Goal: Task Accomplishment & Management: Use online tool/utility

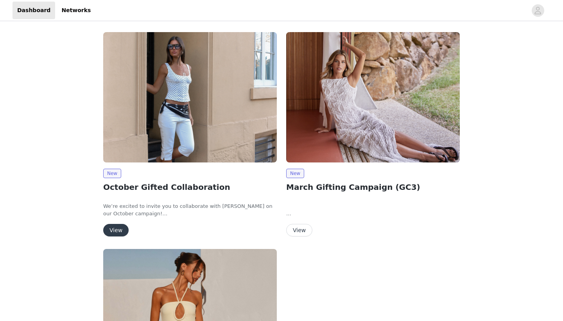
click at [119, 227] on button "View" at bounding box center [115, 230] width 25 height 13
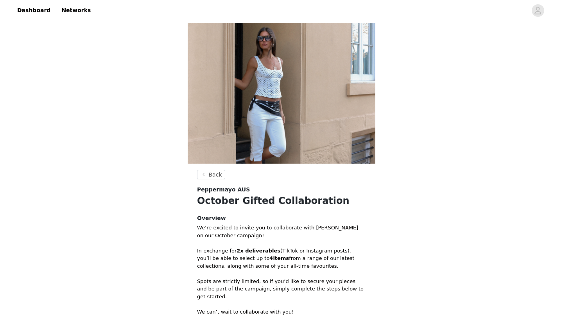
click at [314, 255] on p "In exchange for 2x deliverables (TikTok or Instagram posts), you’ll be able to …" at bounding box center [281, 258] width 169 height 23
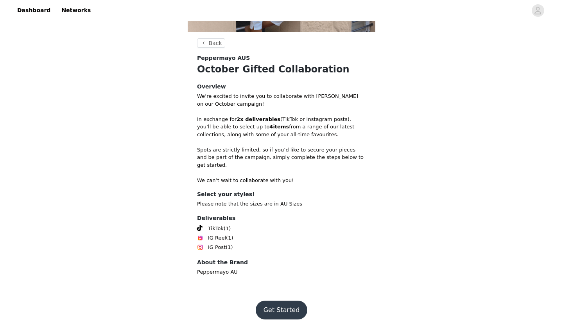
scroll to position [129, 0]
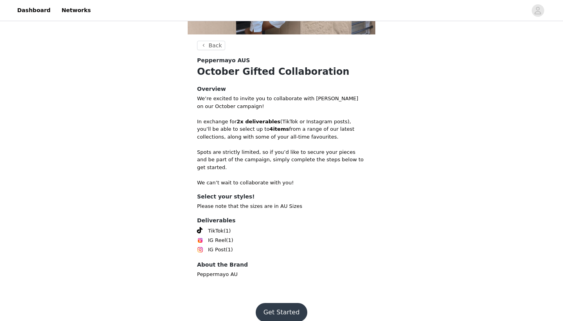
click at [283, 304] on button "Get Started" at bounding box center [282, 312] width 52 height 19
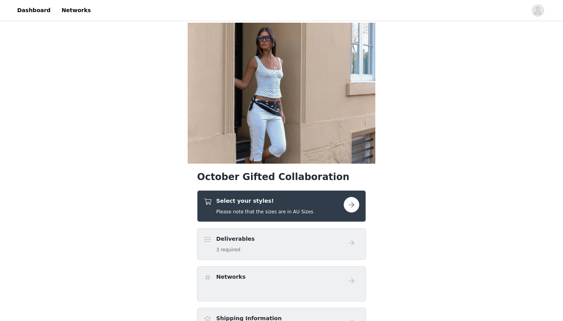
click at [354, 201] on button "button" at bounding box center [352, 205] width 16 height 16
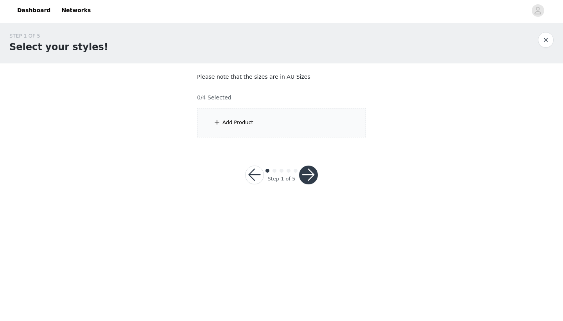
click at [248, 129] on div "Add Product" at bounding box center [281, 122] width 169 height 29
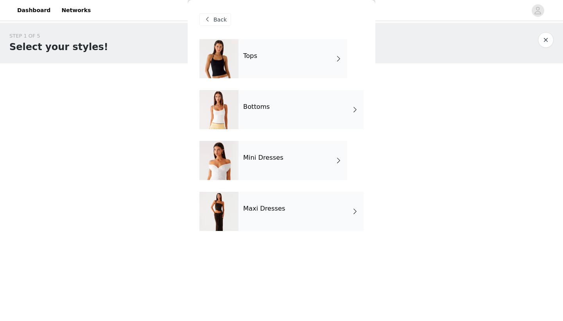
click at [284, 57] on div "Tops" at bounding box center [293, 58] width 109 height 39
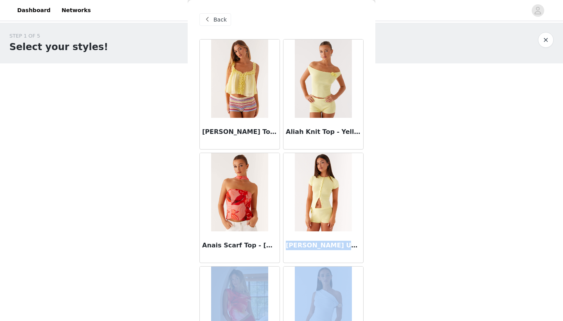
drag, startPoint x: 374, startPoint y: 170, endPoint x: 377, endPoint y: 268, distance: 97.9
click at [377, 268] on body "Dashboard Networks STEP 1 OF 5 Select your styles! Please note that the sizes a…" at bounding box center [281, 160] width 563 height 321
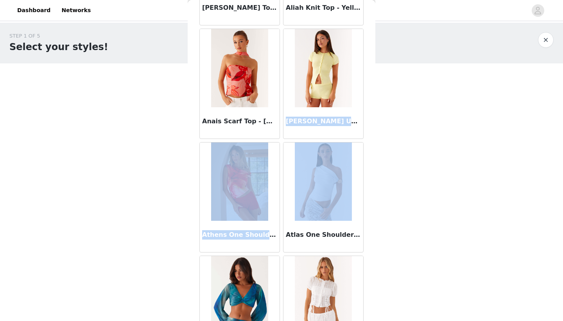
scroll to position [131, 0]
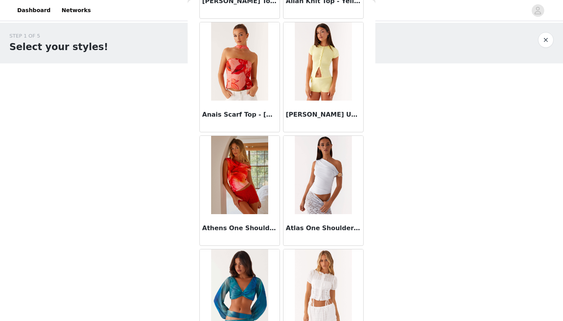
click at [367, 153] on div "Back [PERSON_NAME] Top - Yellow Aliah Knit Top - Yellow Anais Scarf Top - [GEOG…" at bounding box center [282, 160] width 188 height 321
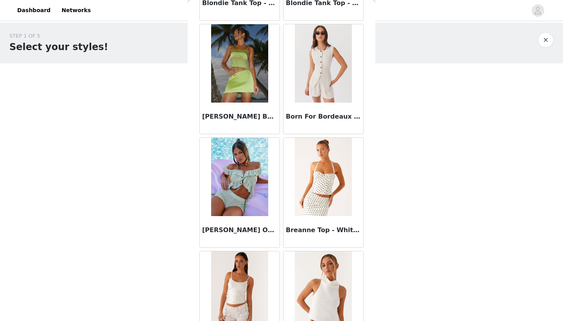
scroll to position [811, 0]
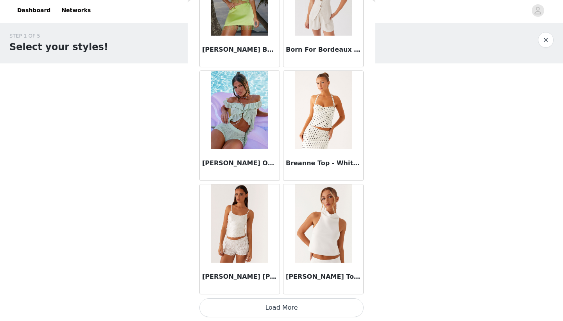
click at [281, 309] on button "Load More" at bounding box center [282, 307] width 164 height 19
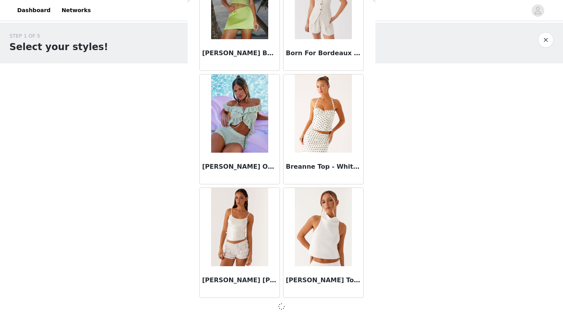
scroll to position [873, 0]
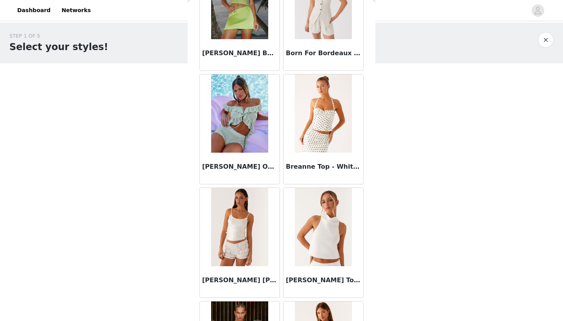
click at [433, 262] on body "Dashboard Networks STEP 1 OF 5 Select your styles! Please note that the sizes a…" at bounding box center [281, 160] width 563 height 321
click at [369, 259] on div "Back [PERSON_NAME] Top - Yellow Aliah Knit Top - Yellow Anais Scarf Top - [GEOG…" at bounding box center [282, 160] width 188 height 321
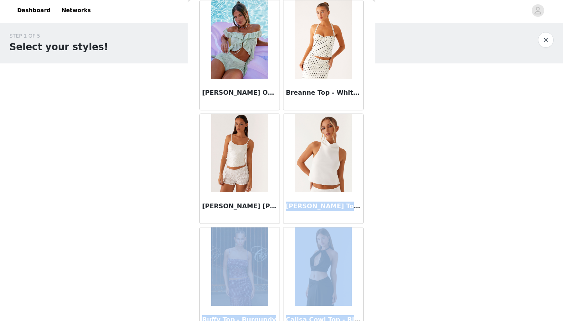
scroll to position [953, 0]
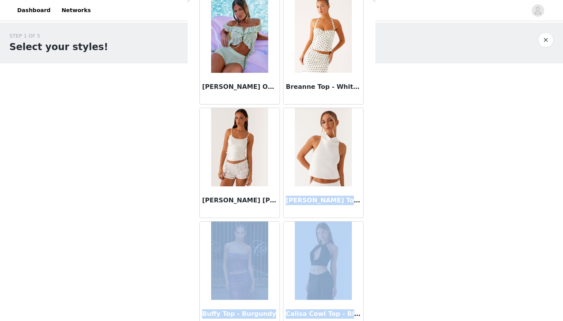
drag, startPoint x: 369, startPoint y: 259, endPoint x: 358, endPoint y: 310, distance: 52.4
click at [358, 310] on div "Back [PERSON_NAME] Top - Yellow Aliah Knit Top - Yellow Anais Scarf Top - [GEOG…" at bounding box center [282, 160] width 188 height 321
drag, startPoint x: 353, startPoint y: 292, endPoint x: 381, endPoint y: 279, distance: 30.8
click at [381, 279] on body "Dashboard Networks STEP 1 OF 5 Select your styles! Please note that the sizes a…" at bounding box center [281, 160] width 563 height 321
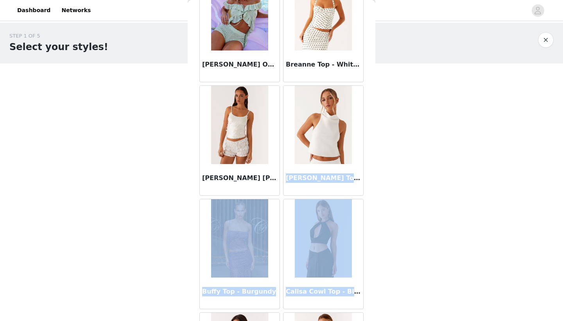
scroll to position [1002, 0]
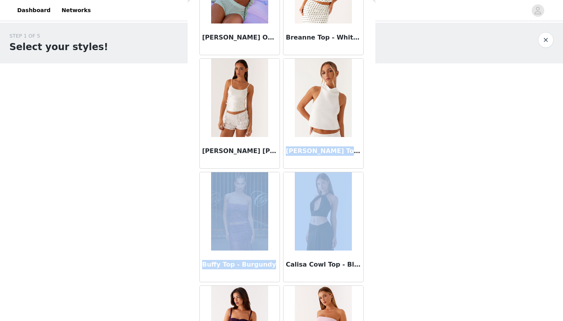
drag, startPoint x: 371, startPoint y: 163, endPoint x: 369, endPoint y: 232, distance: 69.7
click at [369, 232] on div "Back [PERSON_NAME] Top - Yellow Aliah Knit Top - Yellow Anais Scarf Top - [GEOG…" at bounding box center [282, 160] width 188 height 321
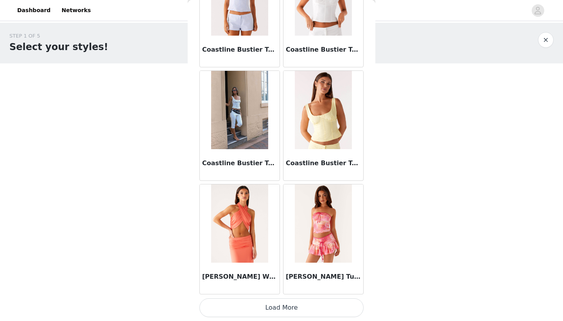
scroll to position [2011, 0]
click at [281, 309] on button "Load More" at bounding box center [282, 307] width 164 height 19
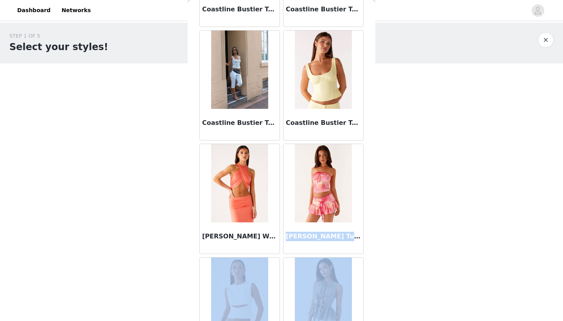
scroll to position [2080, 0]
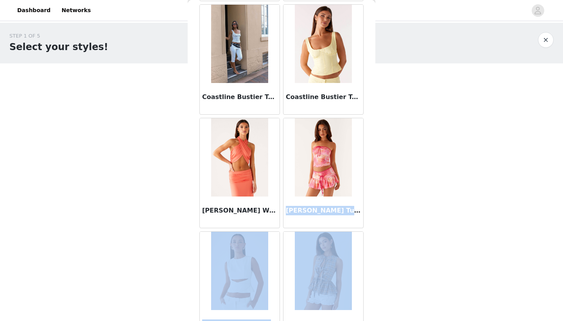
drag, startPoint x: 371, startPoint y: 201, endPoint x: 365, endPoint y: 318, distance: 117.5
click at [365, 318] on div "Back [PERSON_NAME] Top - Yellow Aliah Knit Top - Yellow Anais Scarf Top - [GEOG…" at bounding box center [282, 160] width 188 height 321
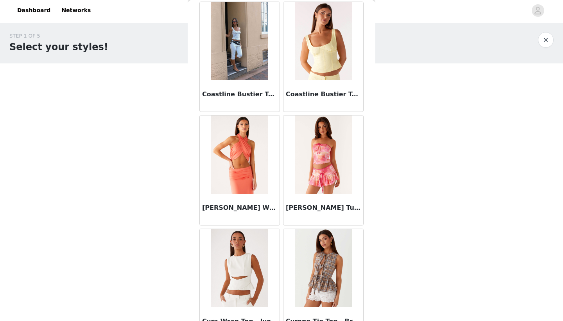
click at [376, 264] on body "Dashboard Networks STEP 1 OF 5 Select your styles! Please note that the sizes a…" at bounding box center [281, 160] width 563 height 321
drag, startPoint x: 376, startPoint y: 264, endPoint x: 370, endPoint y: 311, distance: 47.3
click at [370, 312] on body "Dashboard Networks STEP 1 OF 5 Select your styles! Please note that the sizes a…" at bounding box center [281, 160] width 563 height 321
click at [379, 272] on body "Dashboard Networks STEP 1 OF 5 Select your styles! Please note that the sizes a…" at bounding box center [281, 160] width 563 height 321
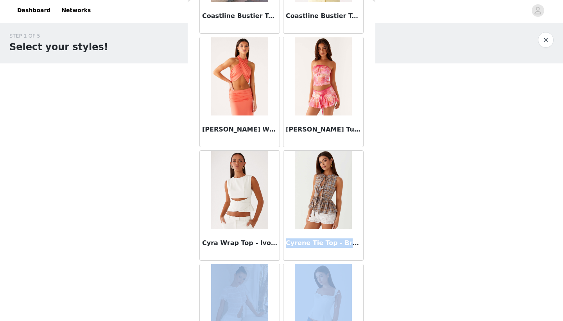
drag, startPoint x: 375, startPoint y: 272, endPoint x: 372, endPoint y: 316, distance: 43.9
click at [372, 316] on div "Back [PERSON_NAME] Top - Yellow Aliah Knit Top - Yellow Anais Scarf Top - [GEOG…" at bounding box center [282, 160] width 188 height 321
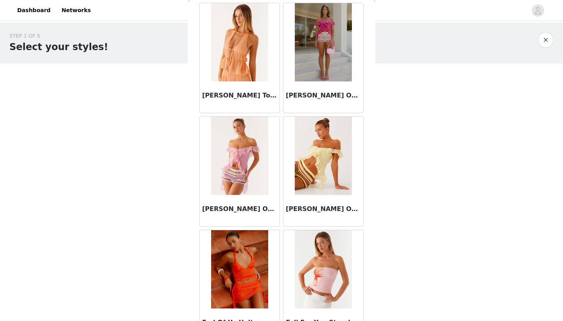
scroll to position [2499, 0]
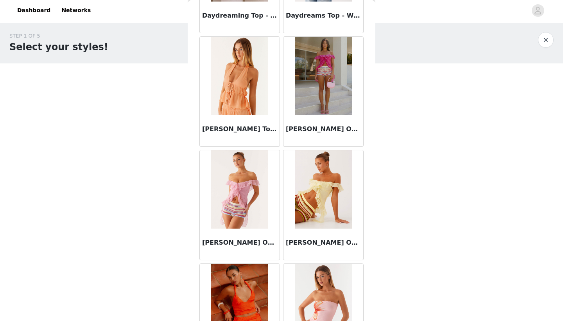
click at [235, 233] on div "[PERSON_NAME] Off Shoulder Top - Pink" at bounding box center [240, 243] width 80 height 31
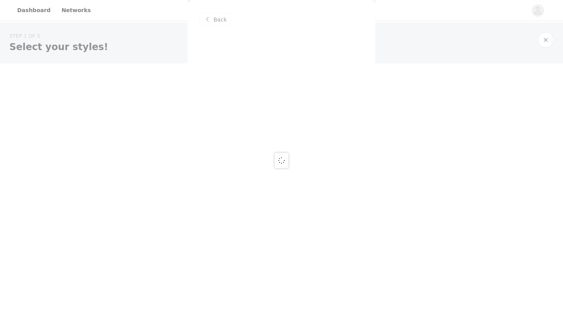
scroll to position [0, 0]
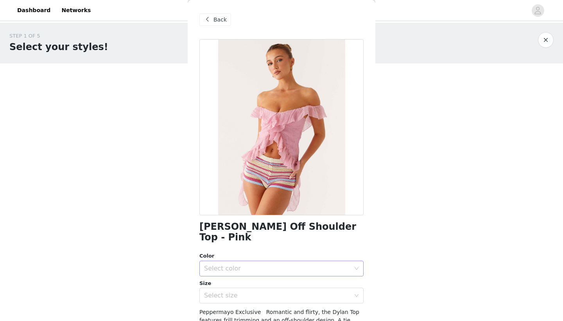
click at [245, 264] on div "Select color" at bounding box center [277, 268] width 146 height 8
click at [247, 272] on li "Pink" at bounding box center [282, 274] width 164 height 13
click at [254, 291] on div "Select size" at bounding box center [277, 295] width 146 height 8
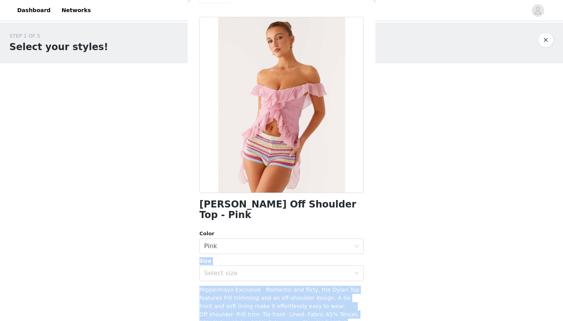
scroll to position [46, 0]
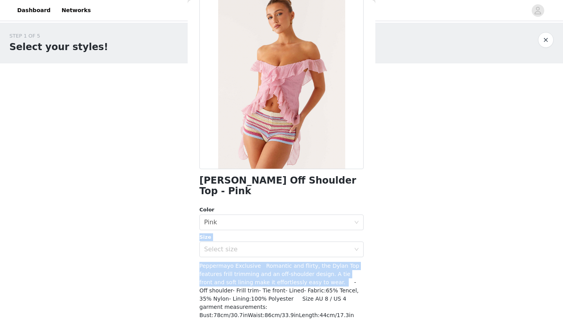
drag, startPoint x: 311, startPoint y: 266, endPoint x: 310, endPoint y: 273, distance: 7.4
click at [311, 274] on div "[PERSON_NAME] Off Shoulder Top - Pink Color Select color Pink Size Select size …" at bounding box center [282, 181] width 164 height 376
click at [294, 245] on div "Select size" at bounding box center [277, 249] width 146 height 8
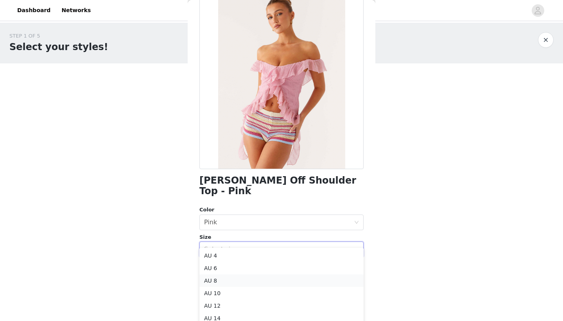
click at [255, 278] on li "AU 8" at bounding box center [282, 280] width 164 height 13
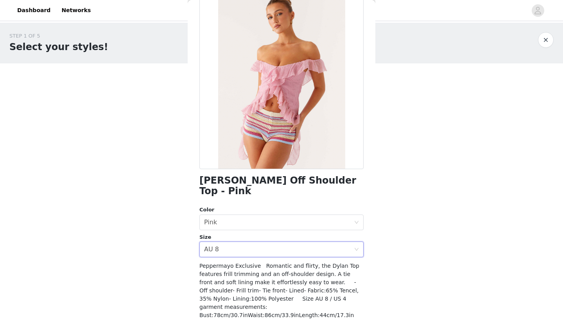
click at [280, 290] on span "Peppermayo Exclusive Romantic and flirty, the Dylan Top features frill trimming…" at bounding box center [281, 299] width 162 height 72
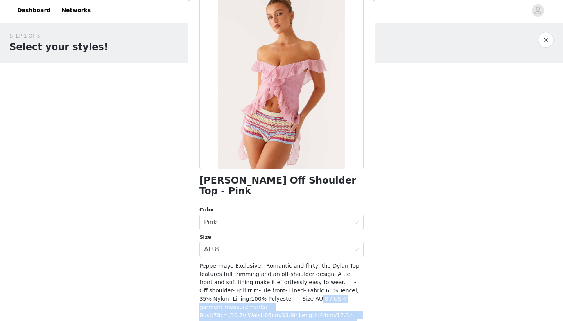
scroll to position [75, 0]
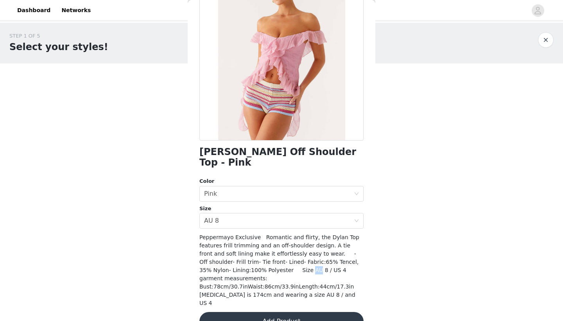
drag, startPoint x: 281, startPoint y: 290, endPoint x: 277, endPoint y: 259, distance: 32.0
click at [277, 259] on span "Peppermayo Exclusive Romantic and flirty, the Dylan Top features frill trimming…" at bounding box center [281, 270] width 162 height 72
click at [289, 264] on div "Peppermayo Exclusive Romantic and flirty, the Dylan Top features frill trimming…" at bounding box center [282, 270] width 164 height 74
click at [290, 312] on button "Add Product" at bounding box center [282, 321] width 164 height 19
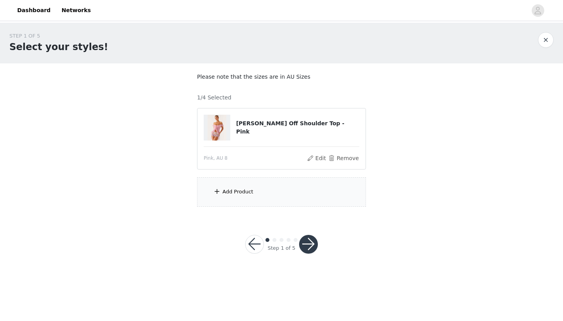
click at [250, 185] on div "Add Product" at bounding box center [281, 191] width 169 height 29
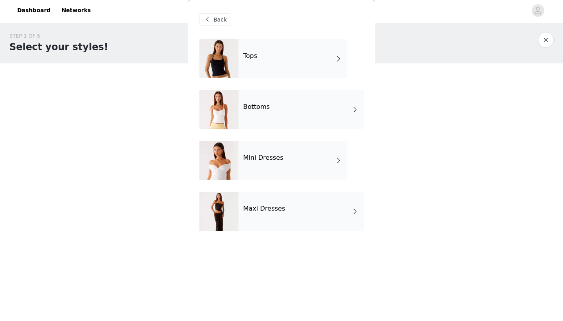
click at [284, 103] on div "Bottoms" at bounding box center [301, 109] width 125 height 39
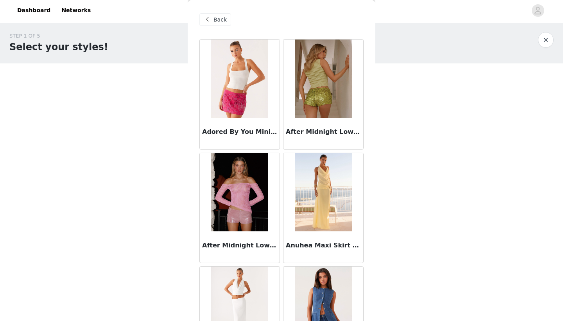
click at [370, 128] on div "Back Adored By You Mini Skirt - Fuchsia After Midnight Low Rise Sequin Mini Sho…" at bounding box center [282, 160] width 188 height 321
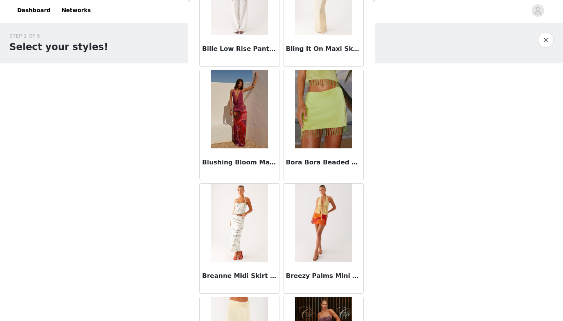
scroll to position [653, 0]
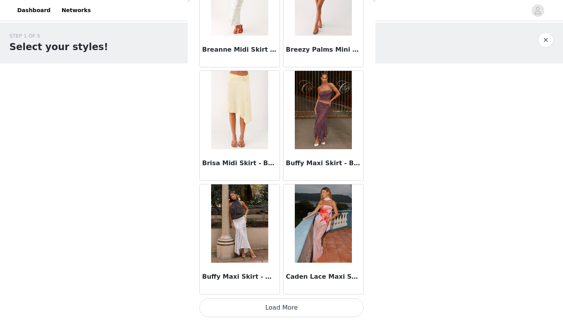
click at [296, 302] on button "Load More" at bounding box center [282, 307] width 164 height 19
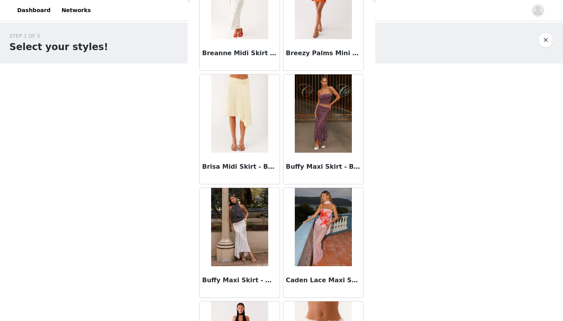
click at [369, 291] on div "Back Adored By You Mini Skirt - Fuchsia After Midnight Low Rise Sequin Mini Sho…" at bounding box center [282, 160] width 188 height 321
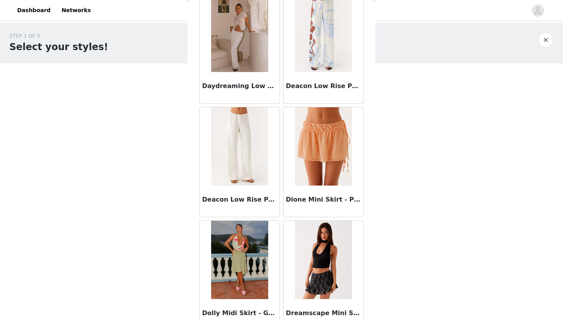
scroll to position [1986, 0]
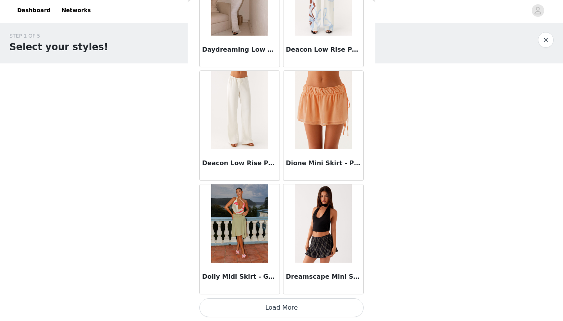
click at [275, 303] on button "Load More" at bounding box center [282, 307] width 164 height 19
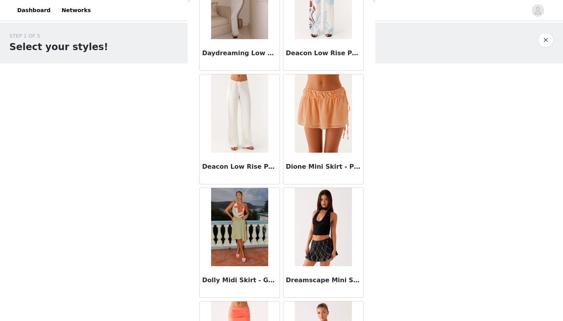
click at [376, 246] on div "STEP 1 OF 5 Select your styles! Please note that the sizes are in AU Sizes 1/4 …" at bounding box center [281, 148] width 563 height 250
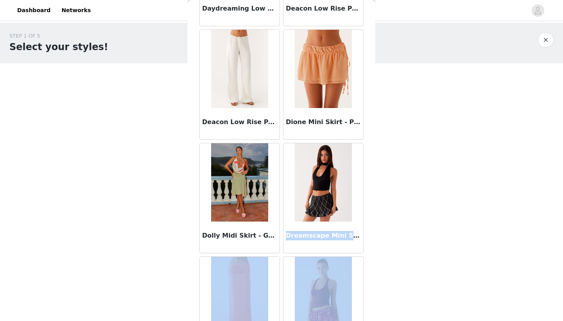
drag, startPoint x: 374, startPoint y: 245, endPoint x: 367, endPoint y: 297, distance: 52.1
click at [367, 298] on div "Back Adored By You Mini Skirt - Fuchsia After Midnight Low Rise Sequin Mini Sho…" at bounding box center [282, 160] width 188 height 321
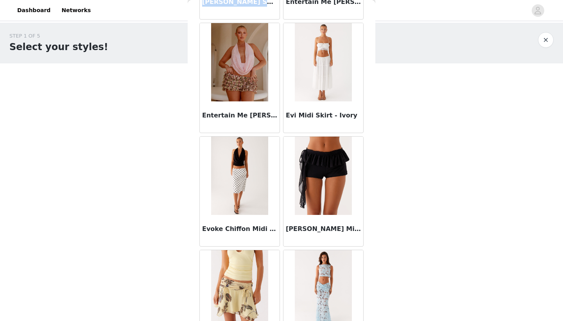
scroll to position [2423, 0]
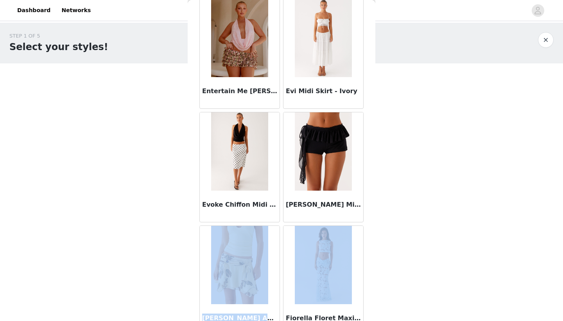
drag, startPoint x: 373, startPoint y: 231, endPoint x: 373, endPoint y: 214, distance: 16.4
click at [373, 214] on div "Back Adored By You Mini Skirt - Fuchsia After Midnight Low Rise Sequin Mini Sho…" at bounding box center [282, 160] width 188 height 321
click at [373, 215] on div "Back Adored By You Mini Skirt - Fuchsia After Midnight Low Rise Sequin Mini Sho…" at bounding box center [282, 160] width 188 height 321
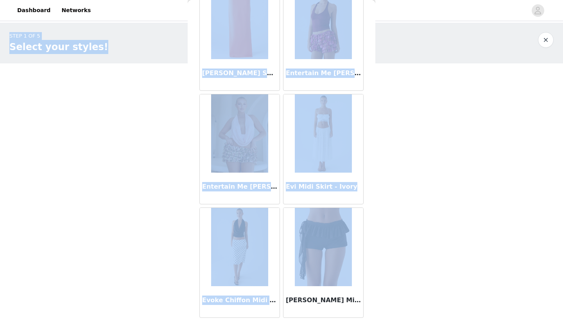
scroll to position [2299, 0]
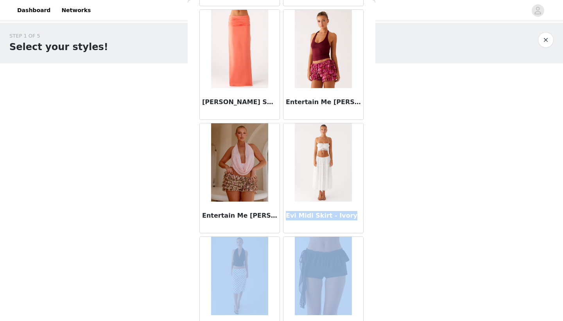
drag, startPoint x: 368, startPoint y: 167, endPoint x: 370, endPoint y: 123, distance: 43.5
click at [370, 123] on div "Back Adored By You Mini Skirt - Fuchsia After Midnight Low Rise Sequin Mini Sho…" at bounding box center [282, 160] width 188 height 321
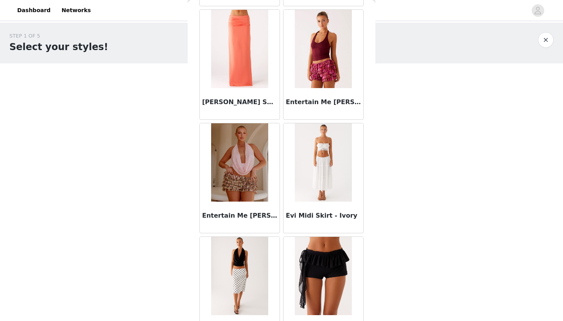
click at [369, 128] on div "Back Adored By You Mini Skirt - Fuchsia After Midnight Low Rise Sequin Mini Sho…" at bounding box center [282, 160] width 188 height 321
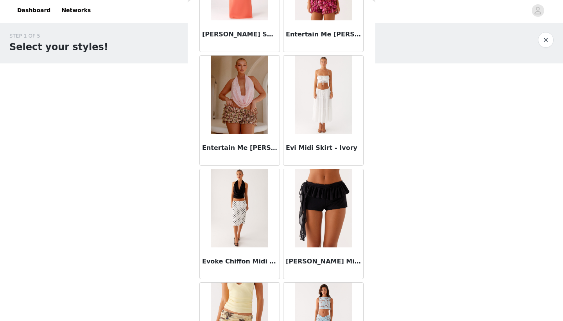
scroll to position [2387, 0]
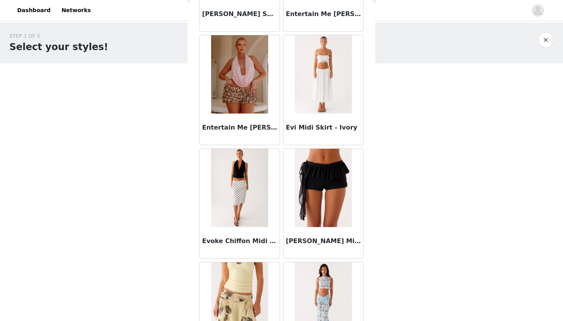
click at [330, 219] on img at bounding box center [323, 188] width 57 height 78
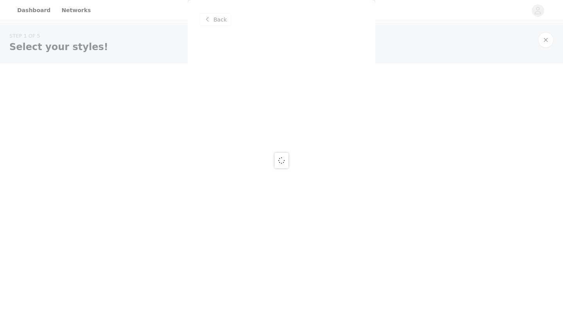
scroll to position [0, 0]
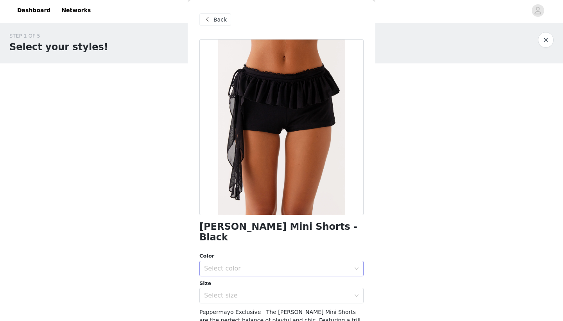
click at [272, 264] on div "Select color" at bounding box center [277, 268] width 146 height 8
click at [260, 273] on li "Black" at bounding box center [282, 274] width 164 height 13
click at [257, 291] on div "Select size" at bounding box center [277, 295] width 146 height 8
drag, startPoint x: 248, startPoint y: 302, endPoint x: 247, endPoint y: 312, distance: 9.8
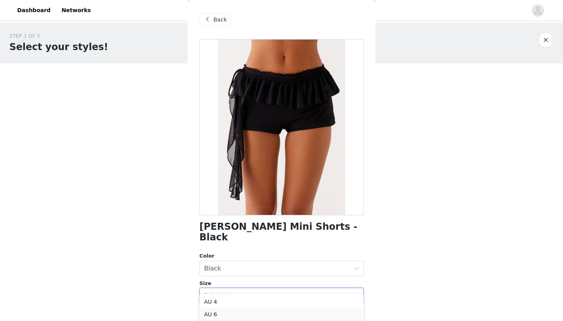
drag, startPoint x: 283, startPoint y: 281, endPoint x: 294, endPoint y: 320, distance: 41.0
click at [294, 320] on body "Dashboard Networks STEP 1 OF 5 Select your styles! Please note that the sizes a…" at bounding box center [281, 160] width 563 height 321
drag, startPoint x: 408, startPoint y: 220, endPoint x: 423, endPoint y: 320, distance: 101.3
click at [423, 320] on body "Dashboard Networks STEP 1 OF 5 Select your styles! Please note that the sizes a…" at bounding box center [281, 160] width 563 height 321
drag, startPoint x: 419, startPoint y: 304, endPoint x: 423, endPoint y: 293, distance: 11.3
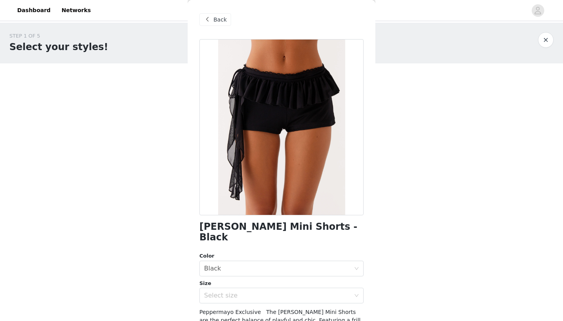
click at [419, 304] on body "Dashboard Networks STEP 1 OF 5 Select your styles! Please note that the sizes a…" at bounding box center [281, 160] width 563 height 321
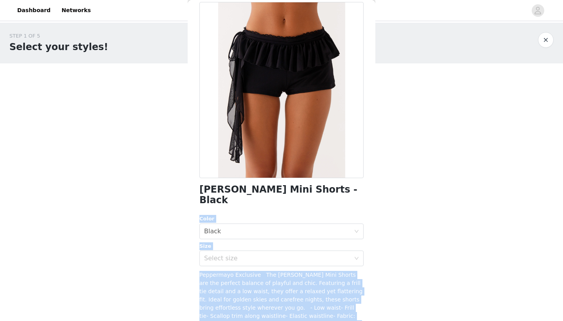
scroll to position [52, 0]
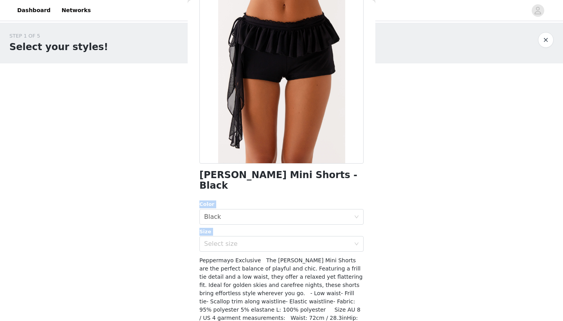
drag, startPoint x: 352, startPoint y: 241, endPoint x: 365, endPoint y: 223, distance: 21.7
click at [365, 223] on div "Back [PERSON_NAME] Mini Shorts - Black Color Select color Black Size Select siz…" at bounding box center [282, 160] width 188 height 321
click at [353, 236] on div "Select size" at bounding box center [279, 243] width 150 height 15
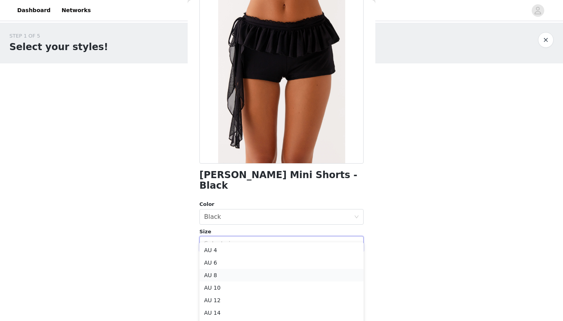
click at [292, 272] on li "AU 8" at bounding box center [282, 275] width 164 height 13
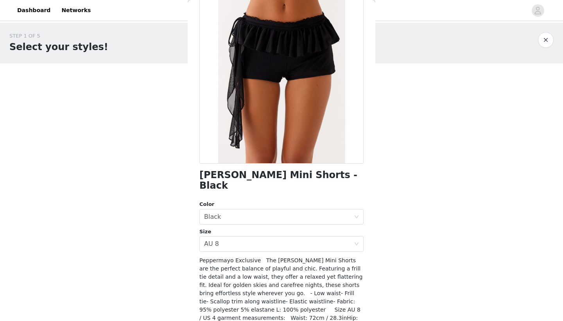
drag, startPoint x: 400, startPoint y: 234, endPoint x: 379, endPoint y: 320, distance: 87.9
click at [379, 320] on body "Dashboard Networks STEP 1 OF 5 Select your styles! Please note that the sizes a…" at bounding box center [281, 160] width 563 height 321
click at [379, 291] on body "Dashboard Networks STEP 1 OF 5 Select your styles! Please note that the sizes a…" at bounding box center [281, 160] width 563 height 321
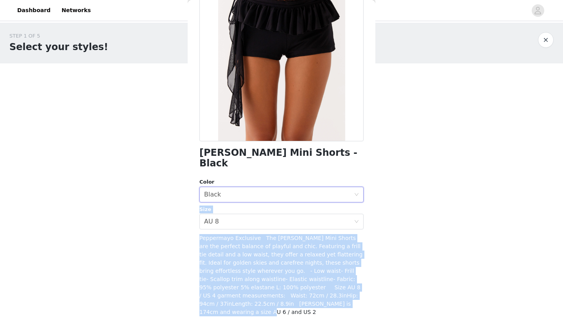
scroll to position [83, 0]
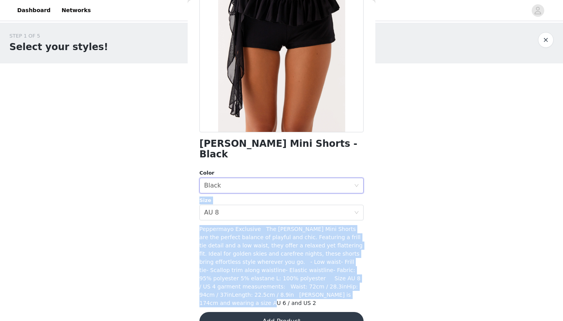
drag, startPoint x: 330, startPoint y: 205, endPoint x: 346, endPoint y: 320, distance: 116.5
click at [346, 320] on div "[PERSON_NAME] Mini Shorts - Black Color Select color Black Size Select size AU …" at bounding box center [282, 148] width 164 height 384
click at [299, 312] on button "Add Product" at bounding box center [282, 321] width 164 height 19
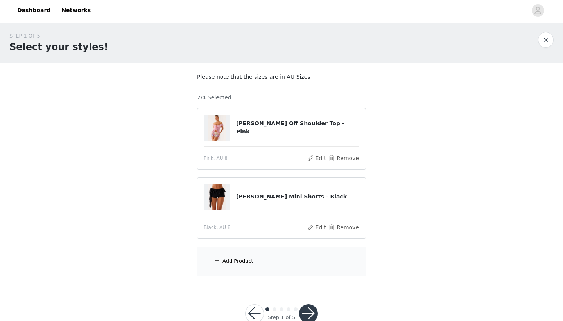
click at [273, 263] on div "Add Product" at bounding box center [281, 260] width 169 height 29
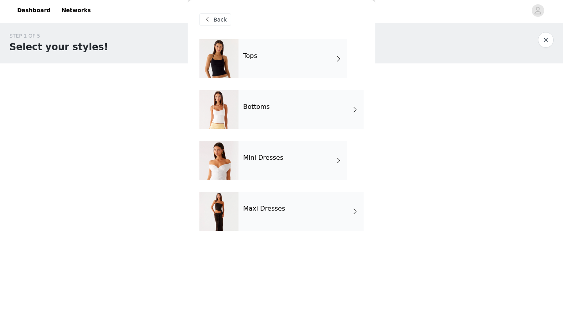
click at [277, 102] on div "Bottoms" at bounding box center [301, 109] width 125 height 39
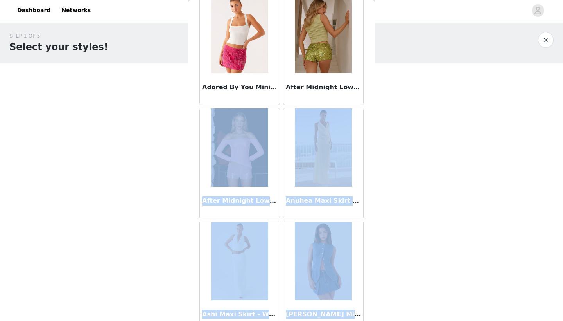
scroll to position [74, 0]
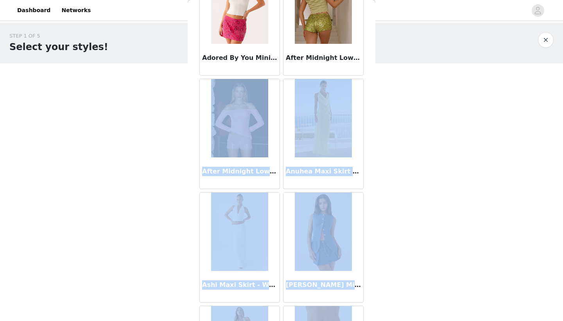
drag, startPoint x: 371, startPoint y: 138, endPoint x: 372, endPoint y: 320, distance: 181.9
click at [372, 320] on div "Back Adored By You Mini Skirt - Fuchsia After Midnight Low Rise Sequin Mini Sho…" at bounding box center [282, 160] width 188 height 321
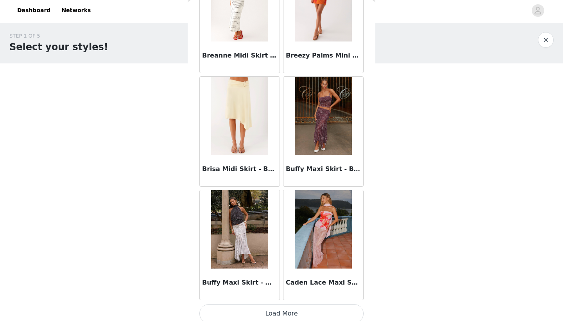
scroll to position [876, 0]
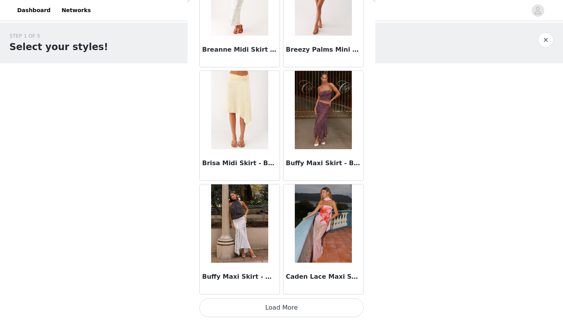
click at [302, 308] on button "Load More" at bounding box center [282, 307] width 164 height 19
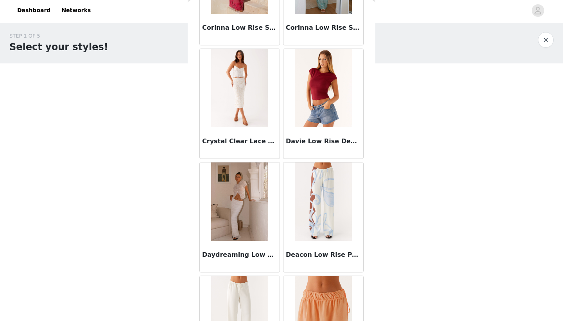
scroll to position [1869, 0]
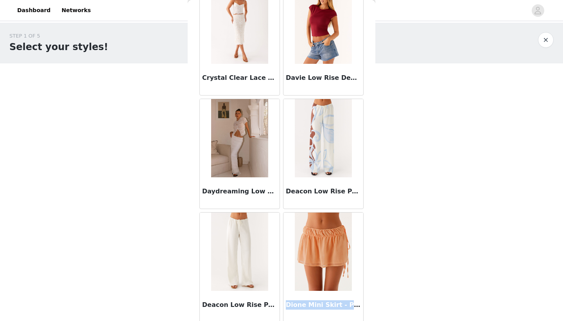
drag, startPoint x: 374, startPoint y: 252, endPoint x: 376, endPoint y: 306, distance: 54.0
click at [376, 306] on div "STEP 1 OF 5 Select your styles! Please note that the sizes are in AU Sizes 2/4 …" at bounding box center [281, 182] width 563 height 319
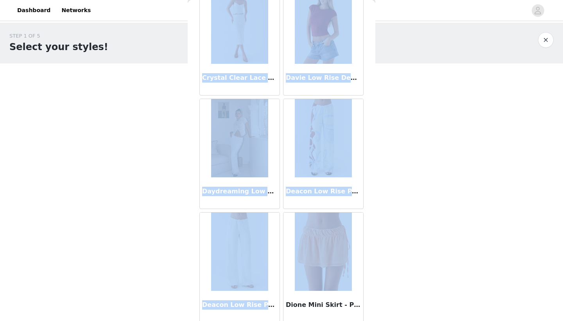
click at [376, 291] on div "STEP 1 OF 5 Select your styles! Please note that the sizes are in AU Sizes 2/4 …" at bounding box center [281, 182] width 563 height 319
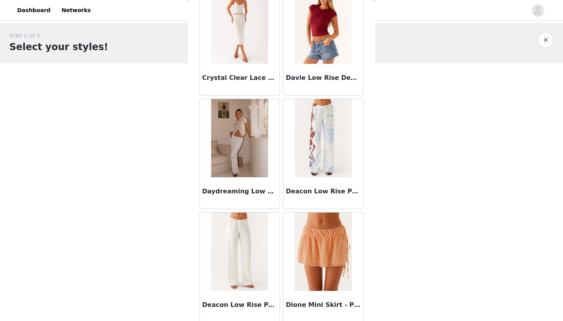
click at [373, 298] on div "Back Adored By You Mini Skirt - Fuchsia After Midnight Low Rise Sequin Mini Sho…" at bounding box center [282, 160] width 188 height 321
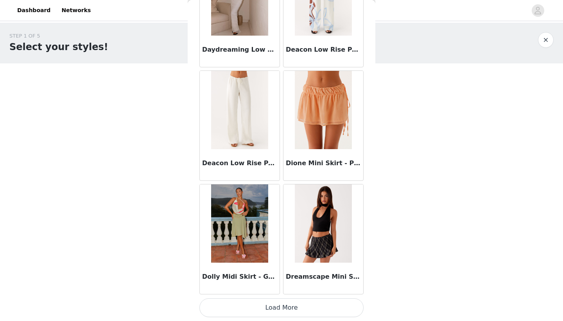
click at [299, 310] on button "Load More" at bounding box center [282, 307] width 164 height 19
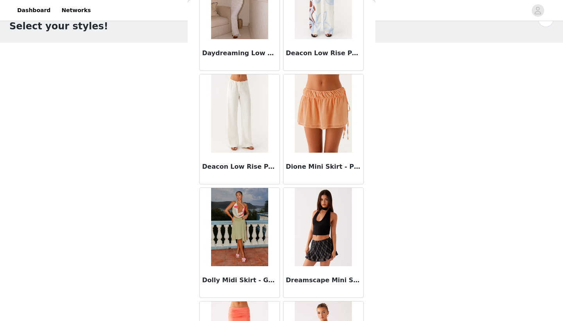
scroll to position [20, 0]
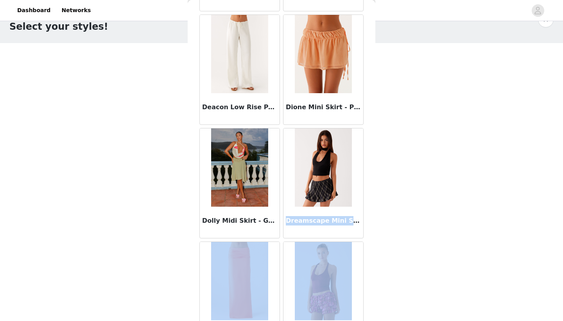
drag, startPoint x: 374, startPoint y: 264, endPoint x: 375, endPoint y: 315, distance: 50.9
click at [375, 318] on div "Back Adored By You Mini Skirt - Fuchsia After Midnight Low Rise Sequin Mini Sho…" at bounding box center [282, 160] width 188 height 321
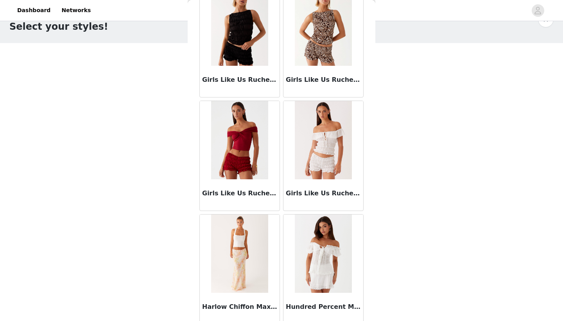
scroll to position [3145, 0]
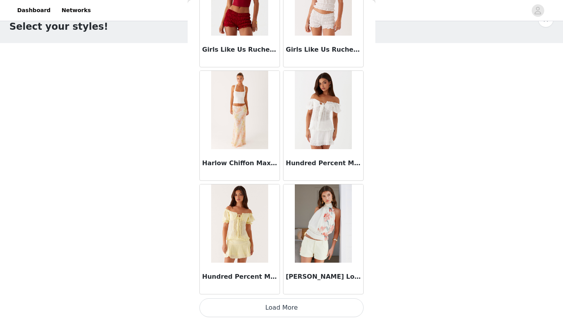
click at [337, 309] on button "Load More" at bounding box center [282, 307] width 164 height 19
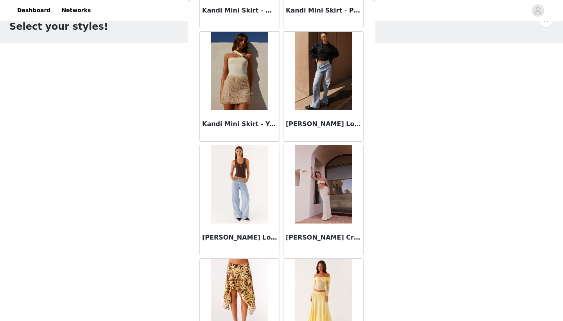
scroll to position [3547, 0]
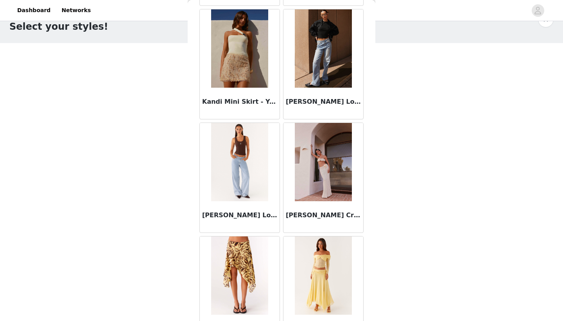
drag, startPoint x: 368, startPoint y: 263, endPoint x: 376, endPoint y: 319, distance: 56.2
click at [376, 319] on div "STEP 1 OF 5 Select your styles! Please note that the sizes are in AU Sizes 2/4 …" at bounding box center [281, 161] width 563 height 319
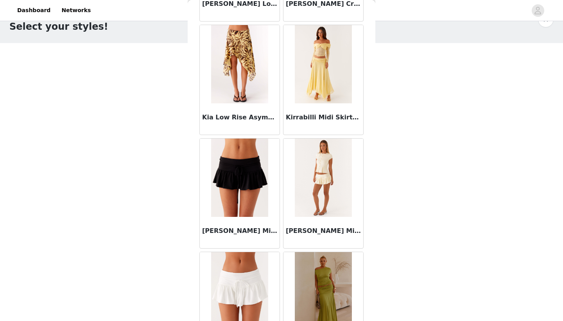
scroll to position [3753, 0]
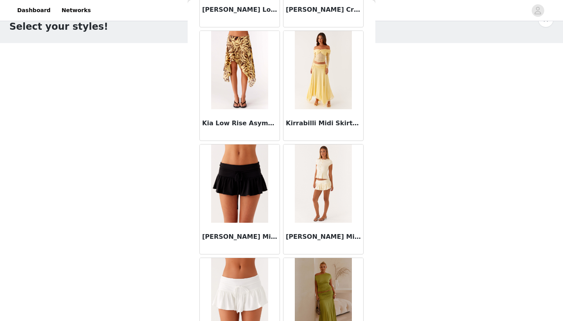
click at [368, 259] on div "Back Adored By You Mini Skirt - Fuchsia After Midnight Low Rise Sequin Mini Sho…" at bounding box center [282, 160] width 188 height 321
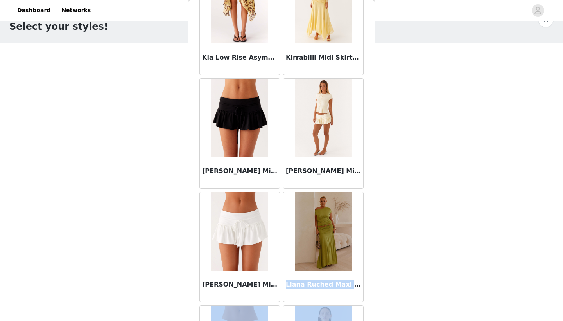
drag, startPoint x: 369, startPoint y: 262, endPoint x: 369, endPoint y: 320, distance: 58.7
click at [369, 320] on div "Back Adored By You Mini Skirt - Fuchsia After Midnight Low Rise Sequin Mini Sho…" at bounding box center [282, 160] width 188 height 321
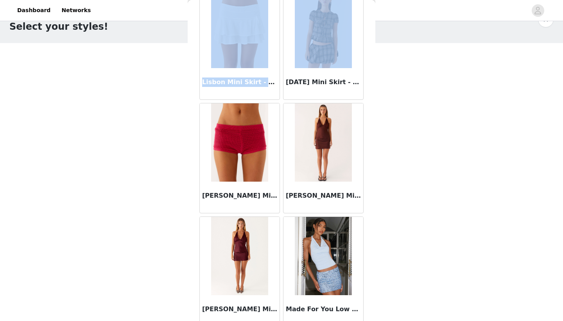
scroll to position [4140, 0]
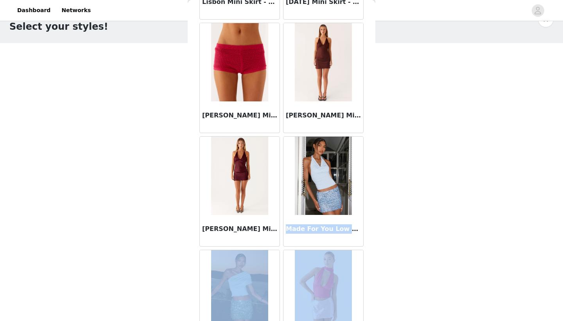
drag, startPoint x: 361, startPoint y: 250, endPoint x: 367, endPoint y: 320, distance: 71.1
click at [367, 320] on div "Back Adored By You Mini Skirt - Fuchsia After Midnight Low Rise Sequin Mini Sho…" at bounding box center [282, 160] width 188 height 321
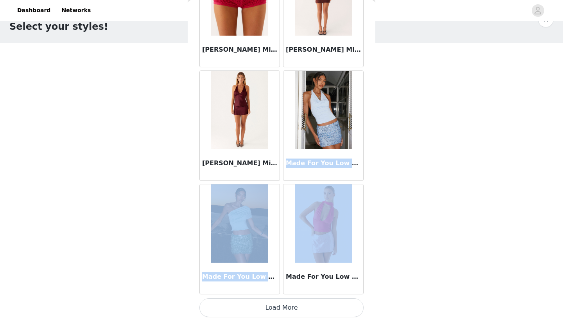
click at [344, 308] on button "Load More" at bounding box center [282, 307] width 164 height 19
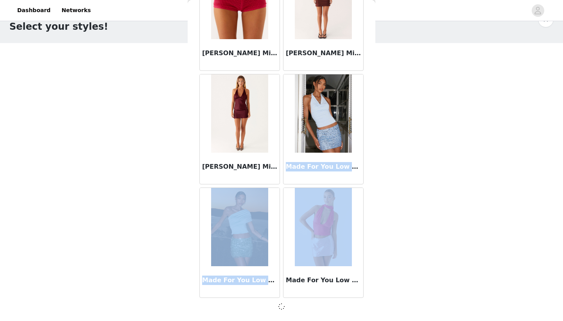
scroll to position [4276, 0]
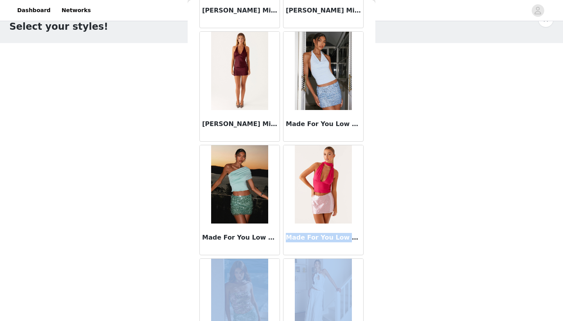
drag, startPoint x: 373, startPoint y: 243, endPoint x: 369, endPoint y: 318, distance: 75.2
click at [369, 319] on div "Back Adored By You Mini Skirt - Fuchsia After Midnight Low Rise Sequin Mini Sho…" at bounding box center [282, 160] width 188 height 321
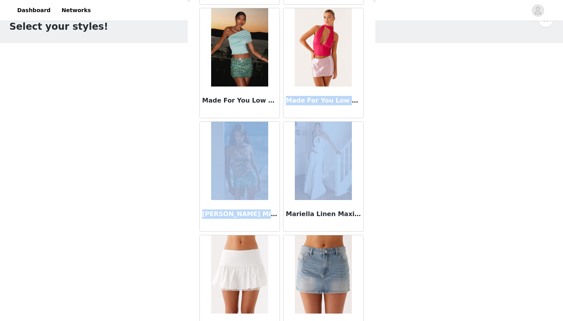
scroll to position [4463, 0]
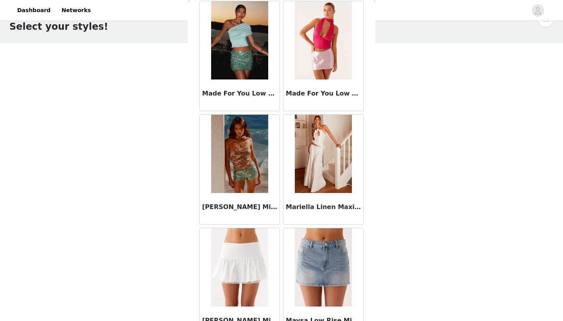
click at [368, 230] on div "Back Adored By You Mini Skirt - Fuchsia After Midnight Low Rise Sequin Mini Sho…" at bounding box center [282, 160] width 188 height 321
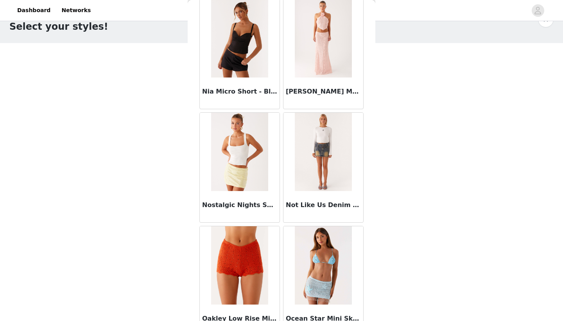
scroll to position [5414, 0]
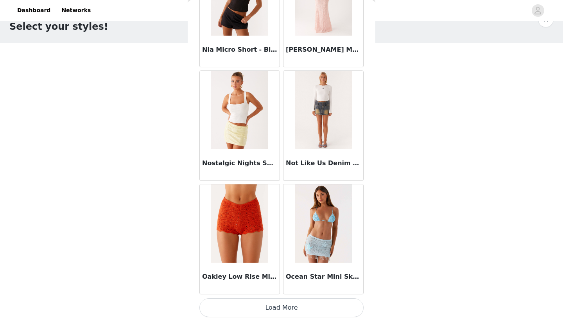
click at [331, 315] on button "Load More" at bounding box center [282, 307] width 164 height 19
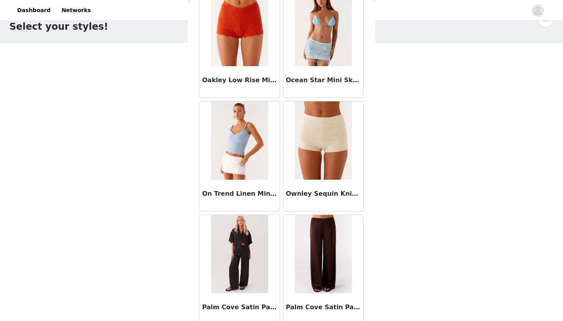
scroll to position [5779, 0]
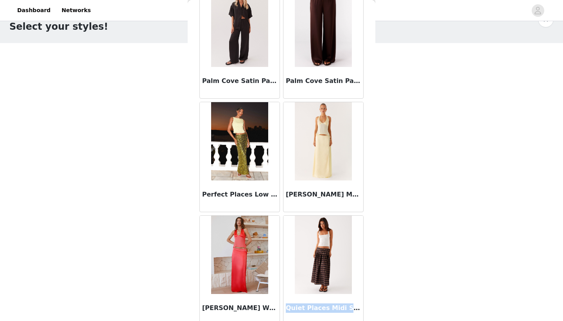
drag, startPoint x: 367, startPoint y: 294, endPoint x: 366, endPoint y: 320, distance: 26.3
click at [366, 320] on div "Back Adored By You Mini Skirt - Fuchsia After Midnight Low Rise Sequin Mini Sho…" at bounding box center [282, 160] width 188 height 321
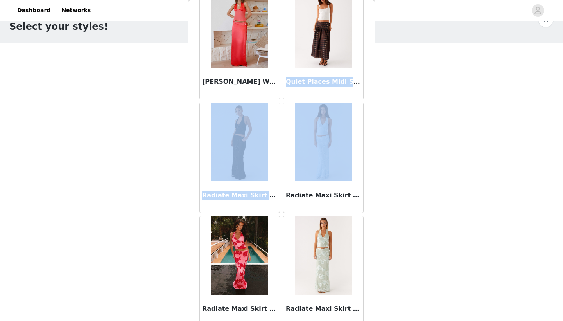
scroll to position [6089, 0]
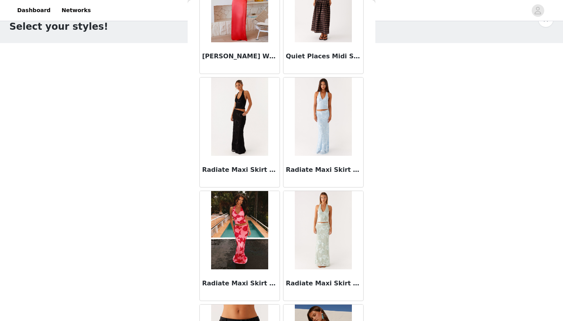
click at [368, 263] on div "Back Adored By You Mini Skirt - Fuchsia After Midnight Low Rise Sequin Mini Sho…" at bounding box center [282, 160] width 188 height 321
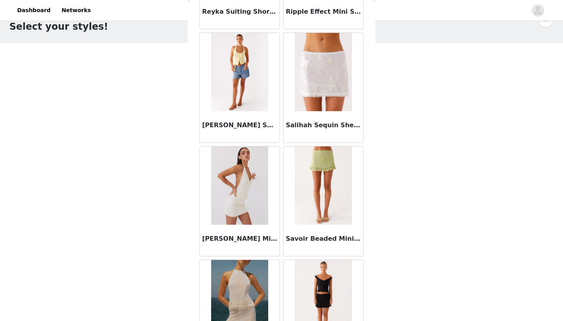
scroll to position [6549, 0]
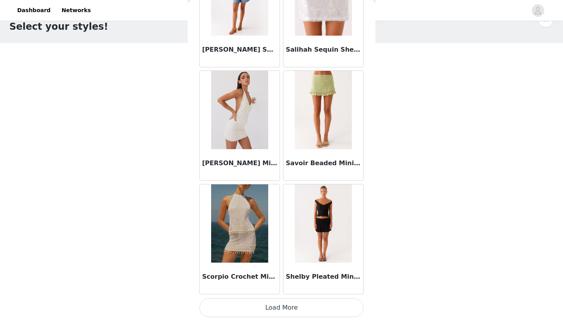
click at [342, 306] on button "Load More" at bounding box center [282, 307] width 164 height 19
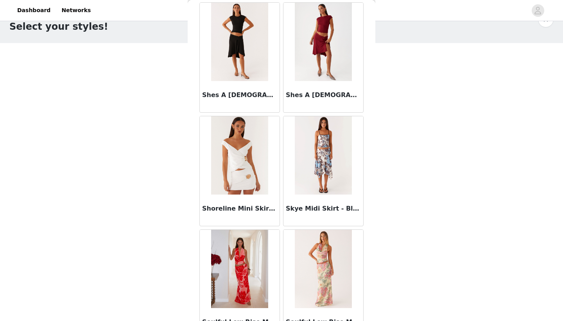
scroll to position [6854, 0]
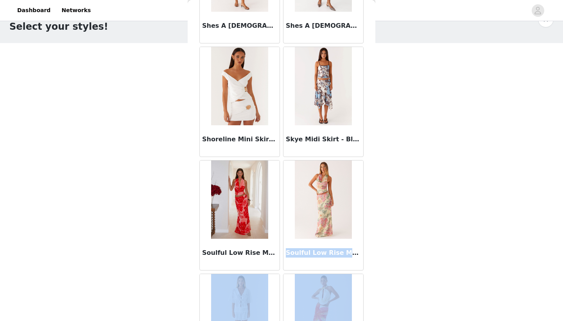
drag, startPoint x: 373, startPoint y: 281, endPoint x: 374, endPoint y: 320, distance: 39.5
click at [374, 320] on div "Back Adored By You Mini Skirt - Fuchsia After Midnight Low Rise Sequin Mini Sho…" at bounding box center [282, 160] width 188 height 321
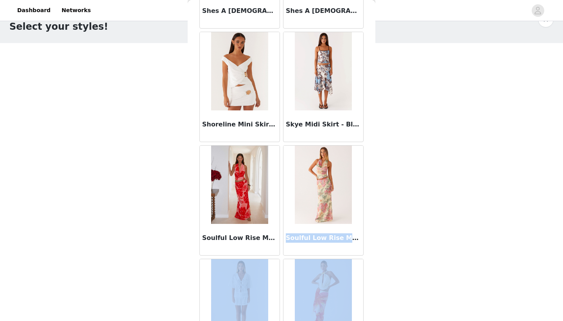
scroll to position [7137, 0]
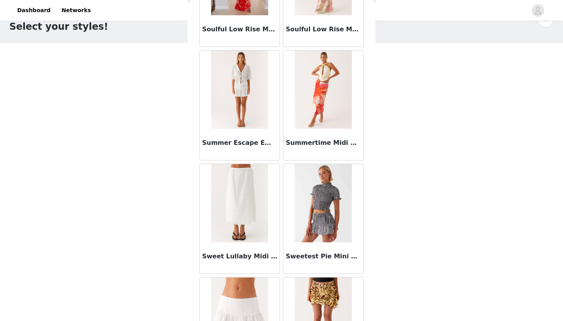
click at [366, 275] on div "Back Adored By You Mini Skirt - Fuchsia After Midnight Low Rise Sequin Mini Sho…" at bounding box center [282, 160] width 188 height 321
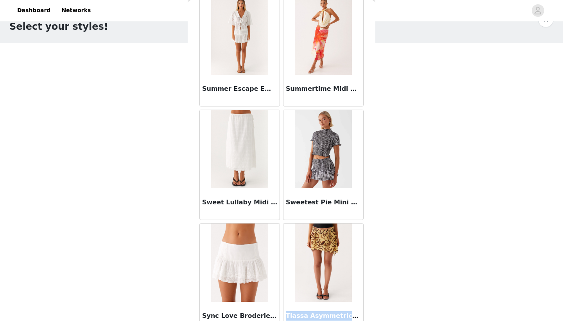
drag, startPoint x: 369, startPoint y: 286, endPoint x: 368, endPoint y: 320, distance: 34.0
click at [368, 320] on div "Back Adored By You Mini Skirt - Fuchsia After Midnight Low Rise Sequin Mini Sho…" at bounding box center [282, 160] width 188 height 321
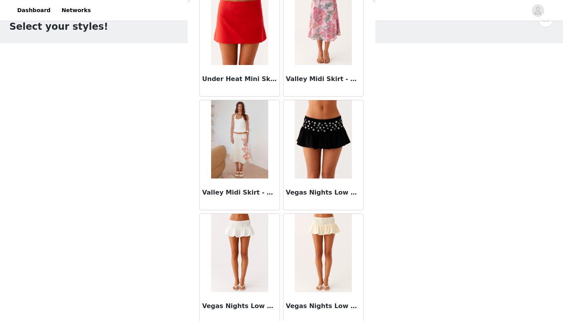
scroll to position [7684, 0]
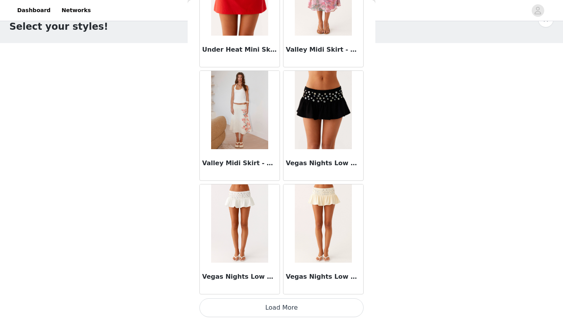
click at [350, 311] on button "Load More" at bounding box center [282, 307] width 164 height 19
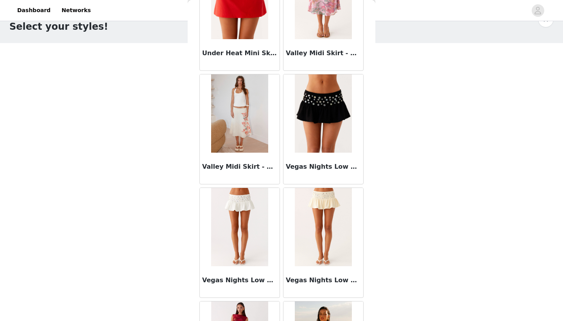
scroll to position [7772, 0]
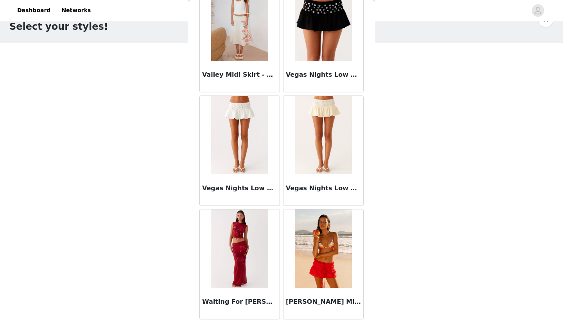
click at [130, 101] on div "STEP 1 OF 5 Select your styles! Please note that the sizes are in AU Sizes 2/4 …" at bounding box center [281, 133] width 563 height 263
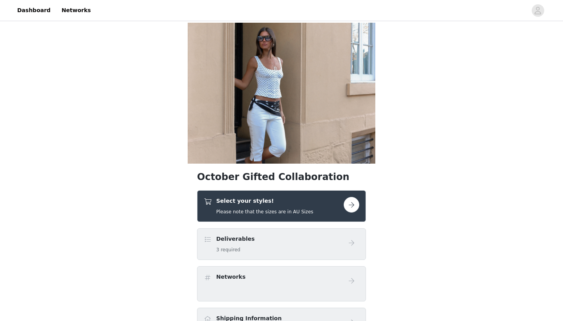
click at [321, 239] on div "Deliverables 3 required" at bounding box center [274, 244] width 140 height 18
click at [352, 206] on button "button" at bounding box center [352, 205] width 16 height 16
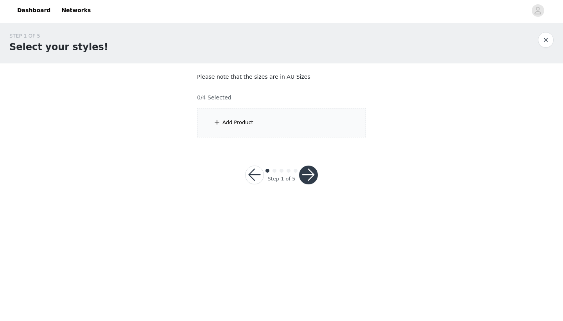
click at [306, 125] on div "Add Product" at bounding box center [281, 122] width 169 height 29
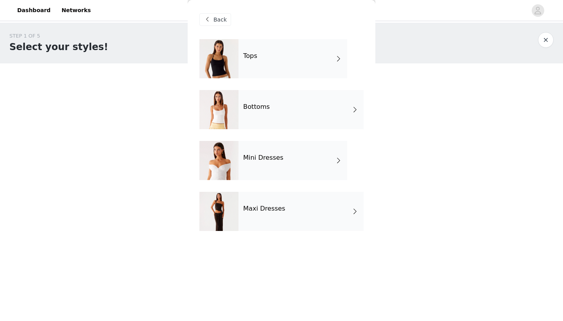
click at [333, 168] on div "Mini Dresses" at bounding box center [293, 160] width 109 height 39
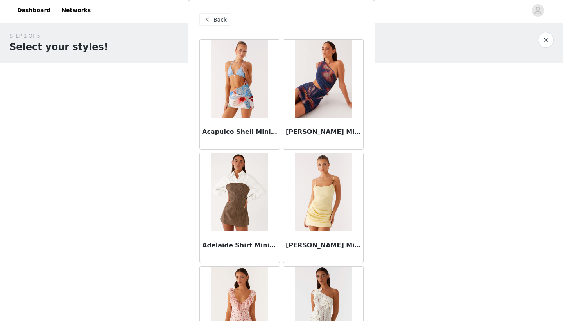
drag, startPoint x: 396, startPoint y: 162, endPoint x: 394, endPoint y: 248, distance: 85.3
click at [394, 248] on body "Dashboard Networks STEP 1 OF 5 Select your styles! Please note that the sizes a…" at bounding box center [281, 160] width 563 height 321
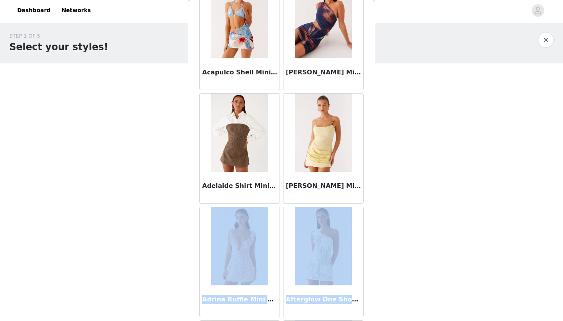
drag, startPoint x: 368, startPoint y: 244, endPoint x: 369, endPoint y: 319, distance: 74.7
click at [369, 319] on div "Back Acapulco Shell Mini Dress - Deep Sea [PERSON_NAME] Mini Dress - Midnight B…" at bounding box center [282, 160] width 188 height 321
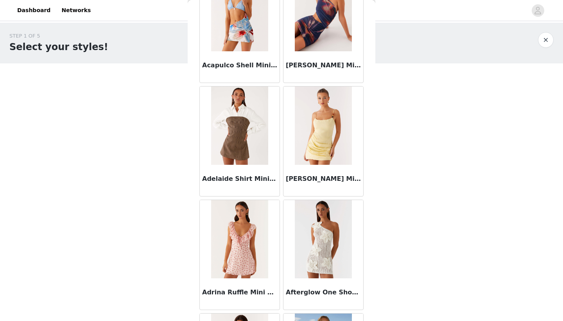
click at [369, 282] on div "Back Acapulco Shell Mini Dress - Deep Sea [PERSON_NAME] Mini Dress - Midnight B…" at bounding box center [282, 160] width 188 height 321
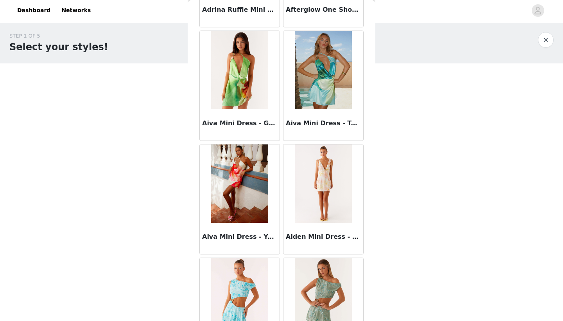
scroll to position [352, 0]
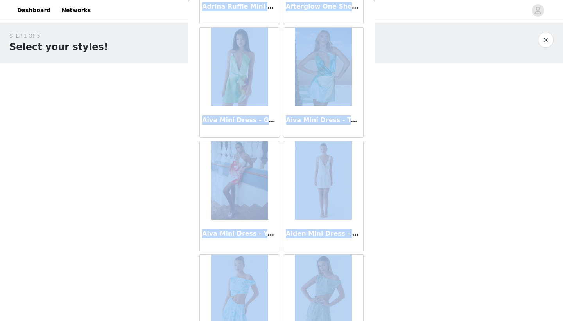
drag, startPoint x: 382, startPoint y: 167, endPoint x: 365, endPoint y: 320, distance: 154.6
click at [365, 203] on div "STEP 1 OF 5 Select your styles! Please note that the sizes are in AU Sizes 0/4 …" at bounding box center [281, 113] width 563 height 180
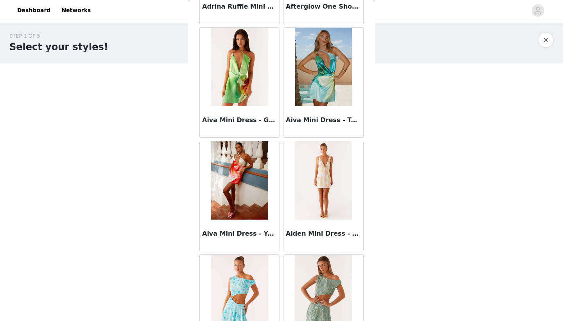
click at [365, 313] on div "Back Acapulco Shell Mini Dress - Deep Sea [PERSON_NAME] Mini Dress - Midnight B…" at bounding box center [282, 160] width 188 height 321
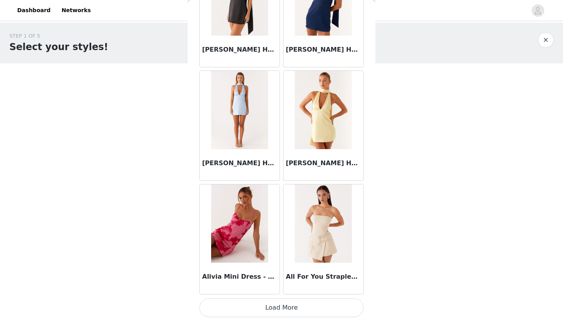
click at [331, 307] on button "Load More" at bounding box center [282, 307] width 164 height 19
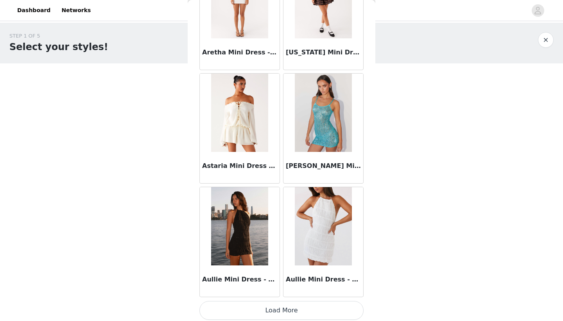
scroll to position [2011, 0]
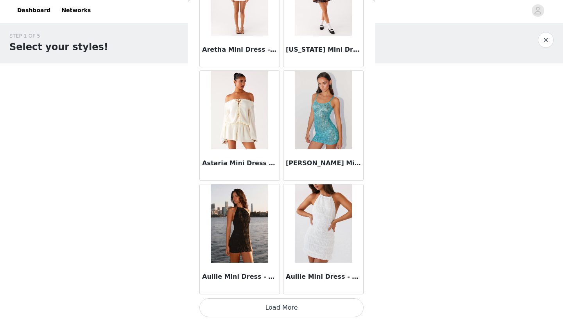
click at [313, 304] on button "Load More" at bounding box center [282, 307] width 164 height 19
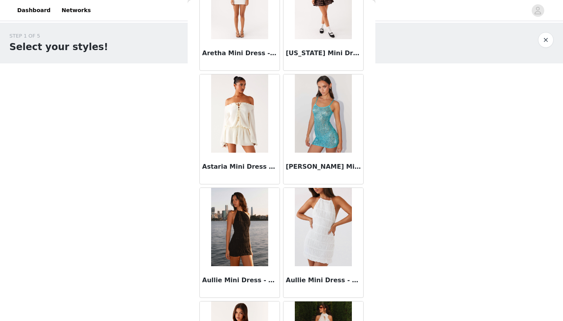
scroll to position [2312, 0]
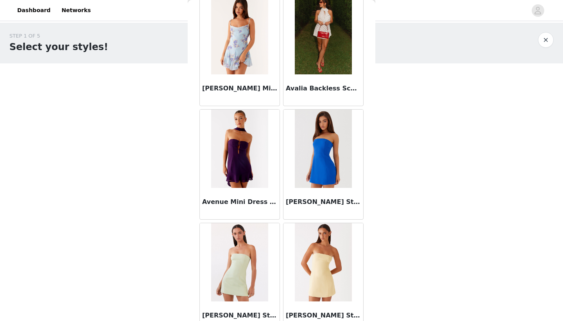
click at [375, 230] on div "Back Acapulco Shell Mini Dress - Deep Sea [PERSON_NAME] Mini Dress - Midnight B…" at bounding box center [282, 160] width 188 height 321
click at [374, 250] on div "Back Acapulco Shell Mini Dress - Deep Sea [PERSON_NAME] Mini Dress - Midnight B…" at bounding box center [282, 160] width 188 height 321
drag, startPoint x: 378, startPoint y: 237, endPoint x: 373, endPoint y: 320, distance: 82.7
click at [372, 320] on body "Dashboard Networks STEP 1 OF 5 Select your styles! Please note that the sizes a…" at bounding box center [281, 160] width 563 height 321
click at [382, 298] on body "Dashboard Networks STEP 1 OF 5 Select your styles! Please note that the sizes a…" at bounding box center [281, 160] width 563 height 321
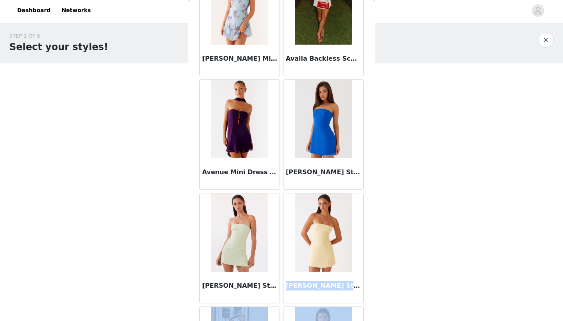
drag, startPoint x: 372, startPoint y: 298, endPoint x: 374, endPoint y: 320, distance: 22.0
click at [374, 320] on div "Back Acapulco Shell Mini Dress - Deep Sea [PERSON_NAME] Mini Dress - Midnight B…" at bounding box center [282, 160] width 188 height 321
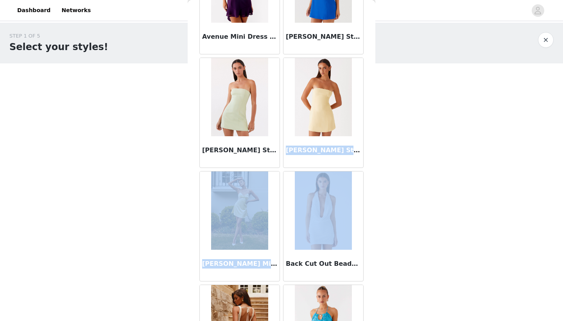
scroll to position [2494, 0]
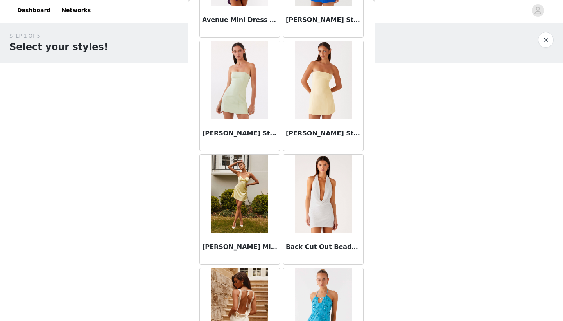
click at [365, 258] on div "Back Cut Out Beaded Sequins Mini Dress - Ivory" at bounding box center [324, 209] width 84 height 113
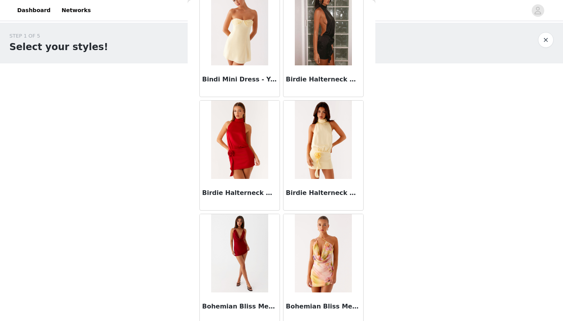
scroll to position [3145, 0]
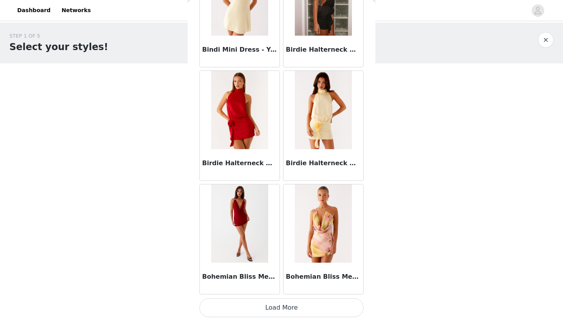
click at [321, 304] on button "Load More" at bounding box center [282, 307] width 164 height 19
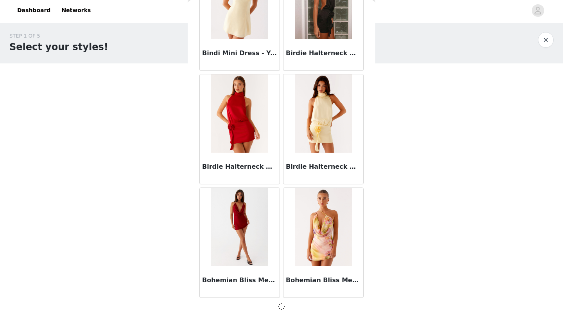
scroll to position [3142, 0]
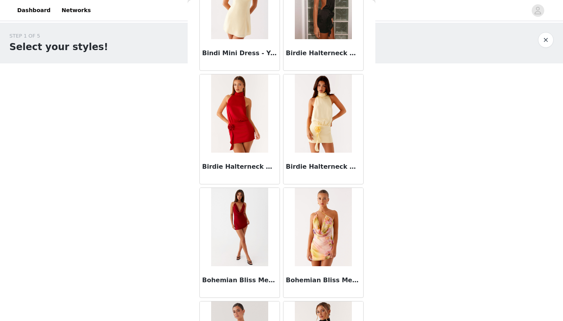
click at [374, 281] on div "Back Acapulco Shell Mini Dress - Deep Sea [PERSON_NAME] Mini Dress - Midnight B…" at bounding box center [282, 160] width 188 height 321
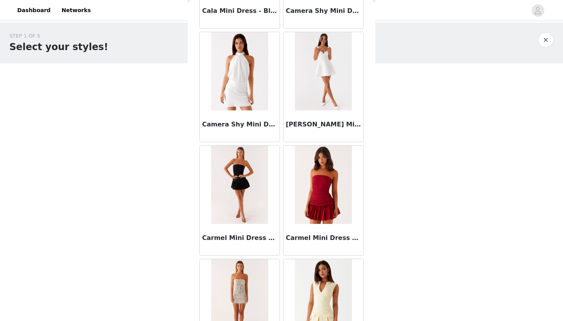
scroll to position [3915, 0]
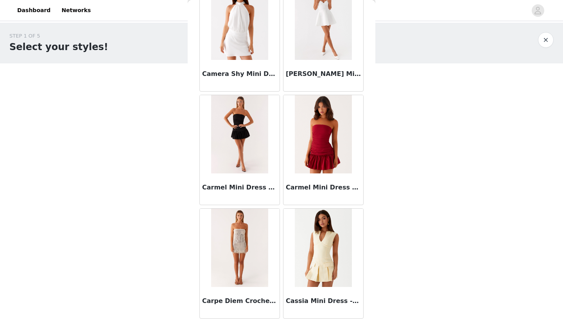
click at [375, 299] on div "Back Acapulco Shell Mini Dress - Deep Sea [PERSON_NAME] Mini Dress - Midnight B…" at bounding box center [282, 160] width 188 height 321
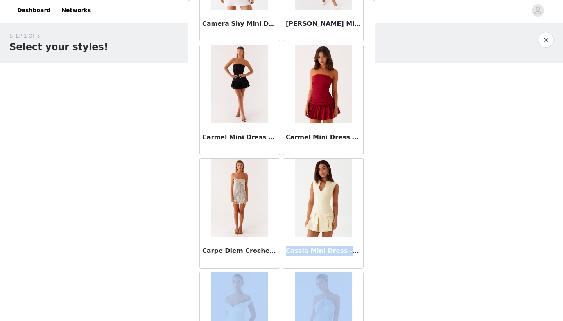
drag, startPoint x: 372, startPoint y: 290, endPoint x: 373, endPoint y: 320, distance: 30.9
click at [373, 320] on div "Back Acapulco Shell Mini Dress - Deep Sea [PERSON_NAME] Mini Dress - Midnight B…" at bounding box center [282, 160] width 188 height 321
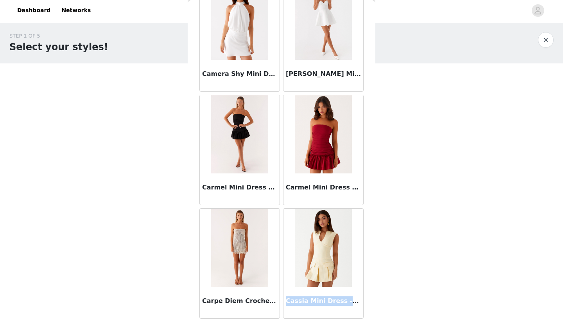
scroll to position [4005, 0]
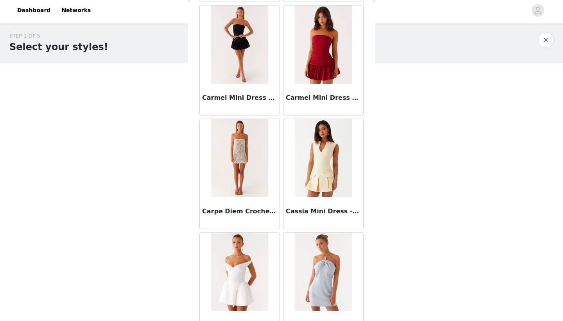
click at [363, 293] on div at bounding box center [324, 271] width 80 height 78
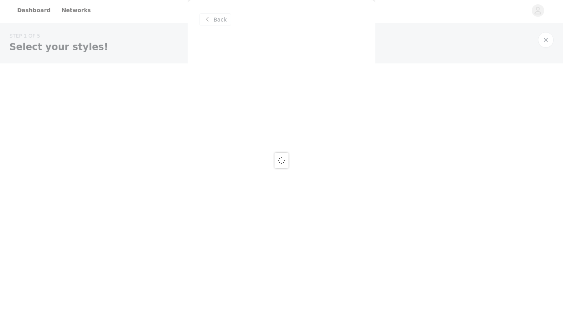
scroll to position [0, 0]
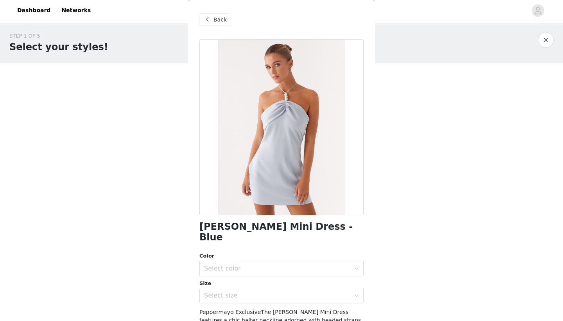
click at [216, 22] on span "Back" at bounding box center [220, 20] width 13 height 8
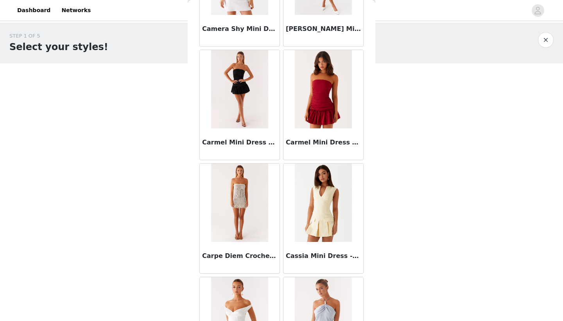
scroll to position [4280, 0]
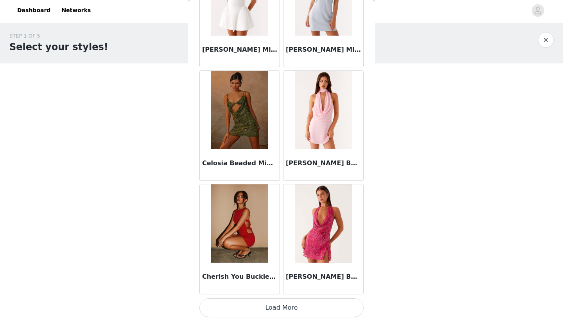
click at [291, 308] on button "Load More" at bounding box center [282, 307] width 164 height 19
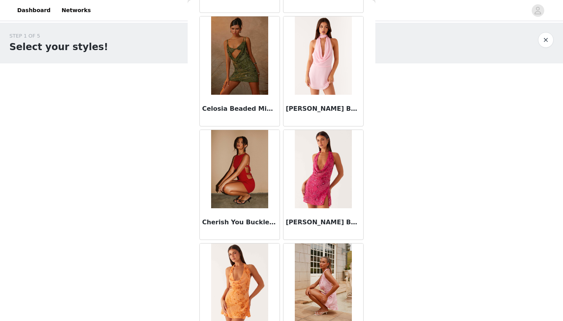
drag, startPoint x: 373, startPoint y: 246, endPoint x: 377, endPoint y: 315, distance: 68.6
click at [377, 315] on body "Dashboard Networks STEP 1 OF 5 Select your styles! Please note that the sizes a…" at bounding box center [281, 160] width 563 height 321
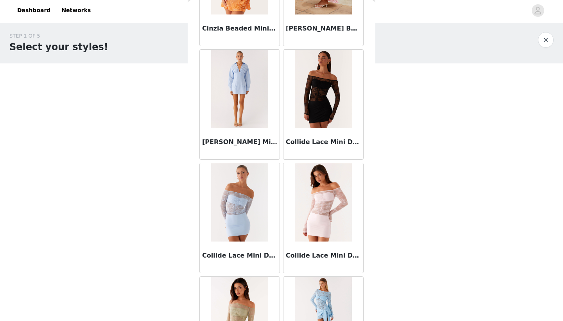
scroll to position [4647, 0]
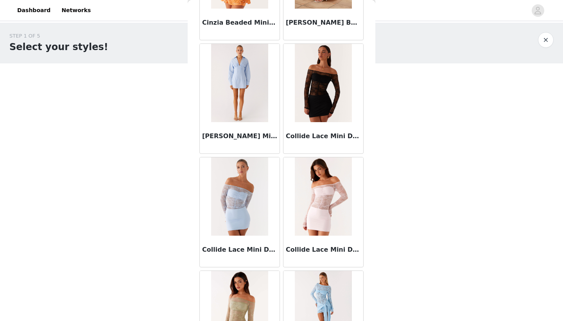
click at [372, 243] on div "Back Acapulco Shell Mini Dress - Deep Sea [PERSON_NAME] Mini Dress - Midnight B…" at bounding box center [282, 160] width 188 height 321
click at [377, 243] on body "Dashboard Networks STEP 1 OF 5 Select your styles! Please note that the sizes a…" at bounding box center [281, 160] width 563 height 321
click at [369, 211] on div "Back Acapulco Shell Mini Dress - Deep Sea [PERSON_NAME] Mini Dress - Midnight B…" at bounding box center [282, 160] width 188 height 321
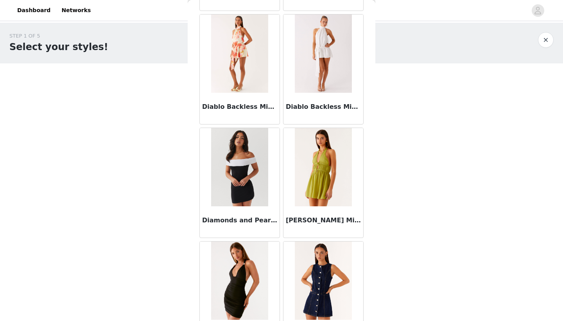
scroll to position [5415, 0]
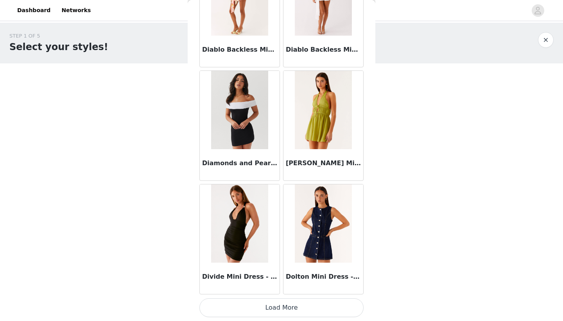
click at [297, 311] on button "Load More" at bounding box center [282, 307] width 164 height 19
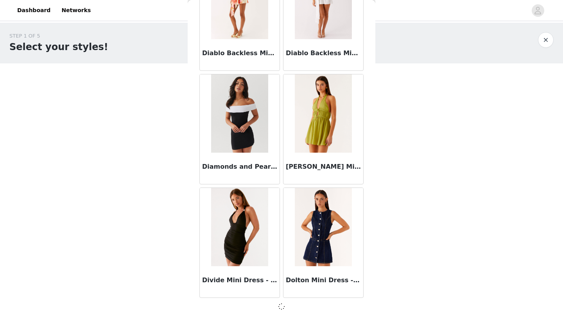
scroll to position [5411, 0]
click at [399, 225] on body "Dashboard Networks STEP 1 OF 5 Select your styles! Please note that the sizes a…" at bounding box center [281, 160] width 563 height 321
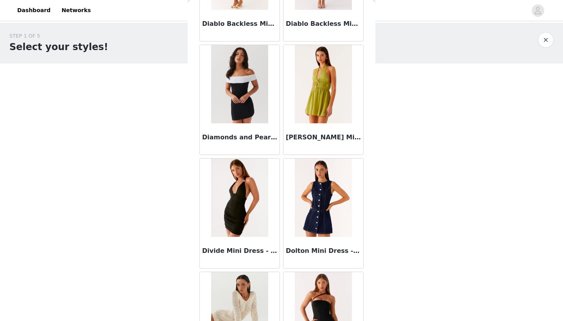
drag, startPoint x: 369, startPoint y: 306, endPoint x: 366, endPoint y: 320, distance: 13.5
click at [367, 320] on div "Back Acapulco Shell Mini Dress - Deep Sea [PERSON_NAME] Mini Dress - Midnight B…" at bounding box center [282, 160] width 188 height 321
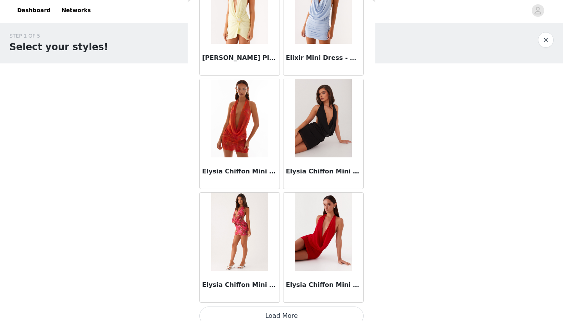
scroll to position [6549, 0]
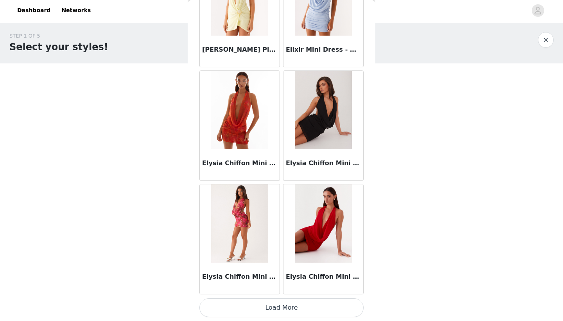
click at [331, 309] on button "Load More" at bounding box center [282, 307] width 164 height 19
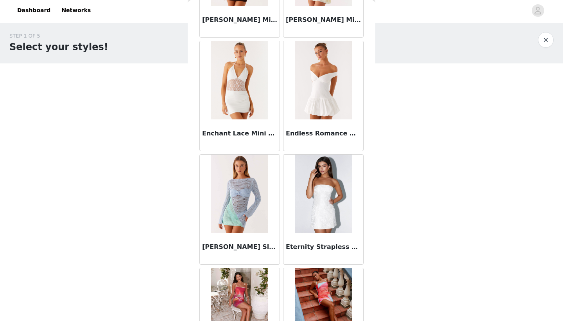
scroll to position [7156, 0]
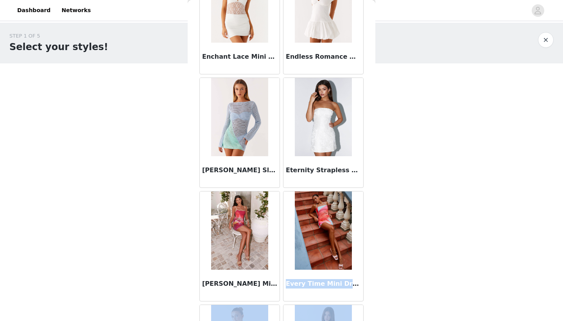
drag, startPoint x: 373, startPoint y: 290, endPoint x: 374, endPoint y: 320, distance: 30.1
click at [374, 320] on div "Back Acapulco Shell Mini Dress - Deep Sea [PERSON_NAME] Mini Dress - Midnight B…" at bounding box center [282, 160] width 188 height 321
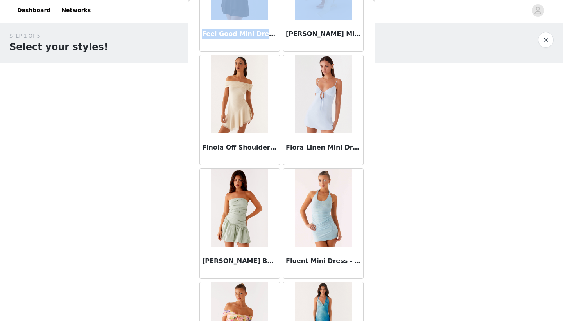
scroll to position [7684, 0]
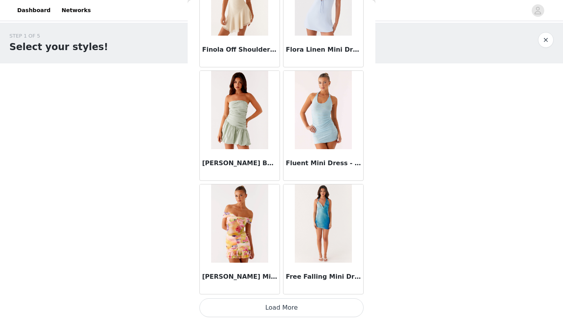
click at [345, 310] on button "Load More" at bounding box center [282, 307] width 164 height 19
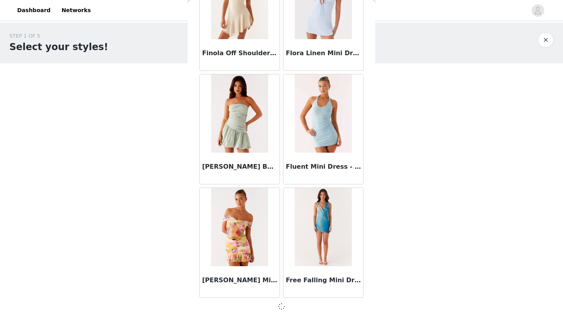
scroll to position [7680, 0]
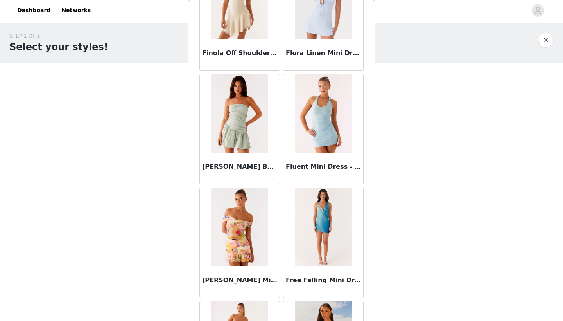
drag, startPoint x: 369, startPoint y: 300, endPoint x: 369, endPoint y: 316, distance: 16.0
click at [369, 316] on div "Back Acapulco Shell Mini Dress - Deep Sea [PERSON_NAME] Mini Dress - Midnight B…" at bounding box center [282, 160] width 188 height 321
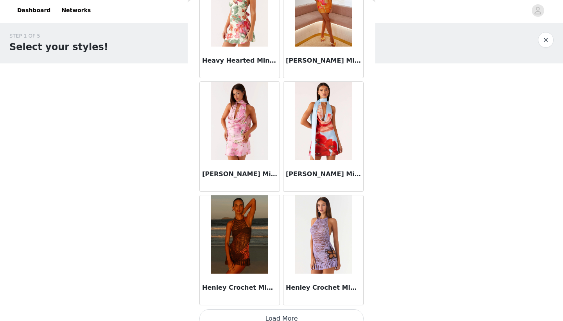
scroll to position [8818, 0]
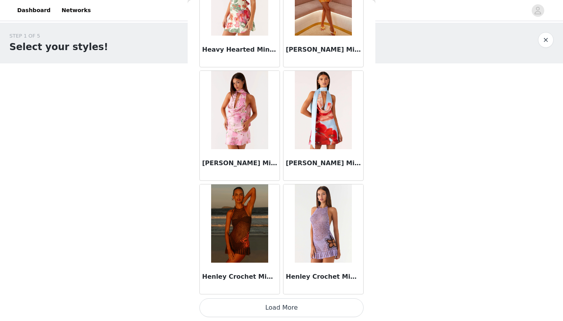
click at [340, 311] on button "Load More" at bounding box center [282, 307] width 164 height 19
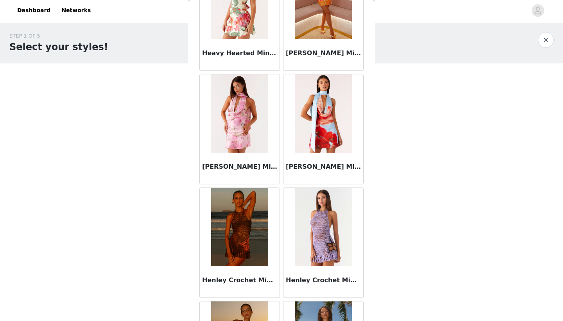
click at [372, 304] on div "Back Acapulco Shell Mini Dress - Deep Sea [PERSON_NAME] Mini Dress - Midnight B…" at bounding box center [282, 160] width 188 height 321
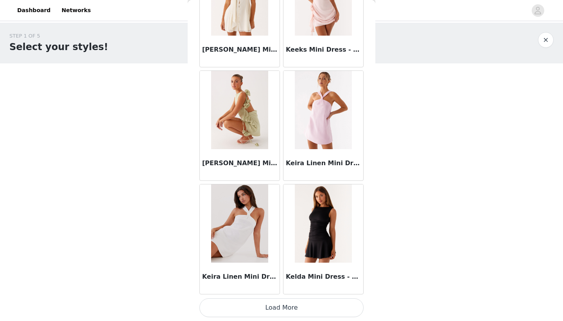
scroll to position [9953, 0]
click at [270, 311] on button "Load More" at bounding box center [282, 307] width 164 height 19
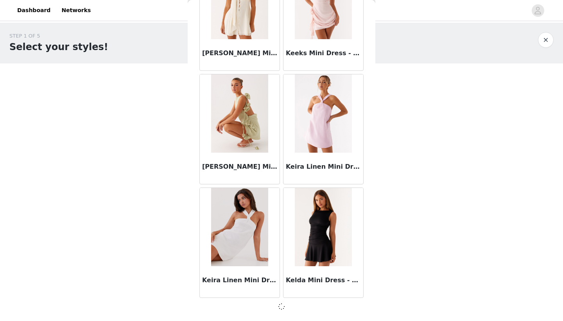
scroll to position [9949, 0]
click at [375, 255] on div "Back Acapulco Shell Mini Dress - Deep Sea [PERSON_NAME] Mini Dress - Midnight B…" at bounding box center [282, 160] width 188 height 321
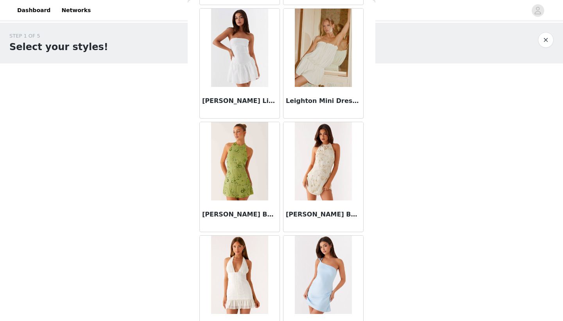
scroll to position [10816, 0]
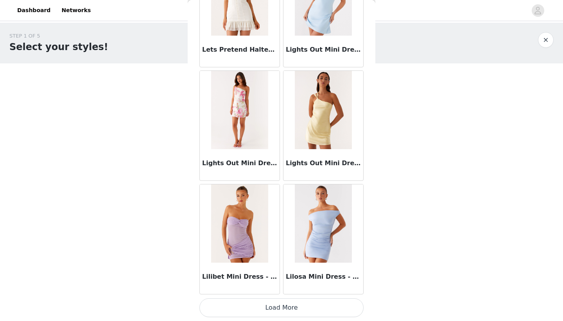
click at [293, 310] on button "Load More" at bounding box center [282, 307] width 164 height 19
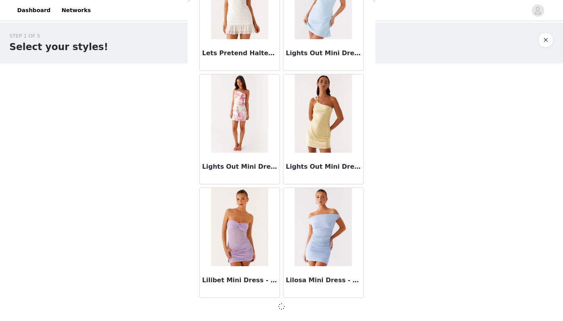
scroll to position [11084, 0]
click at [373, 277] on div "Back Acapulco Shell Mini Dress - Deep Sea [PERSON_NAME] Mini Dress - Midnight B…" at bounding box center [282, 160] width 188 height 321
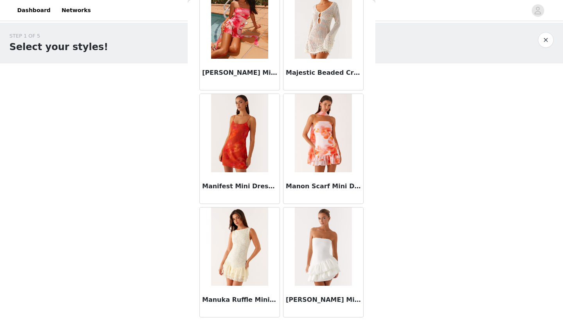
scroll to position [12202, 0]
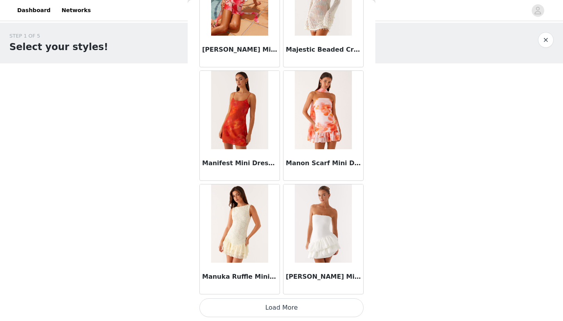
click at [284, 310] on button "Load More" at bounding box center [282, 307] width 164 height 19
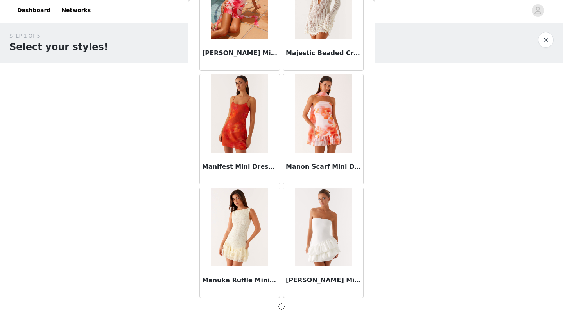
scroll to position [12218, 0]
click at [374, 291] on div "Back Acapulco Shell Mini Dress - Deep Sea [PERSON_NAME] Mini Dress - Midnight B…" at bounding box center [282, 160] width 188 height 321
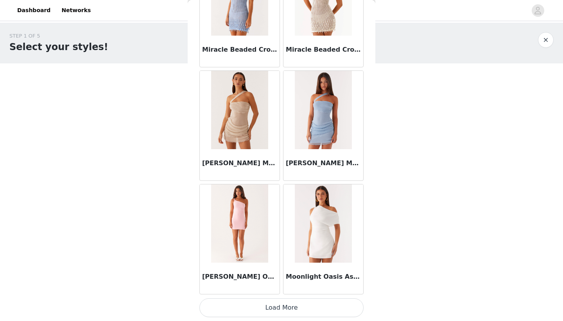
click at [284, 314] on button "Load More" at bounding box center [282, 307] width 164 height 19
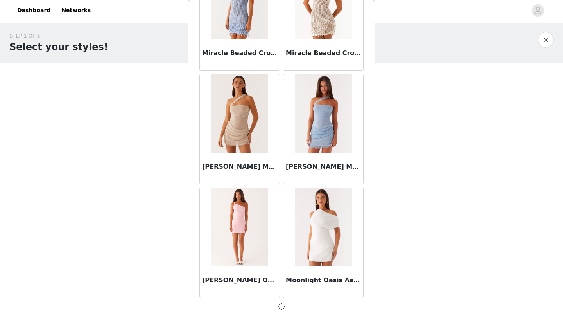
scroll to position [13353, 0]
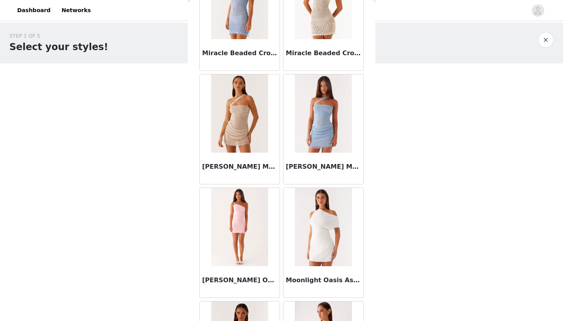
click at [376, 311] on body "Dashboard Networks STEP 1 OF 5 Select your styles! Please note that the sizes a…" at bounding box center [281, 160] width 563 height 321
click at [371, 315] on div "Back Acapulco Shell Mini Dress - Deep Sea [PERSON_NAME] Mini Dress - Midnight B…" at bounding box center [282, 160] width 188 height 321
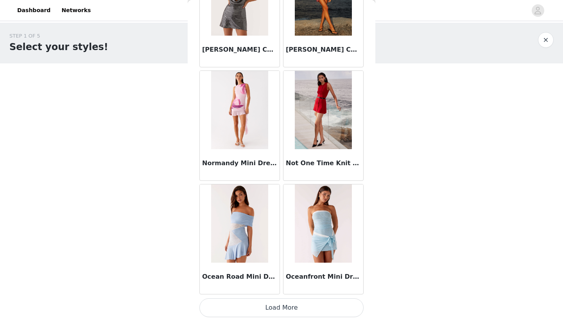
scroll to position [14491, 0]
click at [311, 308] on button "Load More" at bounding box center [282, 307] width 164 height 19
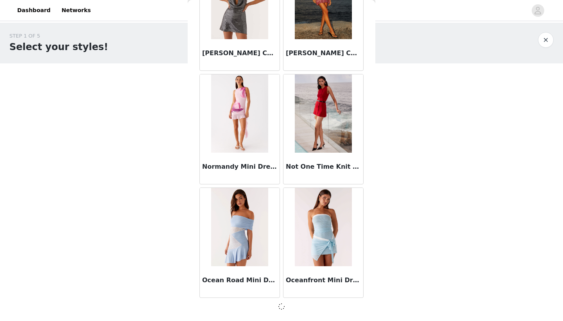
scroll to position [14487, 0]
click at [429, 67] on div "STEP 1 OF 5 Select your styles! Please note that the sizes are in AU Sizes 0/4 …" at bounding box center [281, 85] width 563 height 124
drag, startPoint x: 436, startPoint y: 5, endPoint x: 444, endPoint y: 187, distance: 181.7
click at [444, 187] on div "STEP 1 OF 5 Select your styles! Please note that the sizes are in AU Sizes 0/4 …" at bounding box center [281, 113] width 563 height 180
drag, startPoint x: 439, startPoint y: 160, endPoint x: 439, endPoint y: 155, distance: 4.3
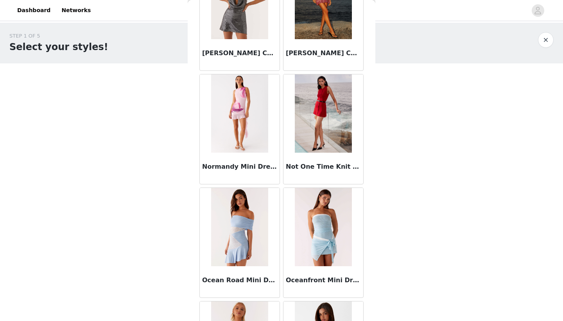
click at [439, 160] on div "STEP 1 OF 5 Select your styles! Please note that the sizes are in AU Sizes 0/4 …" at bounding box center [281, 113] width 563 height 180
click at [439, 155] on div "STEP 1 OF 5 Select your styles! Please note that the sizes are in AU Sizes 0/4 …" at bounding box center [281, 113] width 563 height 180
click at [369, 245] on div "Back Acapulco Shell Mini Dress - Deep Sea [PERSON_NAME] Mini Dress - Midnight B…" at bounding box center [282, 160] width 188 height 321
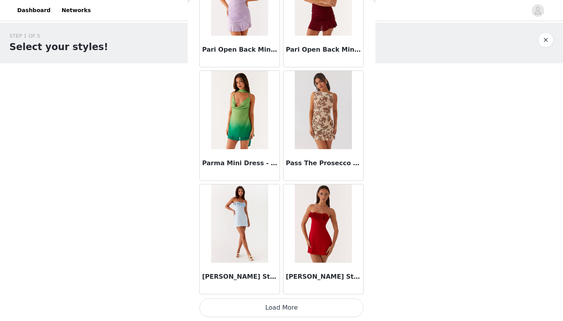
click at [317, 307] on button "Load More" at bounding box center [282, 307] width 164 height 19
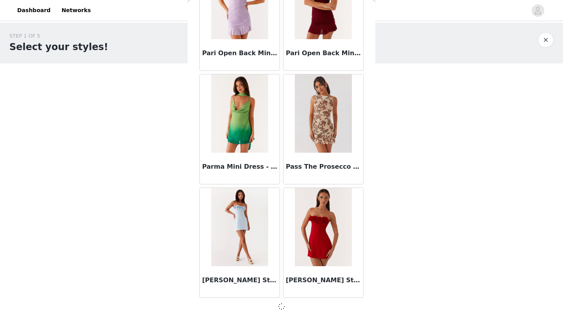
scroll to position [15622, 0]
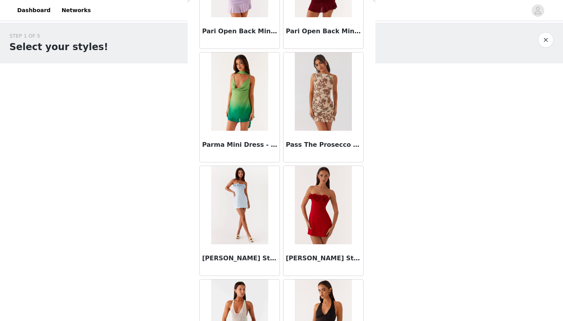
drag, startPoint x: 373, startPoint y: 313, endPoint x: 373, endPoint y: 320, distance: 7.0
click at [373, 320] on div "Back Acapulco Shell Mini Dress - Deep Sea [PERSON_NAME] Mini Dress - Midnight B…" at bounding box center [282, 160] width 188 height 321
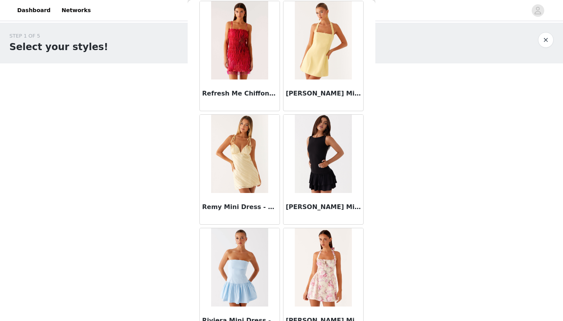
scroll to position [16396, 0]
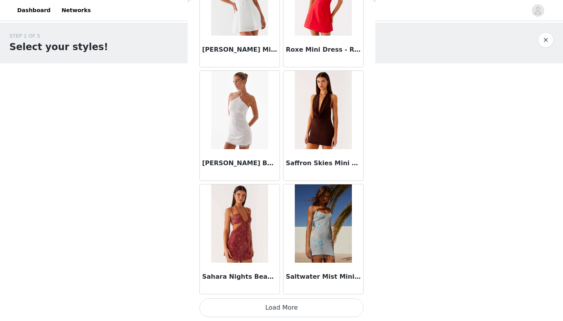
click at [297, 307] on button "Load More" at bounding box center [282, 307] width 164 height 19
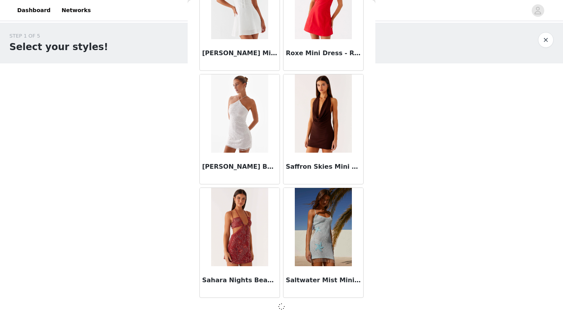
scroll to position [16756, 0]
click at [372, 294] on div "Back Acapulco Shell Mini Dress - Deep Sea [PERSON_NAME] Mini Dress - Midnight B…" at bounding box center [282, 160] width 188 height 321
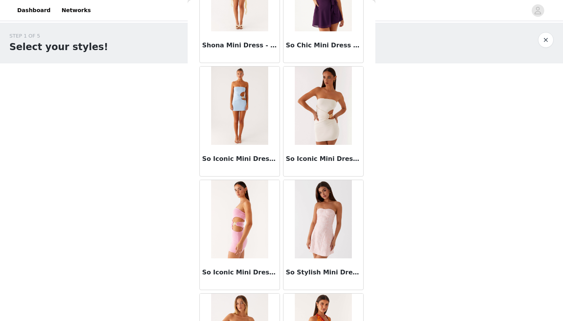
scroll to position [17351, 0]
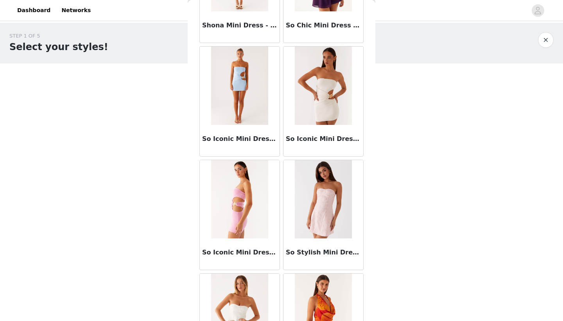
click at [331, 119] on img at bounding box center [323, 86] width 57 height 78
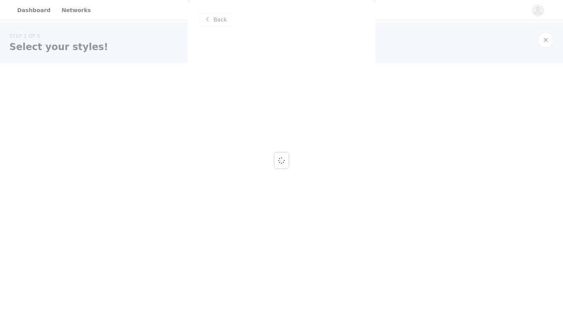
scroll to position [0, 0]
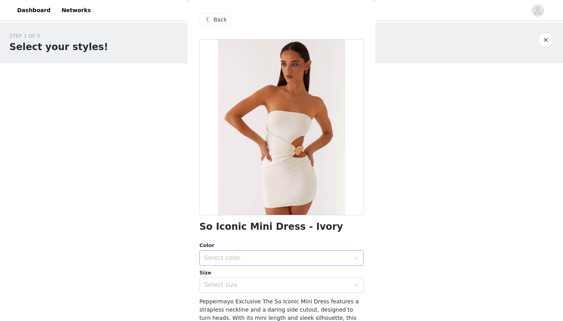
click at [302, 255] on div "Select color" at bounding box center [277, 258] width 146 height 8
click at [293, 273] on li "Ivory" at bounding box center [282, 274] width 164 height 13
click at [295, 287] on div "Select size" at bounding box center [277, 285] width 146 height 8
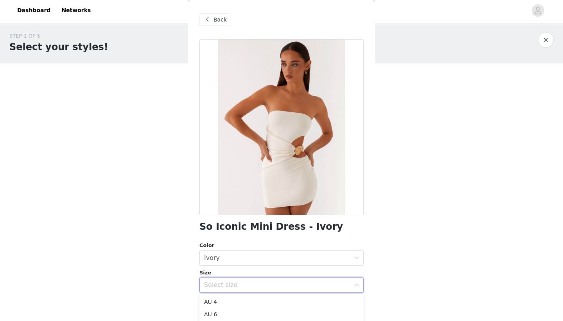
click at [281, 285] on div "Select size" at bounding box center [277, 285] width 146 height 8
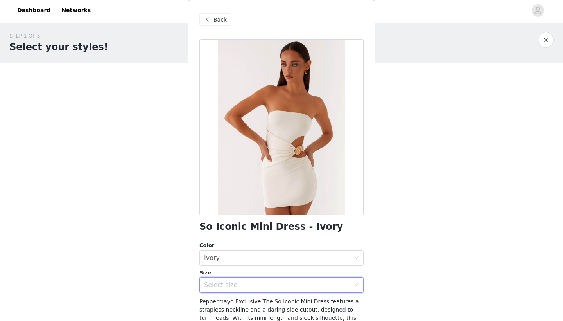
click at [277, 285] on div "Select size" at bounding box center [277, 285] width 146 height 8
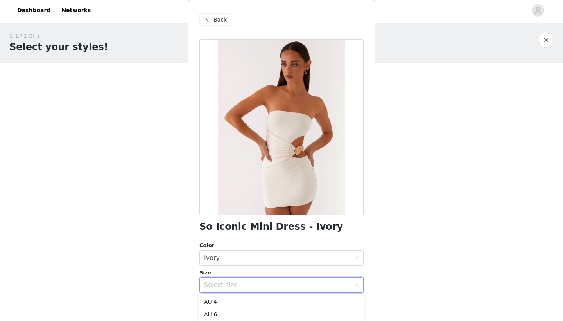
click at [254, 320] on li "AU 8" at bounding box center [282, 326] width 164 height 13
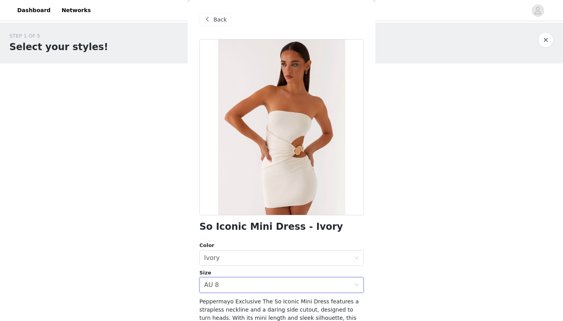
click at [169, 285] on body "Dashboard Networks STEP 1 OF 5 Select your styles! Please note that the sizes a…" at bounding box center [281, 160] width 563 height 321
click at [408, 264] on body "Dashboard Networks STEP 1 OF 5 Select your styles! Please note that the sizes a…" at bounding box center [281, 160] width 563 height 321
drag, startPoint x: 401, startPoint y: 278, endPoint x: 372, endPoint y: 320, distance: 51.8
click at [372, 320] on body "Dashboard Networks STEP 1 OF 5 Select your styles! Please note that the sizes a…" at bounding box center [281, 160] width 563 height 321
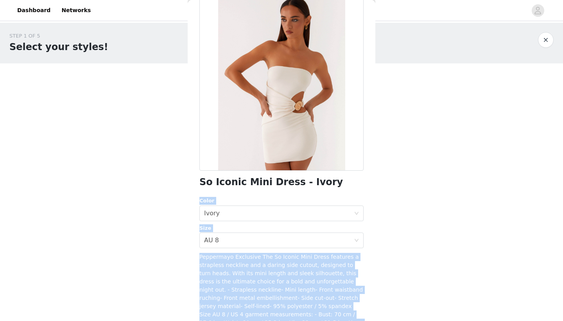
scroll to position [67, 0]
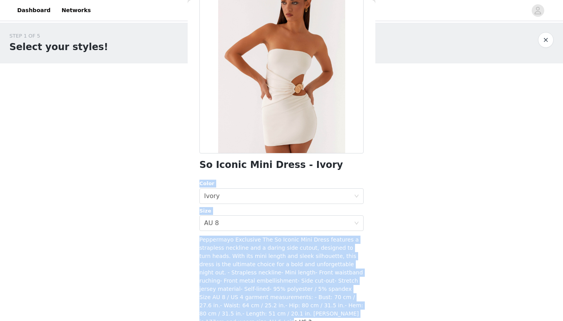
drag, startPoint x: 358, startPoint y: 224, endPoint x: 366, endPoint y: 318, distance: 94.6
click at [366, 318] on div "Back So Iconic Mini Dress - Ivory Color Select color Ivory Size Select size AU …" at bounding box center [282, 160] width 188 height 321
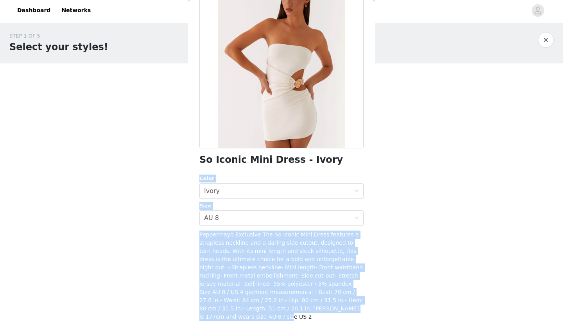
scroll to position [99, 0]
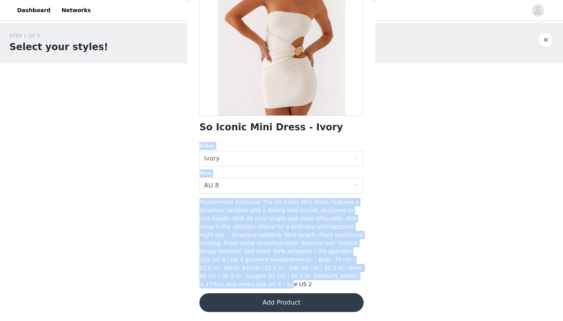
click at [309, 300] on button "Add Product" at bounding box center [282, 302] width 164 height 19
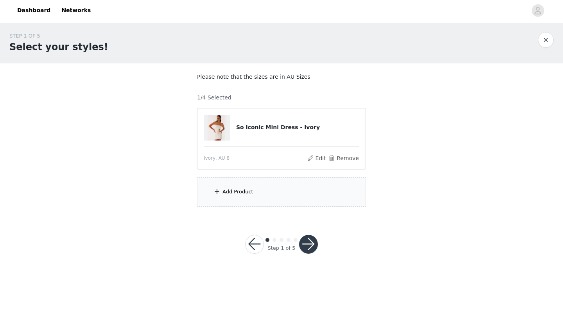
click at [248, 187] on div "Add Product" at bounding box center [281, 191] width 169 height 29
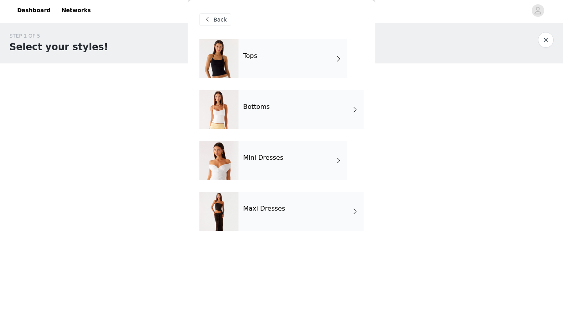
click at [281, 70] on div "Tops" at bounding box center [293, 58] width 109 height 39
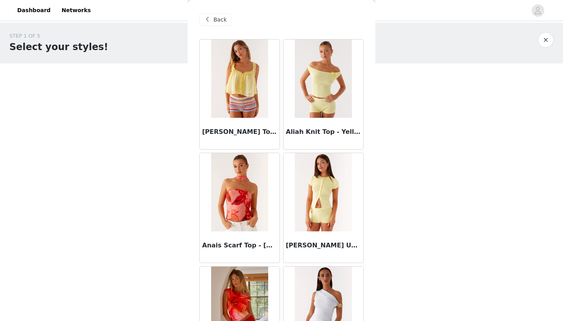
click at [369, 160] on div "Back [PERSON_NAME] Top - Yellow Aliah Knit Top - Yellow Anais Scarf Top - [GEOG…" at bounding box center [282, 160] width 188 height 321
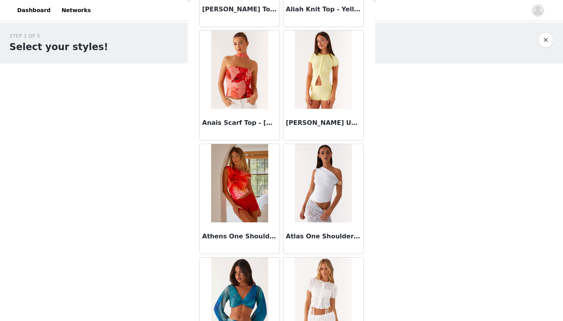
scroll to position [129, 0]
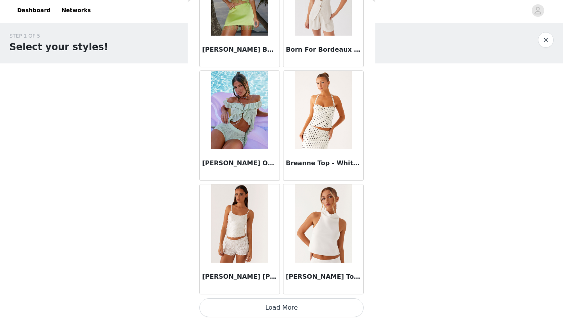
click at [286, 303] on button "Load More" at bounding box center [282, 307] width 164 height 19
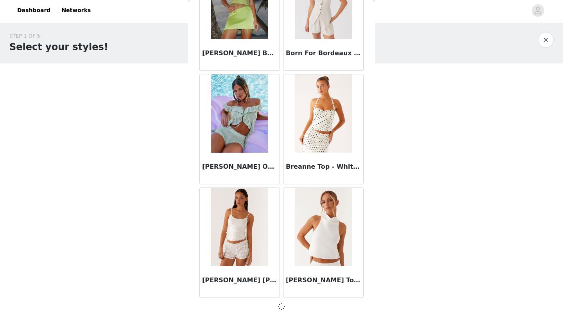
scroll to position [873, 0]
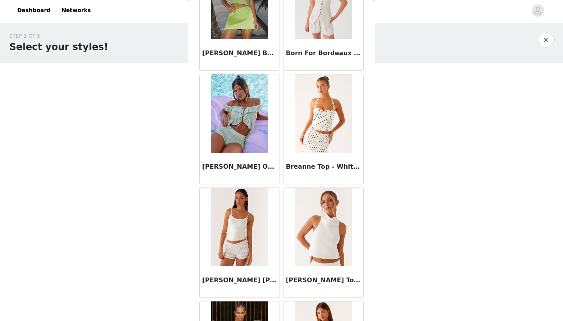
drag, startPoint x: 378, startPoint y: 108, endPoint x: 371, endPoint y: 245, distance: 137.1
click at [371, 245] on div "Back [PERSON_NAME] Top - Yellow Aliah Knit Top - Yellow Anais Scarf Top - [GEOG…" at bounding box center [282, 160] width 188 height 321
click at [369, 252] on div "Back [PERSON_NAME] Top - Yellow Aliah Knit Top - Yellow Anais Scarf Top - [GEOG…" at bounding box center [282, 160] width 188 height 321
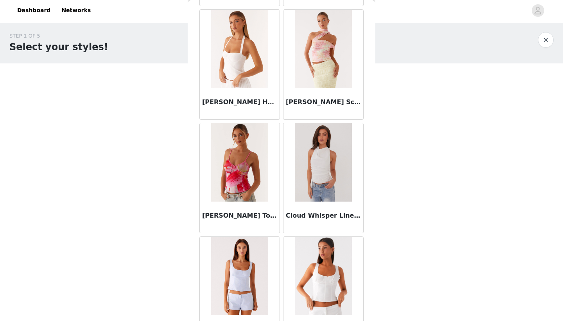
scroll to position [1743, 0]
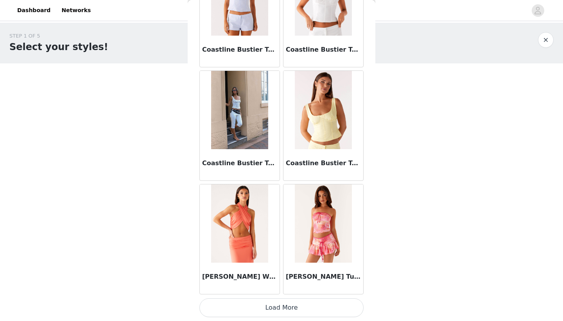
click at [301, 307] on button "Load More" at bounding box center [282, 307] width 164 height 19
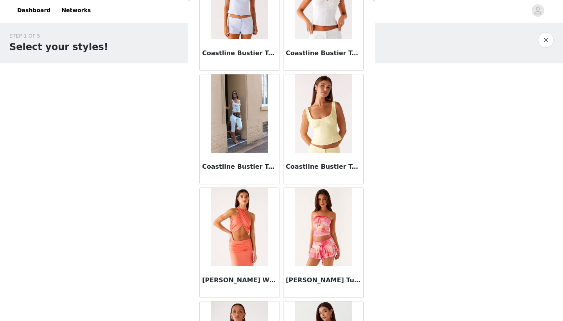
click at [368, 296] on div "Back [PERSON_NAME] Top - Yellow Aliah Knit Top - Yellow Anais Scarf Top - [GEOG…" at bounding box center [282, 160] width 188 height 321
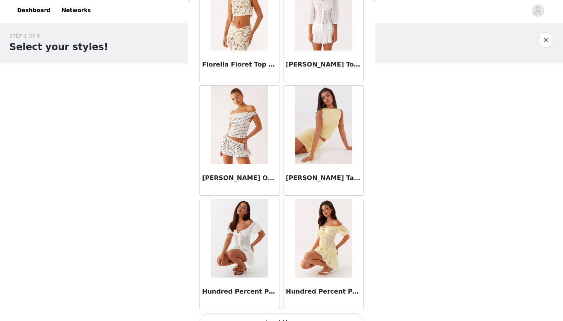
scroll to position [3133, 0]
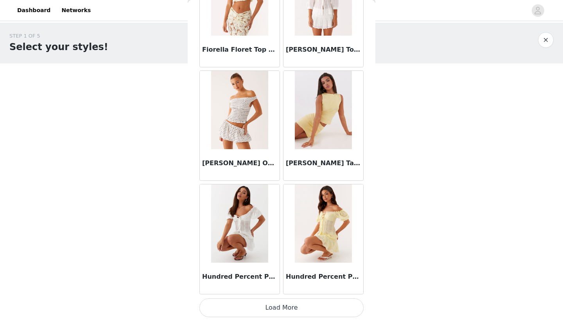
click at [306, 307] on button "Load More" at bounding box center [282, 307] width 164 height 19
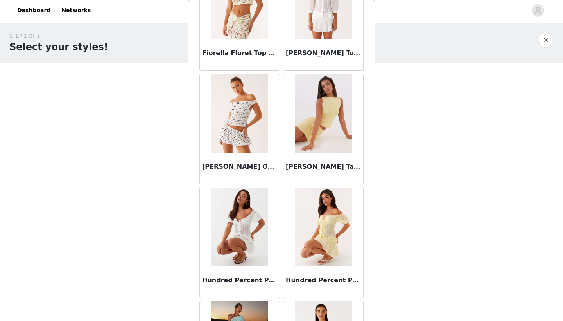
click at [370, 309] on div "Back [PERSON_NAME] Top - Yellow Aliah Knit Top - Yellow Anais Scarf Top - [GEOG…" at bounding box center [282, 160] width 188 height 321
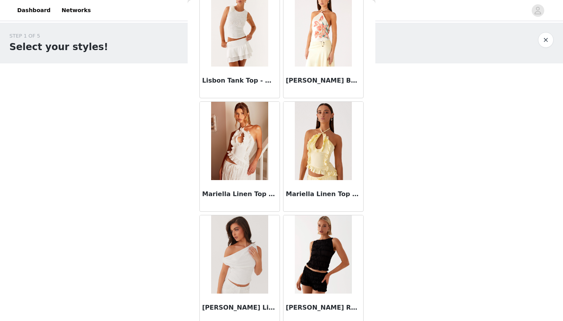
scroll to position [4252, 0]
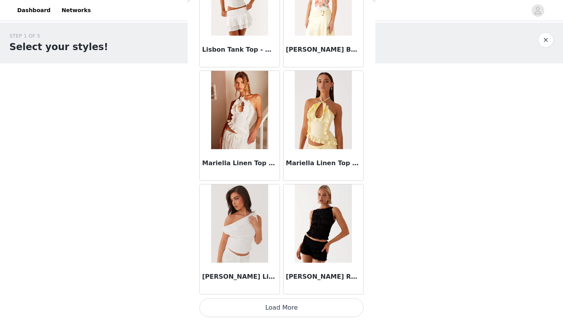
click at [313, 315] on button "Load More" at bounding box center [282, 307] width 164 height 19
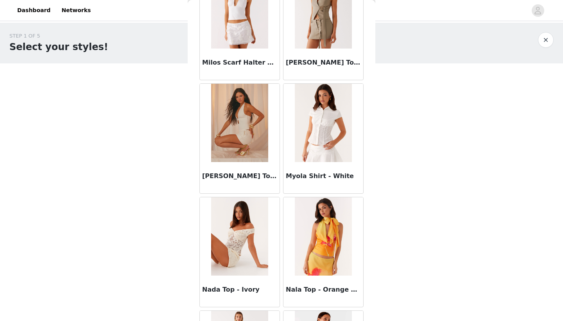
scroll to position [4722, 0]
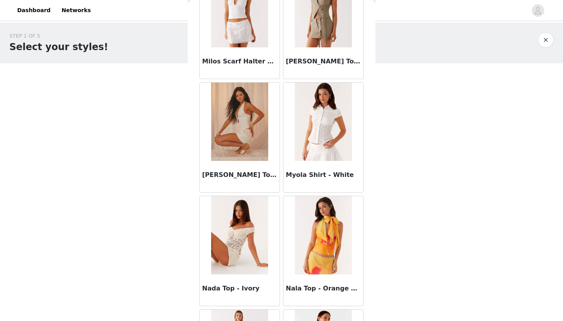
click at [372, 280] on div "Back [PERSON_NAME] Top - Yellow Aliah Knit Top - Yellow Anais Scarf Top - [GEOG…" at bounding box center [282, 160] width 188 height 321
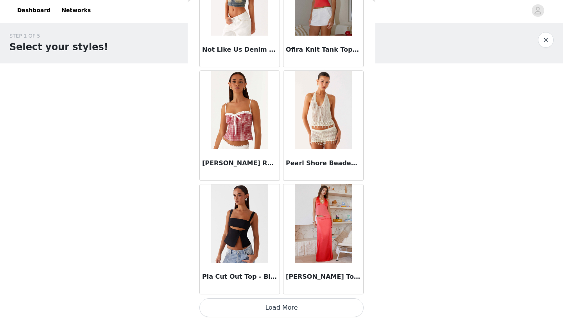
scroll to position [5414, 0]
click at [292, 313] on button "Load More" at bounding box center [282, 307] width 164 height 19
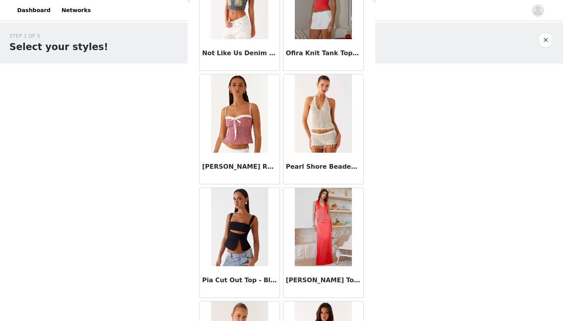
click at [375, 303] on div "Back [PERSON_NAME] Top - Yellow Aliah Knit Top - Yellow Anais Scarf Top - [GEOG…" at bounding box center [282, 160] width 188 height 321
click at [372, 303] on div "Back [PERSON_NAME] Top - Yellow Aliah Knit Top - Yellow Anais Scarf Top - [GEOG…" at bounding box center [282, 160] width 188 height 321
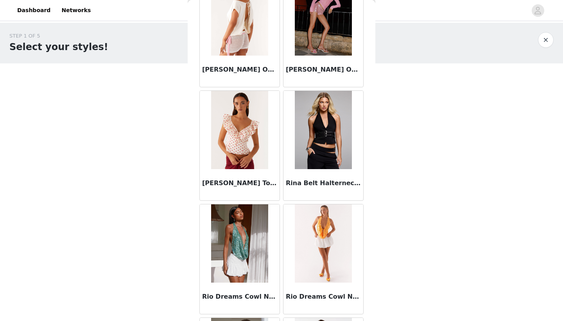
scroll to position [5855, 0]
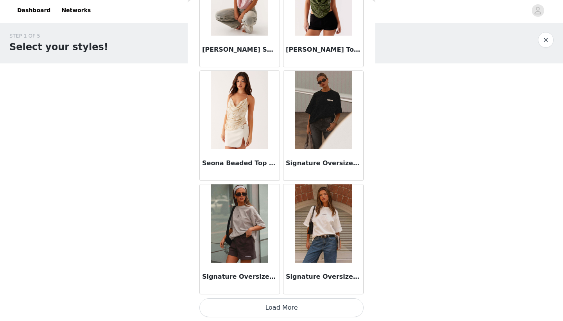
click at [318, 309] on button "Load More" at bounding box center [282, 307] width 164 height 19
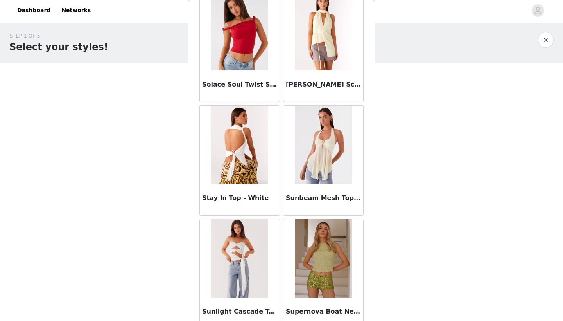
scroll to position [7081, 0]
click at [370, 309] on div "Back [PERSON_NAME] Top - Yellow Aliah Knit Top - Yellow Anais Scarf Top - [GEOG…" at bounding box center [282, 160] width 188 height 321
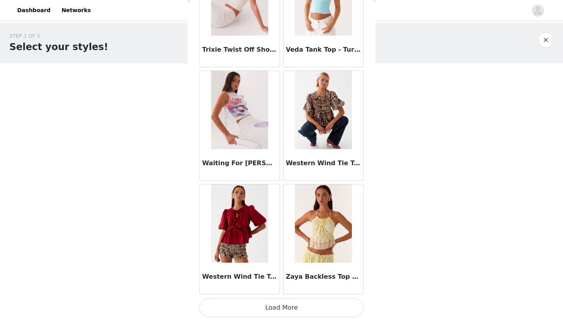
click at [309, 306] on button "Load More" at bounding box center [282, 307] width 164 height 19
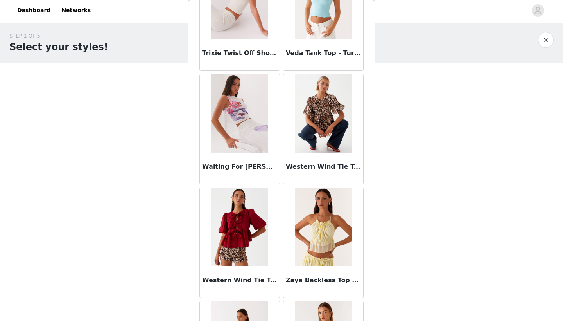
click at [368, 311] on div "Back [PERSON_NAME] Top - Yellow Aliah Knit Top - Yellow Anais Scarf Top - [GEOG…" at bounding box center [282, 160] width 188 height 321
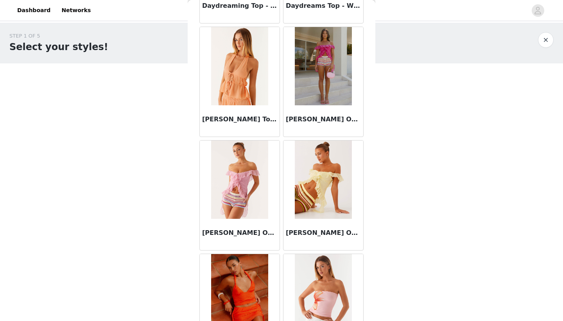
scroll to position [2588, 0]
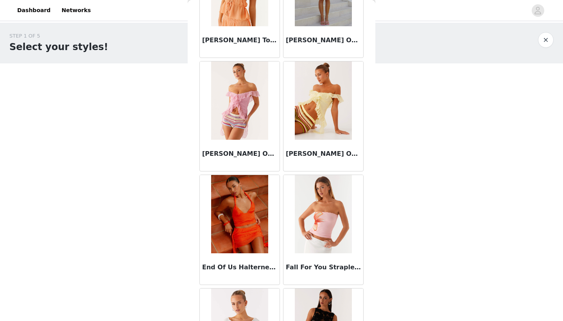
click at [244, 153] on h3 "[PERSON_NAME] Off Shoulder Top - Pink" at bounding box center [239, 153] width 75 height 9
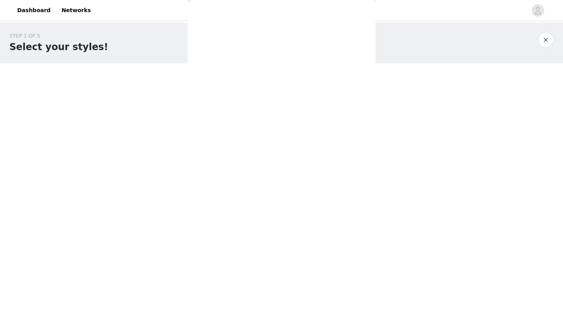
scroll to position [75, 0]
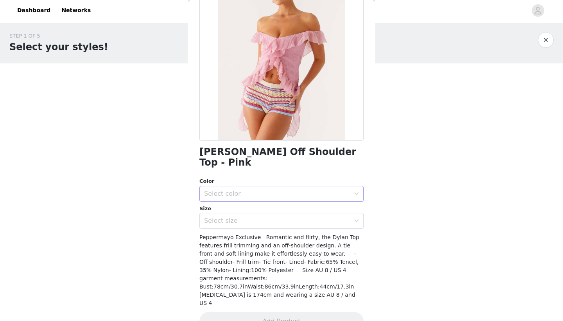
click at [265, 190] on div "Select color" at bounding box center [277, 194] width 146 height 8
click at [260, 198] on li "Pink" at bounding box center [282, 200] width 164 height 13
click at [255, 217] on div "Select size" at bounding box center [277, 221] width 146 height 8
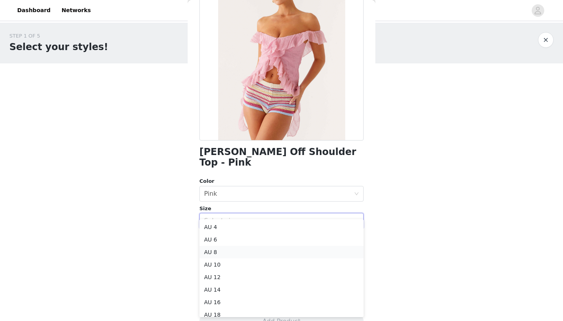
click at [255, 250] on li "AU 8" at bounding box center [282, 252] width 164 height 13
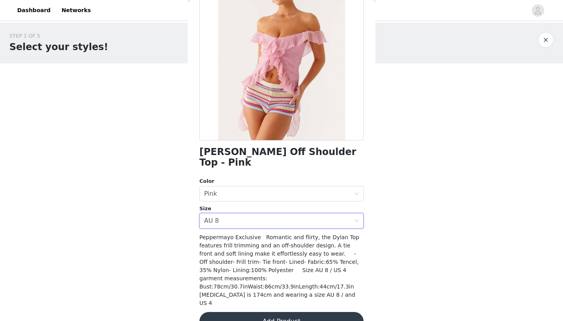
click at [272, 312] on button "Add Product" at bounding box center [282, 321] width 164 height 19
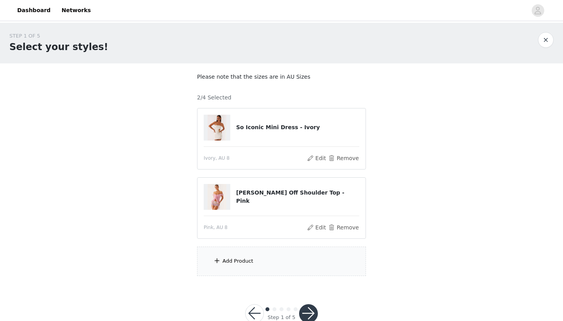
click at [265, 257] on div "Add Product" at bounding box center [281, 260] width 169 height 29
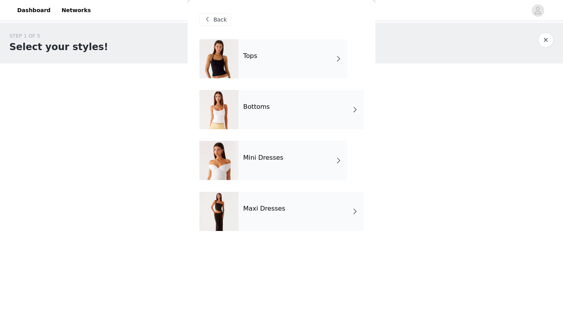
click at [270, 108] on div "Bottoms" at bounding box center [301, 109] width 125 height 39
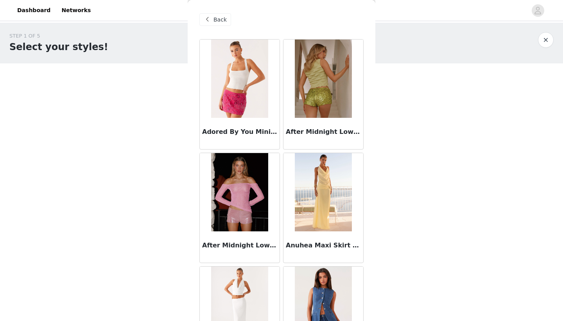
click at [373, 187] on div "Back Adored By You Mini Skirt - Fuchsia After Midnight Low Rise Sequin Mini Sho…" at bounding box center [282, 160] width 188 height 321
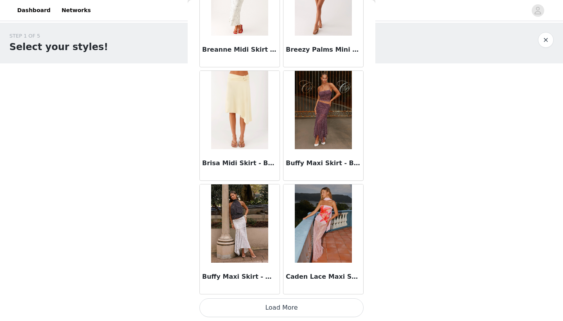
scroll to position [884, 0]
click at [314, 307] on button "Load More" at bounding box center [282, 307] width 164 height 19
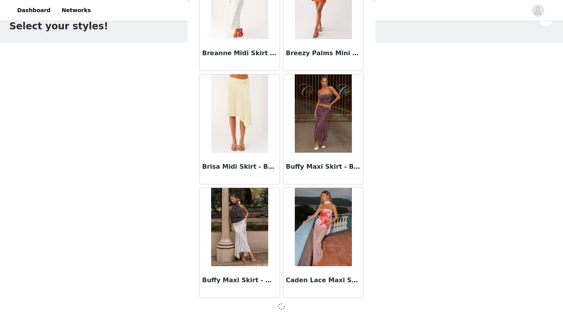
scroll to position [20, 0]
click at [370, 279] on div "Back Adored By You Mini Skirt - Fuchsia After Midnight Low Rise Sequin Mini Sho…" at bounding box center [282, 160] width 188 height 321
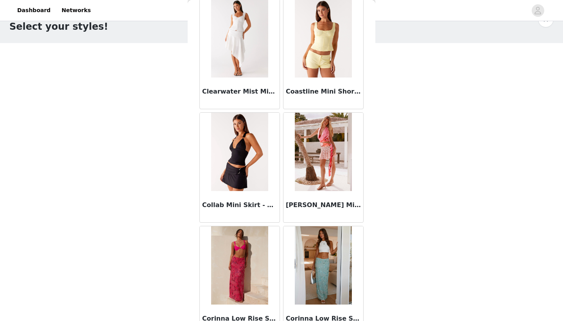
scroll to position [1516, 0]
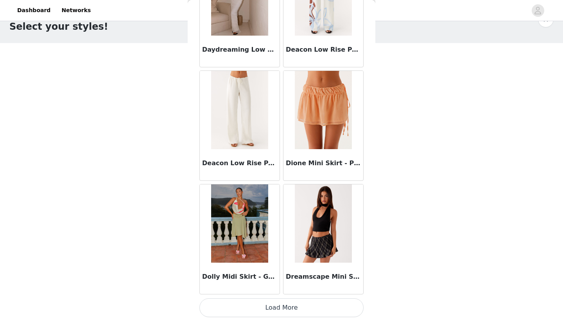
click at [284, 308] on button "Load More" at bounding box center [282, 307] width 164 height 19
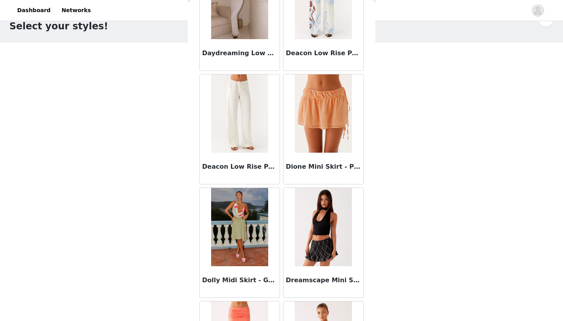
scroll to position [20, 0]
click at [367, 253] on div "Back Adored By You Mini Skirt - Fuchsia After Midnight Low Rise Sequin Mini Sho…" at bounding box center [282, 160] width 188 height 321
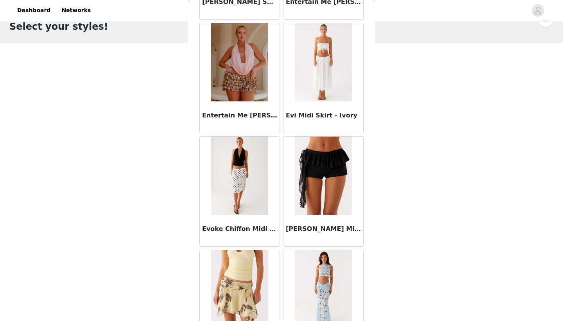
scroll to position [2402, 0]
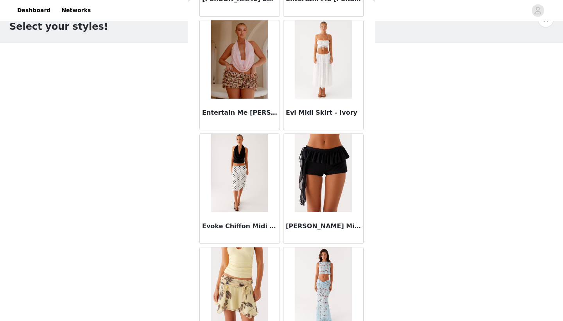
click at [328, 227] on h3 "[PERSON_NAME] Mini Shorts - Black" at bounding box center [323, 225] width 75 height 9
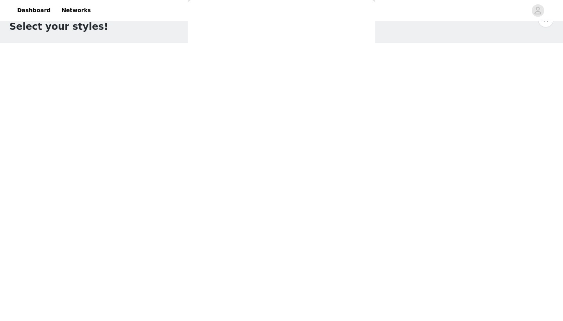
click at [328, 201] on div "Back [PERSON_NAME] Mini Shorts - Black Color Select color Size Select size Pepp…" at bounding box center [282, 160] width 188 height 321
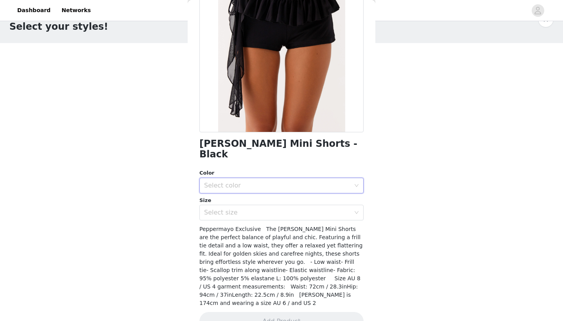
click at [307, 178] on div "Select color" at bounding box center [279, 185] width 150 height 15
click at [297, 187] on li "Black" at bounding box center [282, 191] width 164 height 13
click at [295, 209] on div "Select size" at bounding box center [277, 213] width 146 height 8
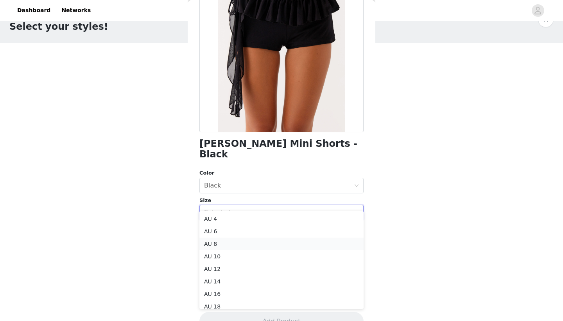
click at [272, 242] on li "AU 8" at bounding box center [282, 243] width 164 height 13
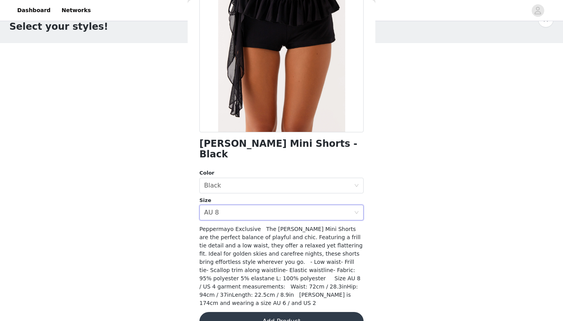
click at [273, 312] on button "Add Product" at bounding box center [282, 321] width 164 height 19
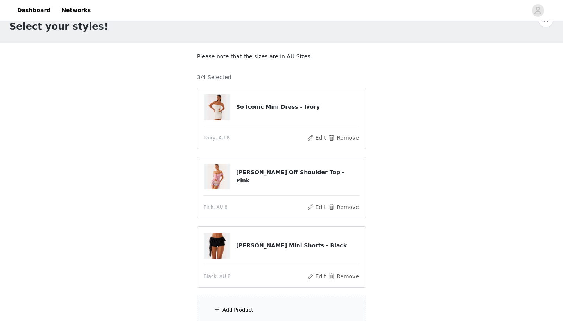
click at [268, 308] on div "Add Product" at bounding box center [281, 309] width 169 height 29
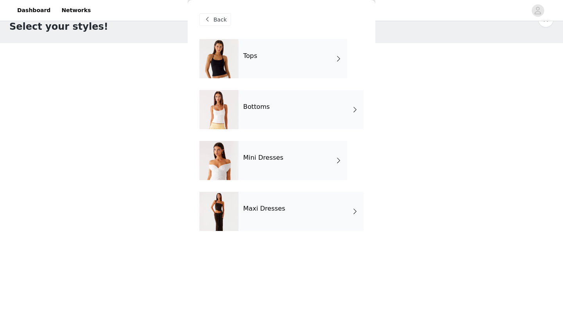
click at [268, 217] on div "Maxi Dresses" at bounding box center [301, 211] width 125 height 39
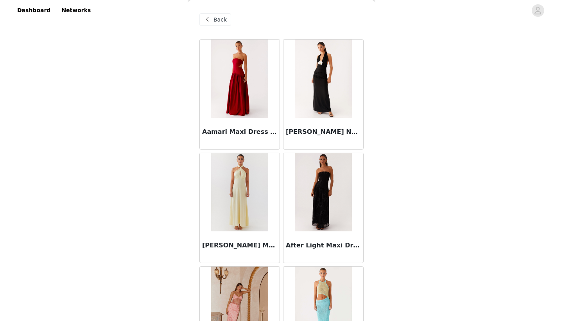
scroll to position [90, 0]
click at [370, 165] on div "Back Aamari Maxi Dress - Red [PERSON_NAME] Neck Midi Dress - [PERSON_NAME] Line…" at bounding box center [282, 160] width 188 height 321
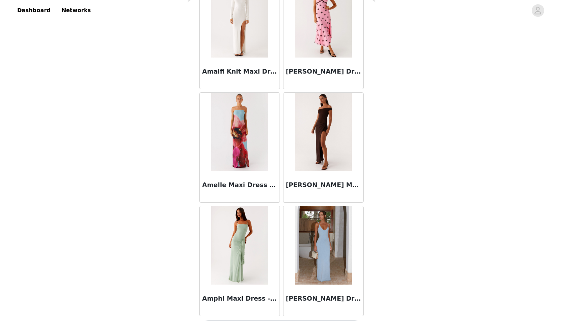
scroll to position [861, 0]
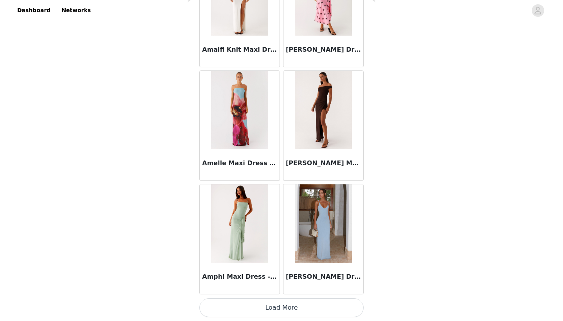
click at [286, 308] on button "Load More" at bounding box center [282, 307] width 164 height 19
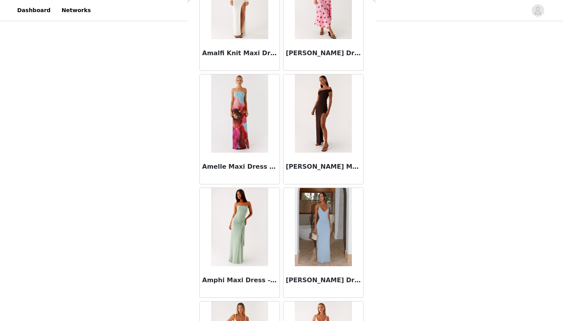
scroll to position [90, 0]
click at [374, 284] on div "Back Aamari Maxi Dress - Red [PERSON_NAME] Neck Midi Dress - [PERSON_NAME] Line…" at bounding box center [282, 160] width 188 height 321
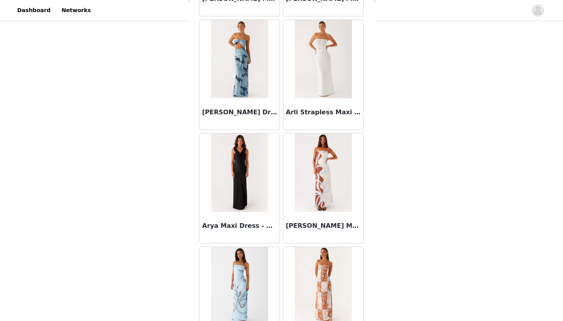
scroll to position [1959, 0]
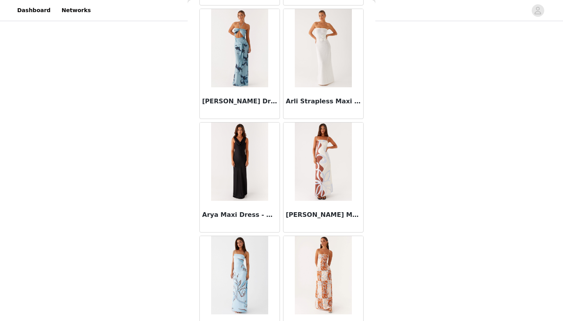
click at [370, 285] on div "Back Aamari Maxi Dress - Red [PERSON_NAME] Neck Midi Dress - [PERSON_NAME] Line…" at bounding box center [282, 160] width 188 height 321
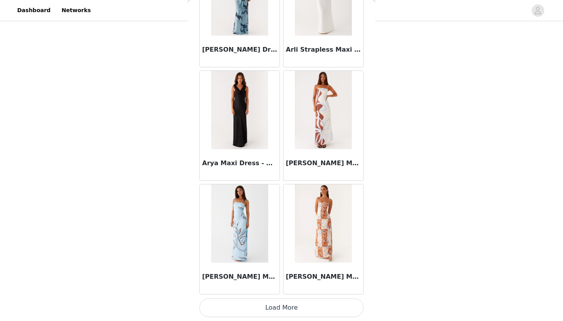
click at [302, 315] on button "Load More" at bounding box center [282, 307] width 164 height 19
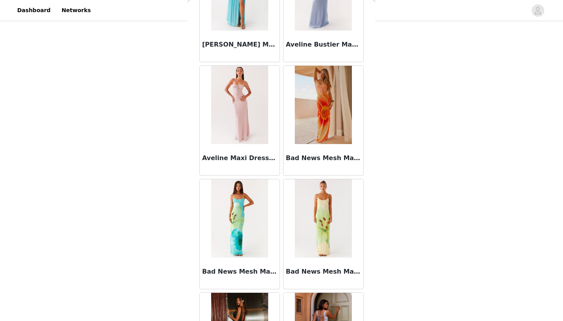
scroll to position [2925, 0]
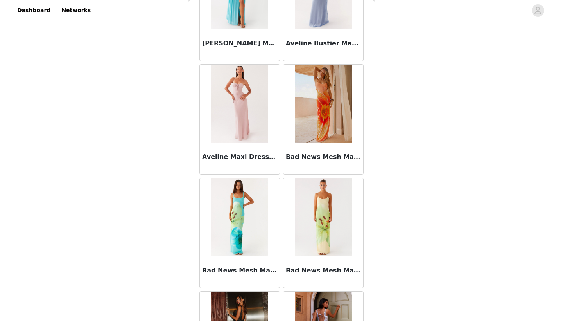
click at [372, 261] on div "Back Aamari Maxi Dress - Red [PERSON_NAME] Neck Midi Dress - [PERSON_NAME] Line…" at bounding box center [282, 160] width 188 height 321
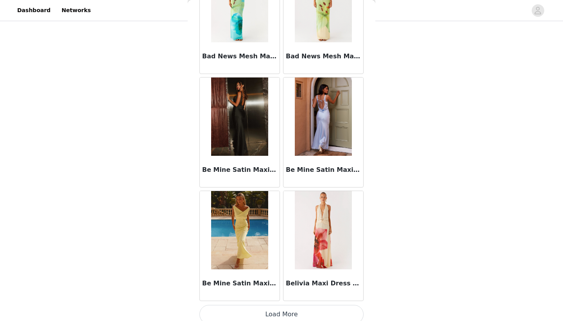
scroll to position [3147, 0]
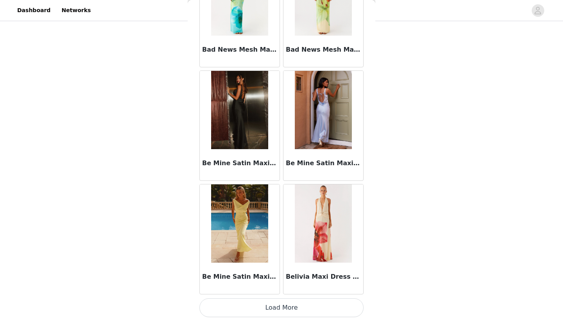
click at [322, 307] on button "Load More" at bounding box center [282, 307] width 164 height 19
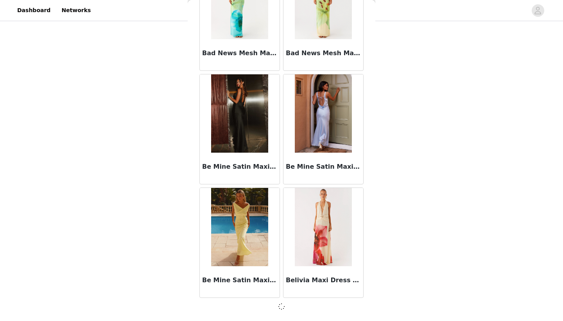
scroll to position [90, 0]
click at [375, 300] on div "Back Aamari Maxi Dress - Red [PERSON_NAME] Neck Midi Dress - [PERSON_NAME] Line…" at bounding box center [282, 160] width 188 height 321
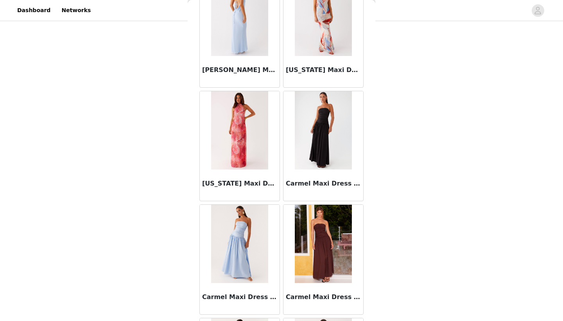
scroll to position [4158, 0]
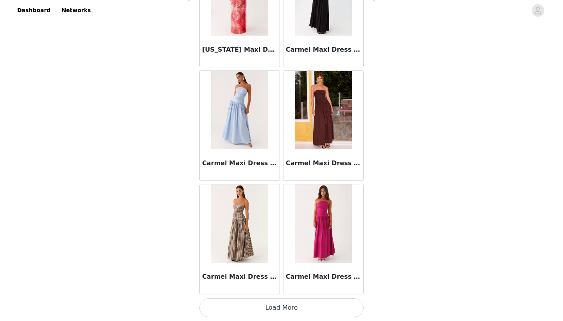
click at [331, 304] on button "Load More" at bounding box center [282, 307] width 164 height 19
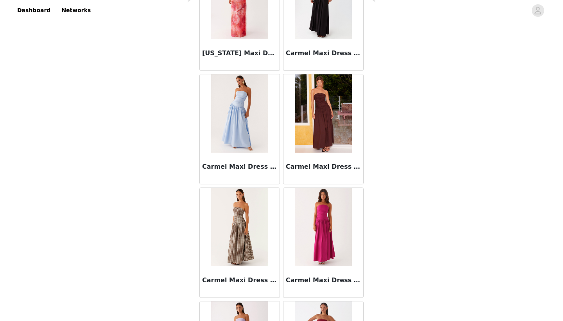
click at [366, 308] on div "Back Aamari Maxi Dress - Red [PERSON_NAME] Neck Midi Dress - [PERSON_NAME] Line…" at bounding box center [282, 160] width 188 height 321
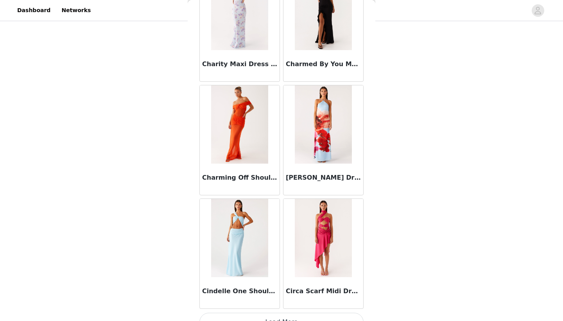
scroll to position [5416, 0]
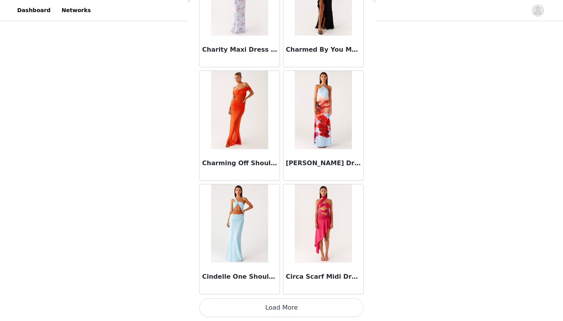
click at [329, 311] on button "Load More" at bounding box center [282, 307] width 164 height 19
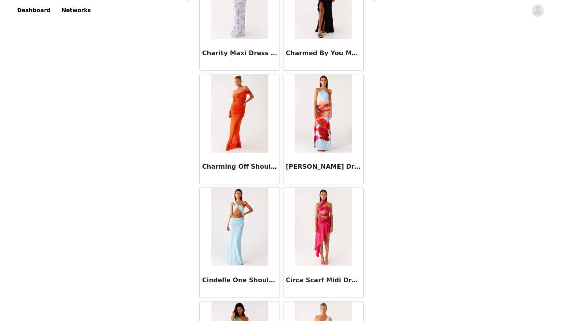
scroll to position [90, 0]
click at [367, 224] on div "Back Aamari Maxi Dress - Red [PERSON_NAME] Neck Midi Dress - [PERSON_NAME] Line…" at bounding box center [282, 160] width 188 height 321
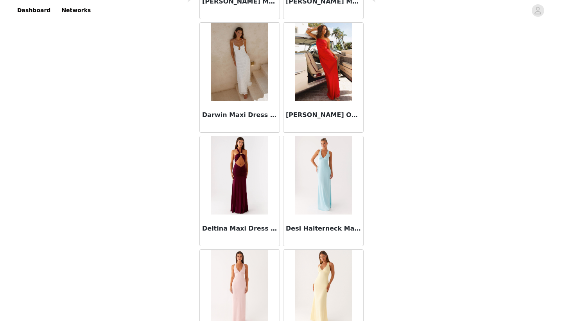
scroll to position [6258, 0]
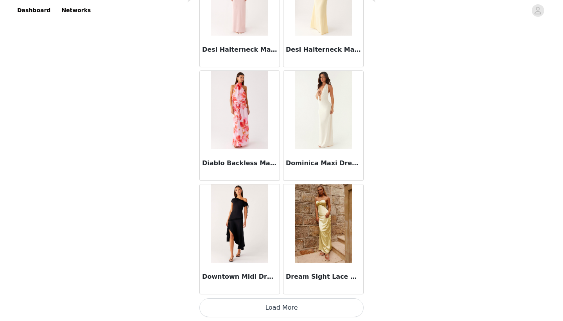
click at [299, 312] on button "Load More" at bounding box center [282, 307] width 164 height 19
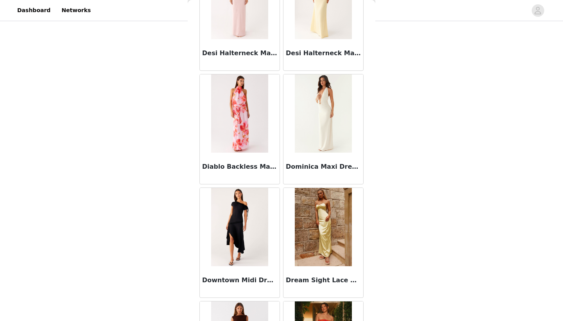
scroll to position [90, 0]
click at [368, 302] on div "Back Aamari Maxi Dress - Red [PERSON_NAME] Neck Midi Dress - [PERSON_NAME] Line…" at bounding box center [282, 160] width 188 height 321
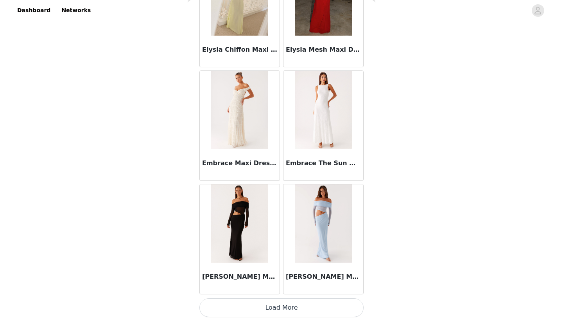
scroll to position [7684, 0]
click at [288, 311] on button "Load More" at bounding box center [282, 307] width 164 height 19
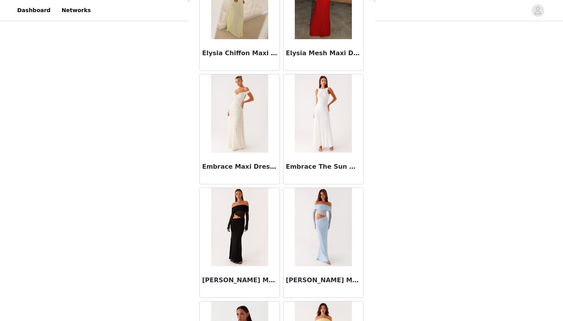
click at [369, 295] on div "Back Aamari Maxi Dress - Red [PERSON_NAME] Neck Midi Dress - [PERSON_NAME] Line…" at bounding box center [282, 160] width 188 height 321
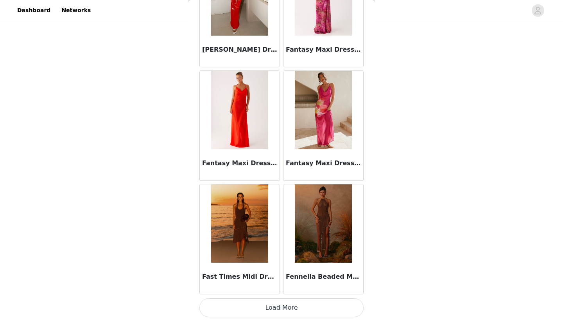
scroll to position [8818, 0]
click at [315, 313] on button "Load More" at bounding box center [282, 307] width 164 height 19
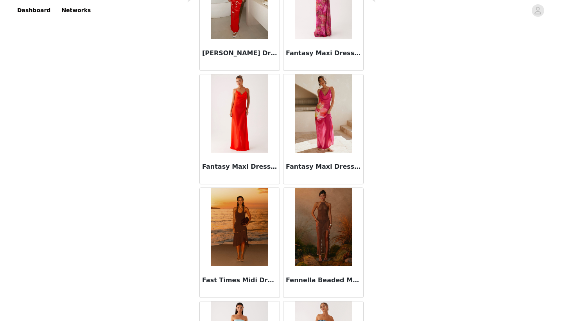
scroll to position [90, 0]
click at [370, 300] on div "Back Aamari Maxi Dress - Red [PERSON_NAME] Neck Midi Dress - [PERSON_NAME] Line…" at bounding box center [282, 160] width 188 height 321
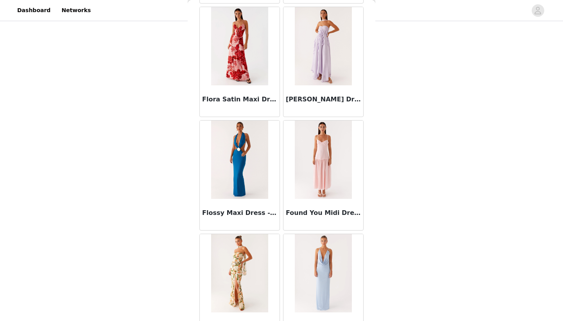
scroll to position [9904, 0]
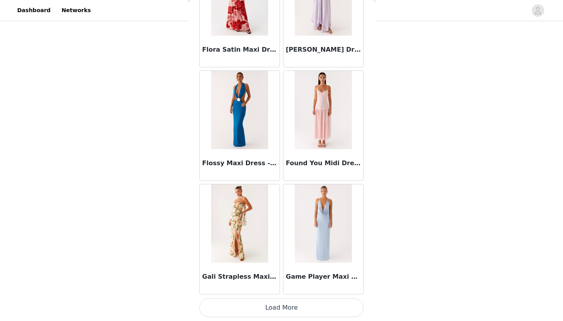
click at [311, 307] on button "Load More" at bounding box center [282, 307] width 164 height 19
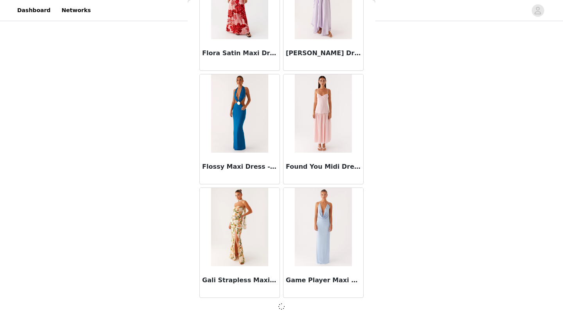
scroll to position [90, 0]
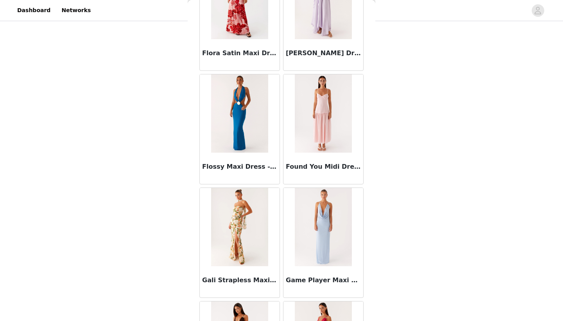
click at [368, 299] on div "Back Aamari Maxi Dress - Red [PERSON_NAME] Neck Midi Dress - [PERSON_NAME] Line…" at bounding box center [282, 160] width 188 height 321
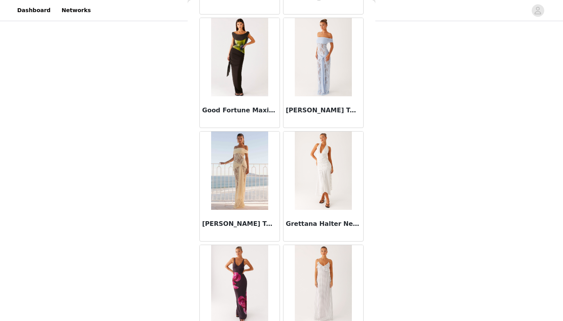
scroll to position [10574, 0]
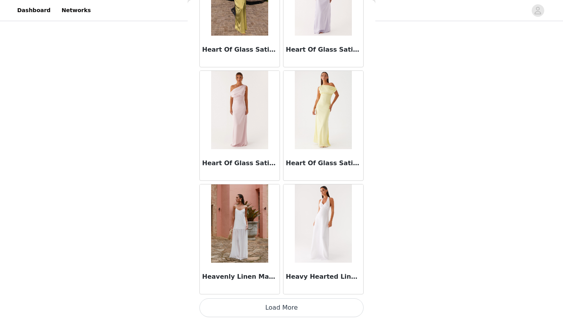
click at [325, 312] on button "Load More" at bounding box center [282, 307] width 164 height 19
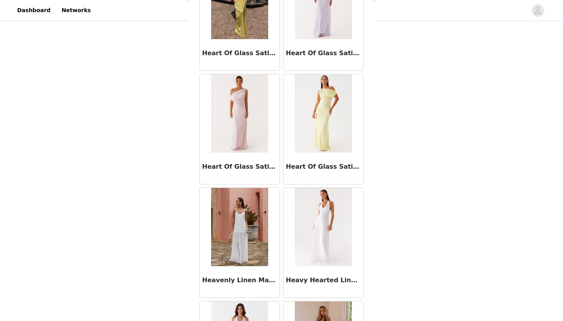
scroll to position [90, 0]
click at [372, 303] on div "Back Aamari Maxi Dress - Red [PERSON_NAME] Neck Midi Dress - [PERSON_NAME] Line…" at bounding box center [282, 160] width 188 height 321
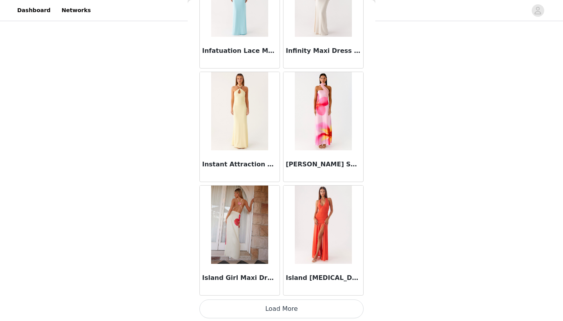
scroll to position [12222, 0]
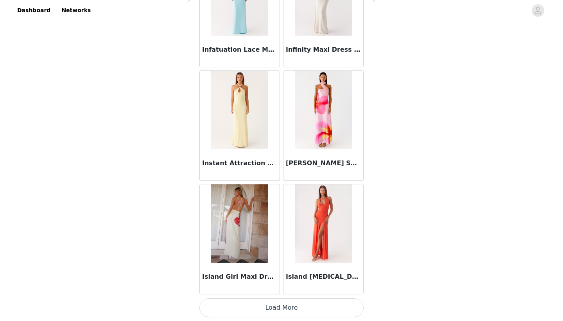
click at [277, 311] on button "Load More" at bounding box center [282, 307] width 164 height 19
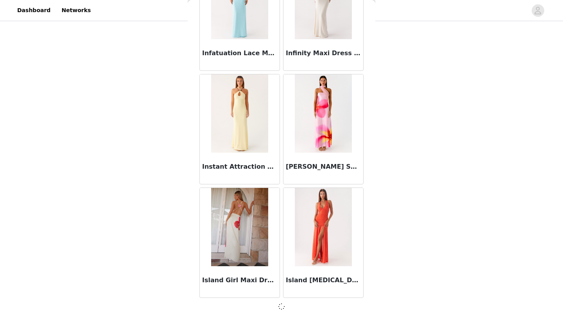
scroll to position [12218, 0]
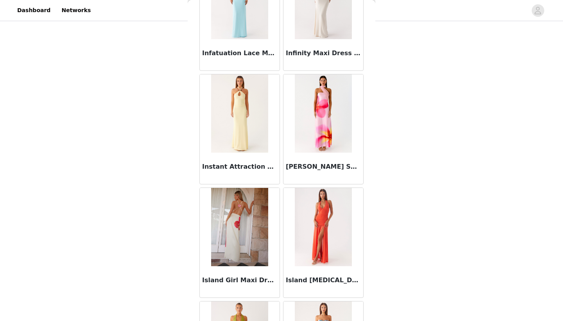
click at [372, 305] on div "Back Aamari Maxi Dress - Red [PERSON_NAME] Neck Midi Dress - [PERSON_NAME] Line…" at bounding box center [282, 160] width 188 height 321
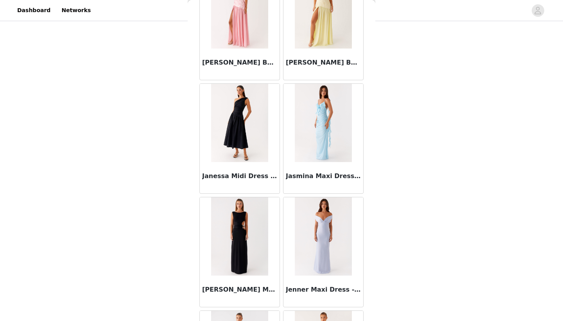
scroll to position [13008, 0]
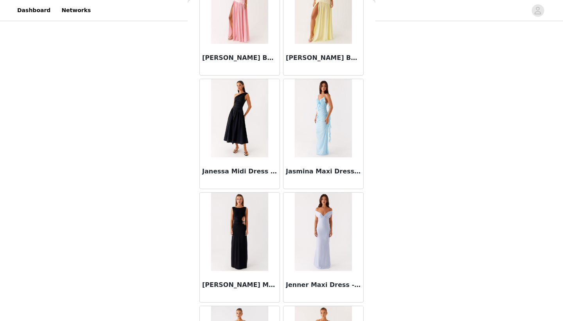
click at [369, 214] on div "Back Aamari Maxi Dress - Red [PERSON_NAME] Neck Midi Dress - [PERSON_NAME] Line…" at bounding box center [282, 160] width 188 height 321
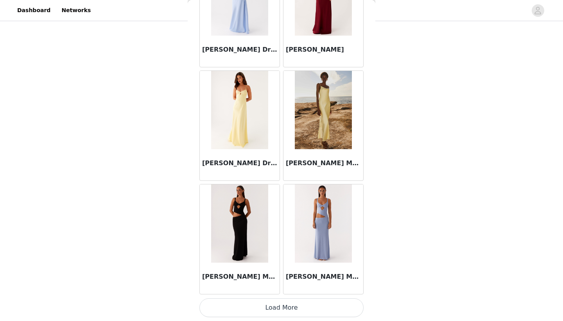
scroll to position [13356, 0]
click at [308, 308] on button "Load More" at bounding box center [282, 307] width 164 height 19
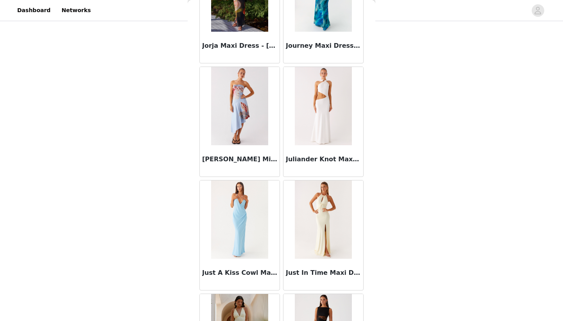
scroll to position [14155, 0]
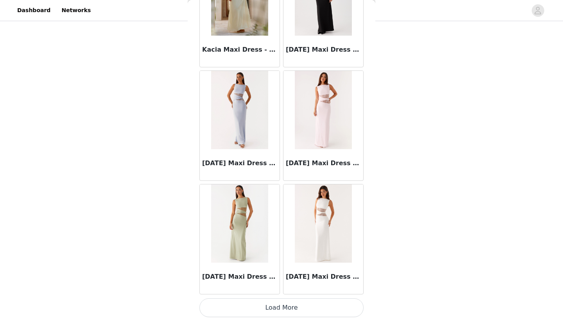
click at [307, 309] on button "Load More" at bounding box center [282, 307] width 164 height 19
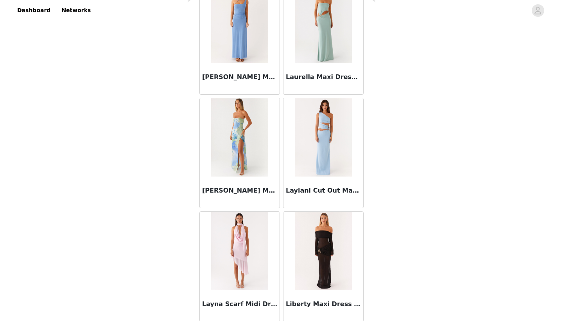
scroll to position [15599, 0]
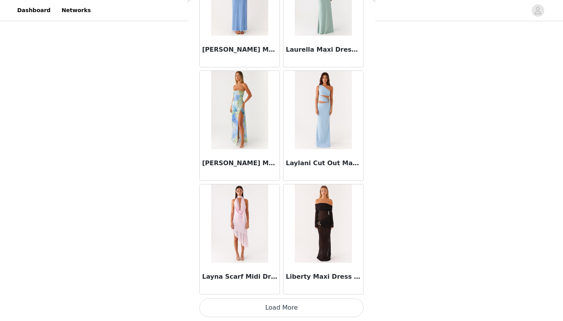
click at [332, 309] on button "Load More" at bounding box center [282, 307] width 164 height 19
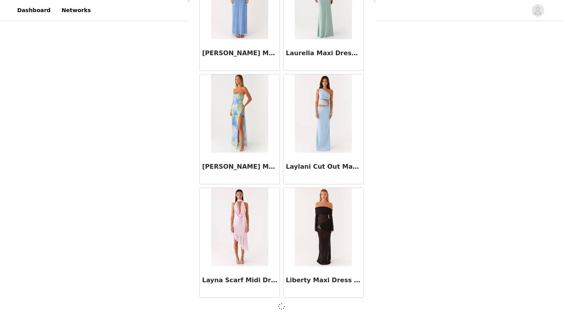
scroll to position [90, 0]
click at [370, 310] on div "Back Aamari Maxi Dress - Red [PERSON_NAME] Neck Midi Dress - [PERSON_NAME] Line…" at bounding box center [282, 160] width 188 height 321
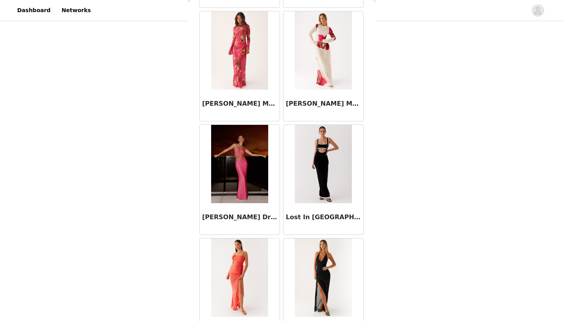
scroll to position [16140, 0]
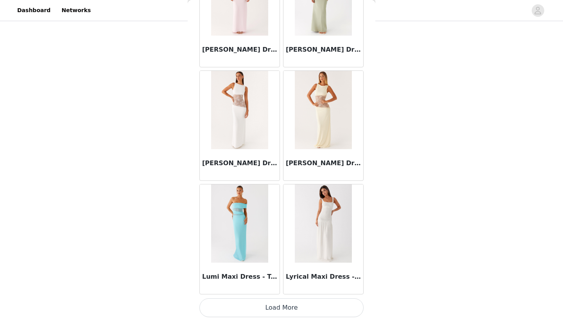
click at [333, 304] on button "Load More" at bounding box center [282, 307] width 164 height 19
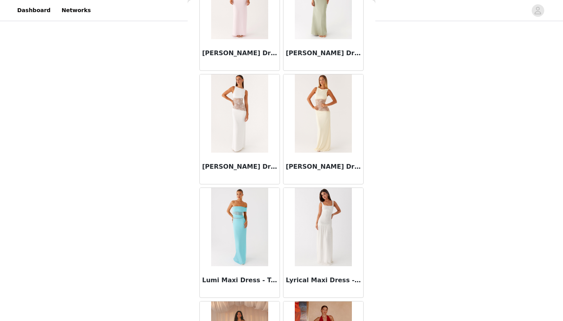
scroll to position [90, 0]
click at [370, 309] on div "Back Aamari Maxi Dress - Red [PERSON_NAME] Neck Midi Dress - [PERSON_NAME] Line…" at bounding box center [282, 160] width 188 height 321
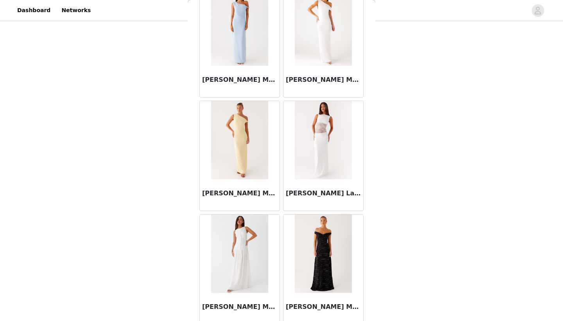
scroll to position [17895, 0]
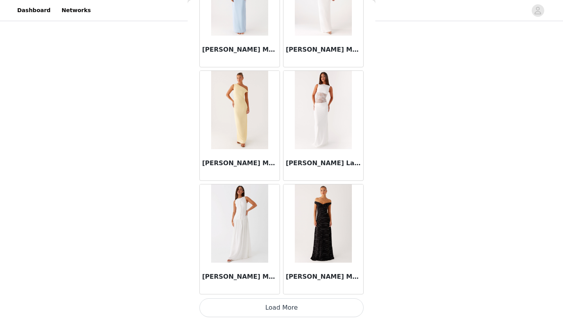
click at [311, 311] on button "Load More" at bounding box center [282, 307] width 164 height 19
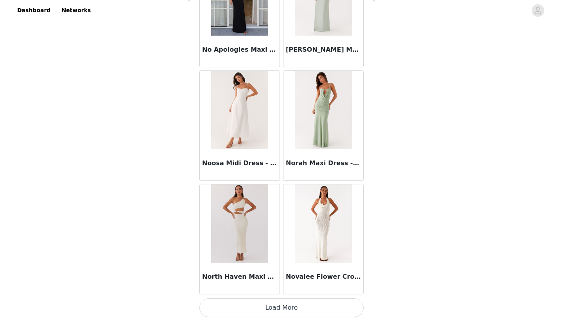
scroll to position [19029, 0]
click at [338, 311] on button "Load More" at bounding box center [282, 307] width 164 height 19
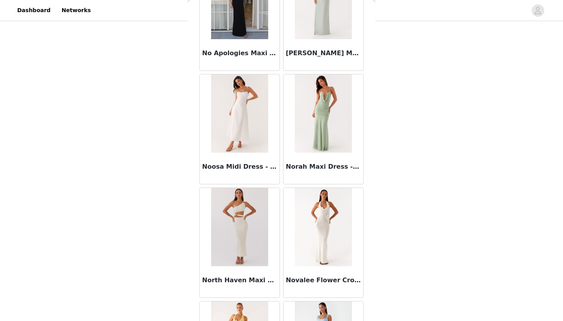
click at [371, 307] on div "Back Aamari Maxi Dress - Red [PERSON_NAME] Neck Midi Dress - [PERSON_NAME] Line…" at bounding box center [282, 160] width 188 height 321
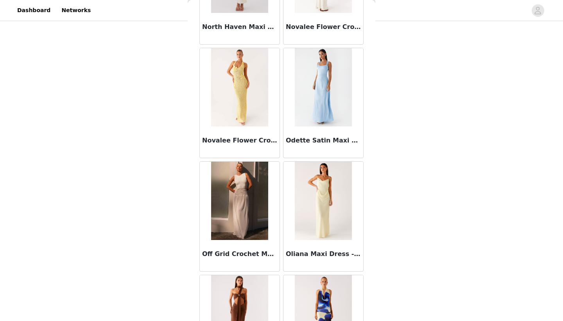
scroll to position [19290, 0]
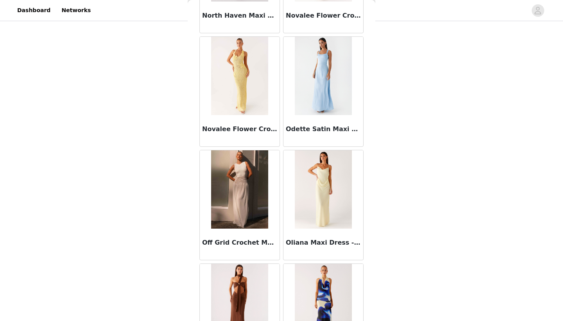
click at [369, 195] on div "Back Aamari Maxi Dress - Red [PERSON_NAME] Neck Midi Dress - [PERSON_NAME] Line…" at bounding box center [282, 160] width 188 height 321
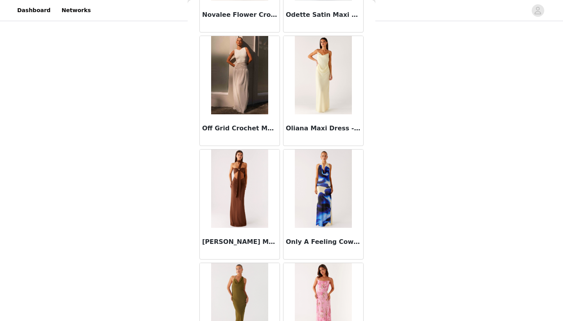
scroll to position [19405, 0]
click at [425, 110] on div "STEP 1 OF 5 Select your styles! Please note that the sizes are in AU Sizes 3/4 …" at bounding box center [281, 99] width 563 height 332
click at [459, 141] on div "STEP 1 OF 5 Select your styles! Please note that the sizes are in AU Sizes 3/4 …" at bounding box center [281, 99] width 563 height 332
click at [88, 92] on div "STEP 1 OF 5 Select your styles! Please note that the sizes are in AU Sizes 3/4 …" at bounding box center [281, 99] width 563 height 332
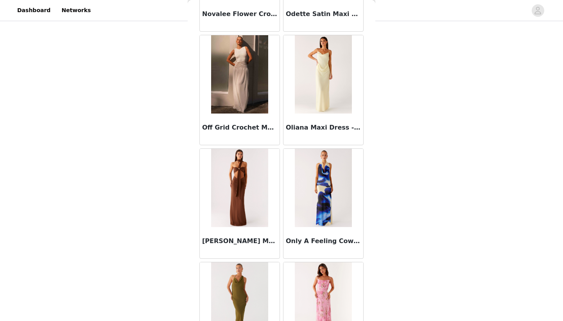
click at [88, 92] on div "STEP 1 OF 5 Select your styles! Please note that the sizes are in AU Sizes 3/4 …" at bounding box center [281, 99] width 563 height 332
click at [375, 94] on div "Back Aamari Maxi Dress - Red [PERSON_NAME] Neck Midi Dress - [PERSON_NAME] Line…" at bounding box center [282, 160] width 188 height 321
drag, startPoint x: 359, startPoint y: 5, endPoint x: 428, endPoint y: 118, distance: 132.2
click at [428, 118] on div "STEP 1 OF 5 Select your styles! Please note that the sizes are in AU Sizes 3/4 …" at bounding box center [281, 99] width 563 height 332
click at [407, 162] on div "STEP 1 OF 5 Select your styles! Please note that the sizes are in AU Sizes 3/4 …" at bounding box center [281, 99] width 563 height 332
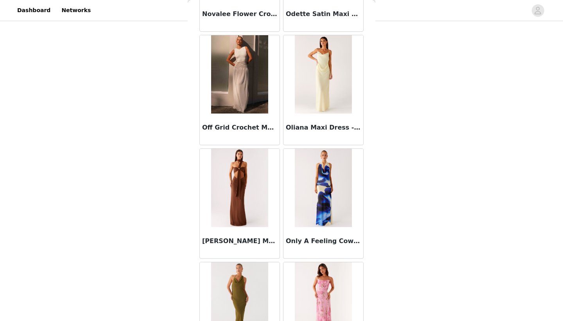
scroll to position [90, 0]
click at [373, 235] on div "Back Aamari Maxi Dress - Red [PERSON_NAME] Neck Midi Dress - [PERSON_NAME] Line…" at bounding box center [282, 160] width 188 height 321
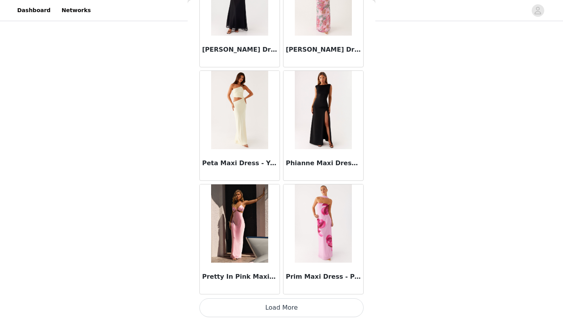
scroll to position [20163, 0]
click at [280, 309] on button "Load More" at bounding box center [282, 307] width 164 height 19
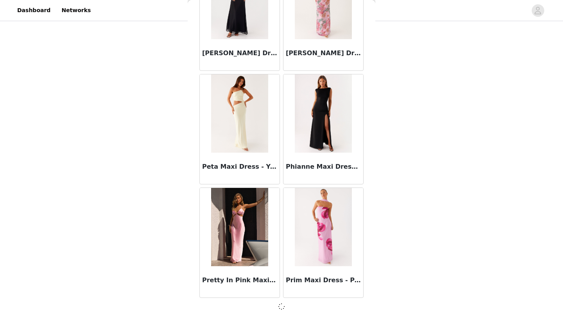
scroll to position [90, 0]
click at [369, 297] on div "Back Aamari Maxi Dress - Red [PERSON_NAME] Neck Midi Dress - [PERSON_NAME] Line…" at bounding box center [282, 160] width 188 height 321
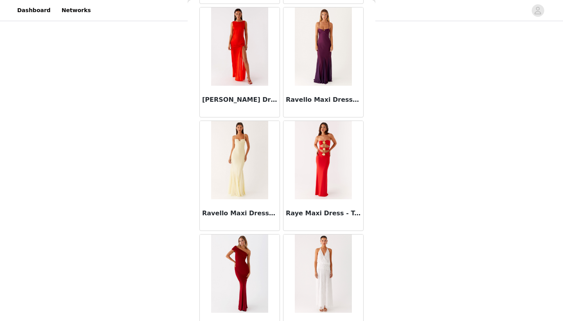
scroll to position [20806, 0]
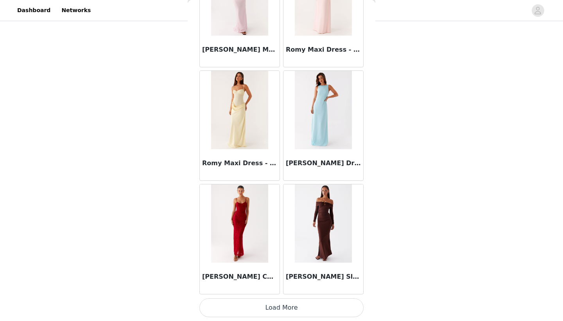
click at [286, 307] on button "Load More" at bounding box center [282, 307] width 164 height 19
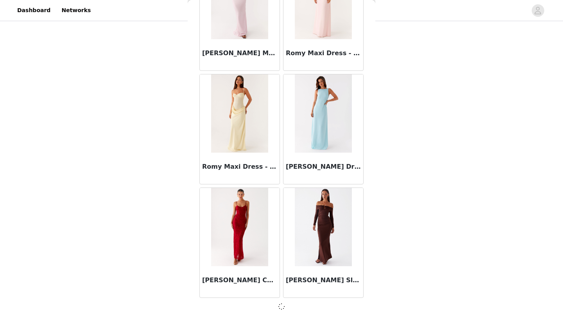
scroll to position [21294, 0]
click at [371, 311] on div "Back Aamari Maxi Dress - Red [PERSON_NAME] Neck Midi Dress - [PERSON_NAME] Line…" at bounding box center [282, 160] width 188 height 321
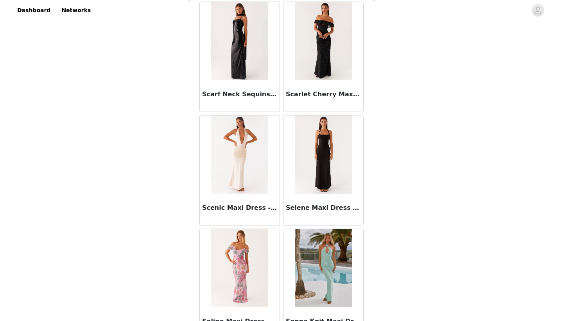
scroll to position [22433, 0]
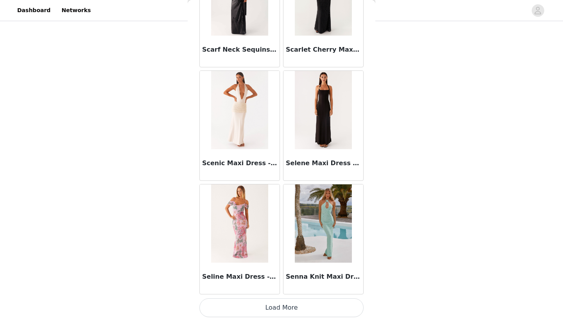
click at [282, 302] on button "Load More" at bounding box center [282, 307] width 164 height 19
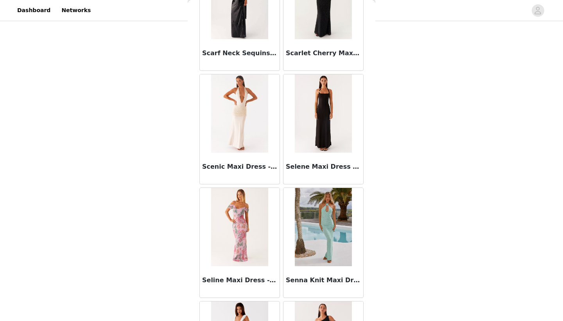
scroll to position [90, 0]
click at [371, 313] on div "Back Aamari Maxi Dress - Red [PERSON_NAME] Neck Midi Dress - [PERSON_NAME] Line…" at bounding box center [282, 160] width 188 height 321
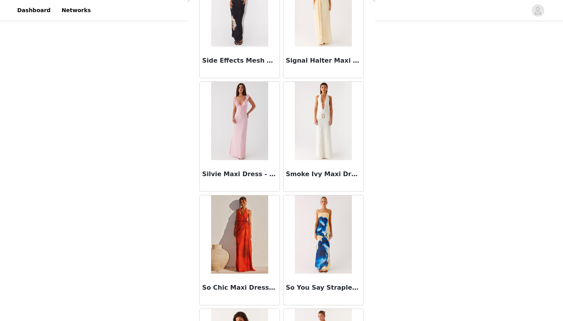
scroll to position [23340, 0]
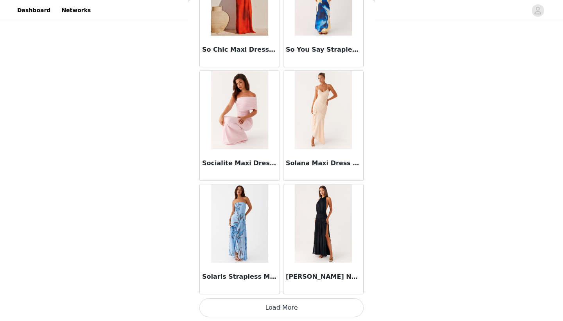
click at [291, 311] on button "Load More" at bounding box center [282, 307] width 164 height 19
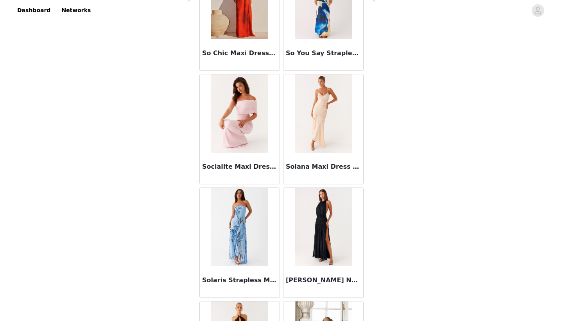
scroll to position [90, 0]
click at [368, 309] on div "Back Aamari Maxi Dress - Red [PERSON_NAME] Neck Midi Dress - [PERSON_NAME] Line…" at bounding box center [282, 160] width 188 height 321
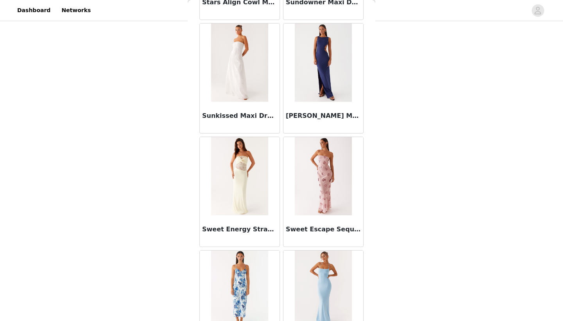
scroll to position [24637, 0]
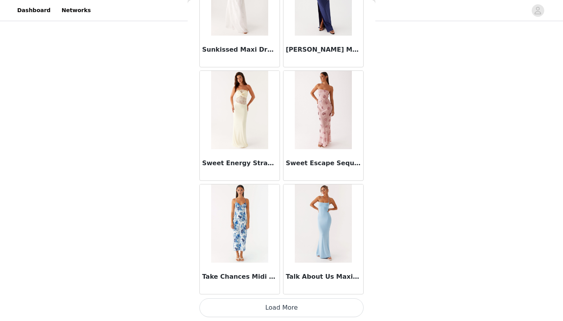
click at [333, 313] on button "Load More" at bounding box center [282, 307] width 164 height 19
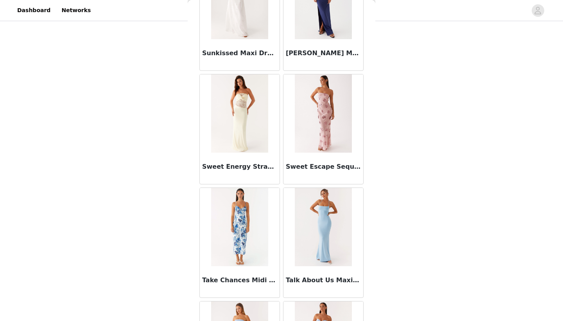
scroll to position [90, 0]
click at [370, 309] on div "Back Aamari Maxi Dress - Red [PERSON_NAME] Neck Midi Dress - [PERSON_NAME] Line…" at bounding box center [282, 160] width 188 height 321
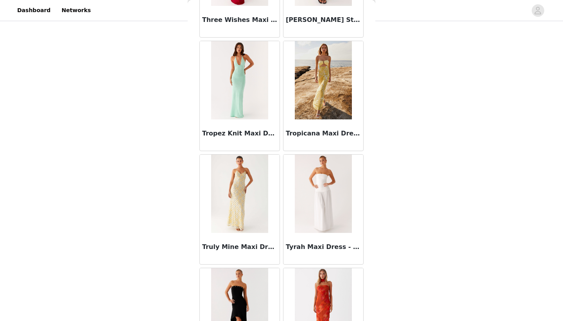
scroll to position [25527, 0]
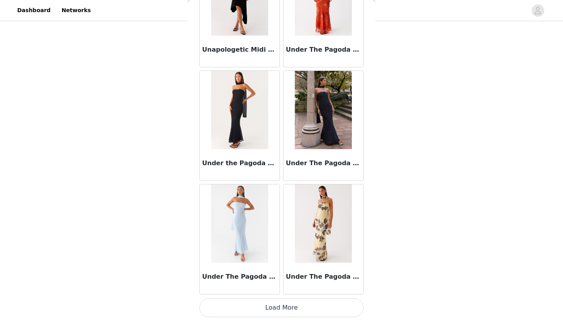
click at [331, 311] on button "Load More" at bounding box center [282, 307] width 164 height 19
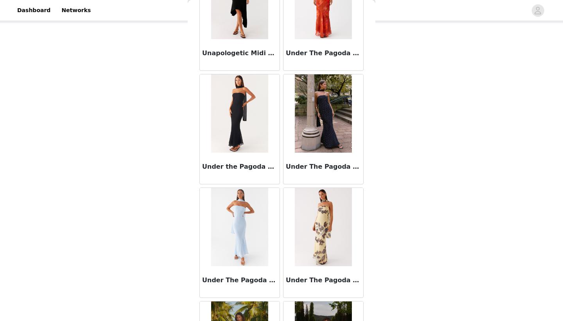
scroll to position [40, 0]
click at [370, 307] on div "Back Aamari Maxi Dress - Red [PERSON_NAME] Neck Midi Dress - [PERSON_NAME] Line…" at bounding box center [282, 160] width 188 height 321
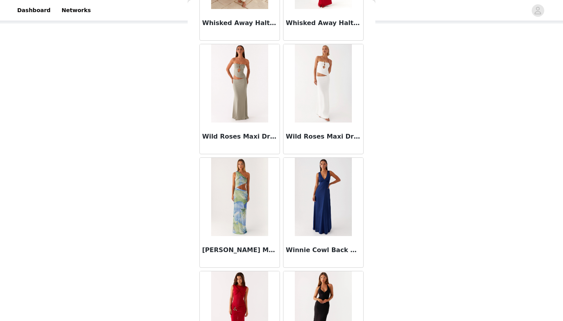
scroll to position [26890, 0]
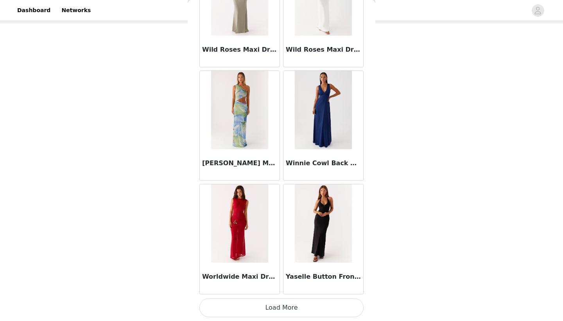
click at [343, 300] on button "Load More" at bounding box center [282, 307] width 164 height 19
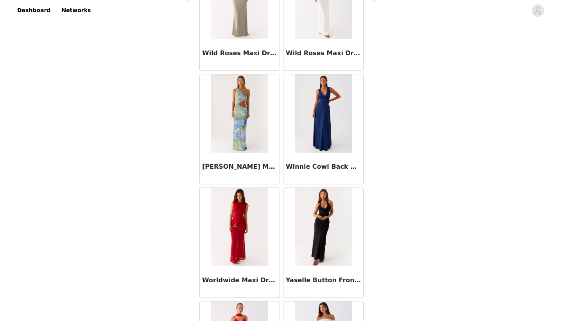
scroll to position [95, 0]
click at [367, 308] on div "Back Aamari Maxi Dress - Red [PERSON_NAME] Neck Midi Dress - [PERSON_NAME] Line…" at bounding box center [282, 160] width 188 height 321
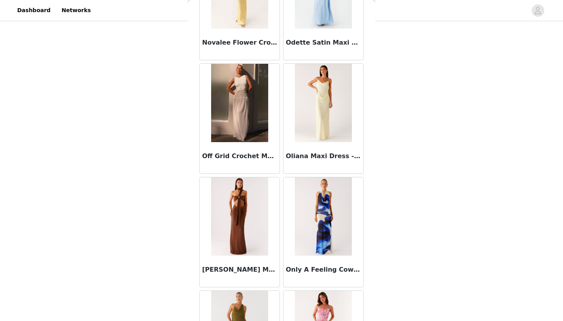
scroll to position [19364, 0]
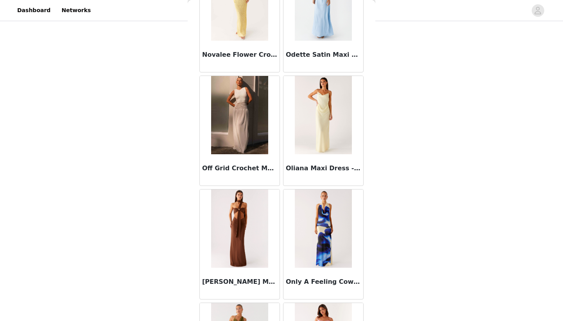
click at [243, 257] on img at bounding box center [239, 228] width 57 height 78
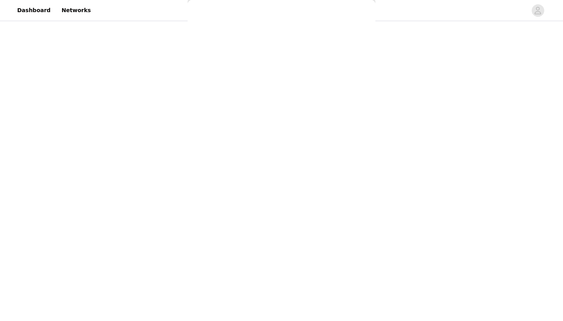
scroll to position [0, 0]
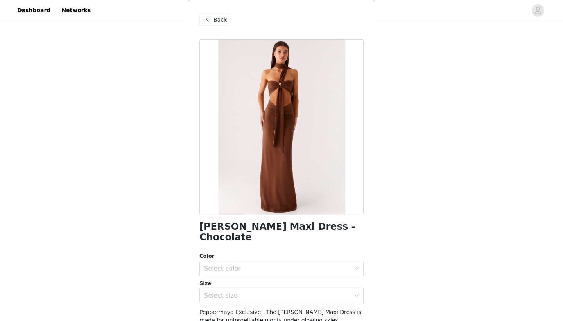
drag, startPoint x: 335, startPoint y: 185, endPoint x: 289, endPoint y: 185, distance: 46.2
click at [289, 185] on div at bounding box center [282, 127] width 164 height 176
click at [362, 180] on div at bounding box center [282, 127] width 164 height 176
click at [286, 71] on div at bounding box center [282, 127] width 164 height 176
click at [226, 13] on div "Back" at bounding box center [282, 19] width 164 height 39
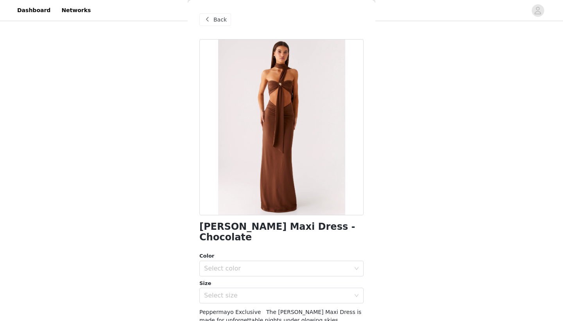
click at [226, 16] on span "Back" at bounding box center [220, 20] width 13 height 8
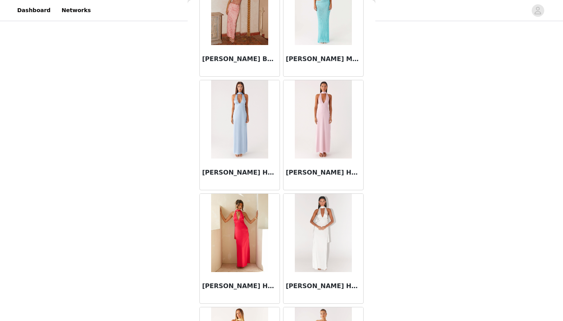
scroll to position [305, 0]
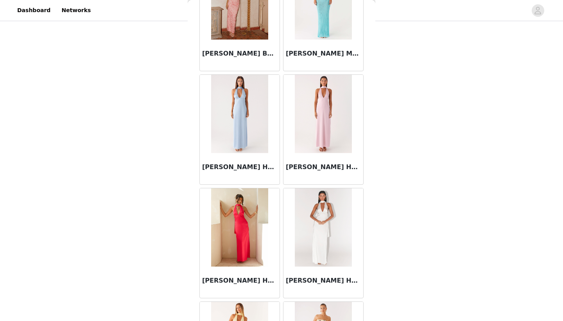
click at [372, 4] on div "Back Aamari Maxi Dress - Red [PERSON_NAME] Neck Midi Dress - [PERSON_NAME] Line…" at bounding box center [282, 160] width 188 height 321
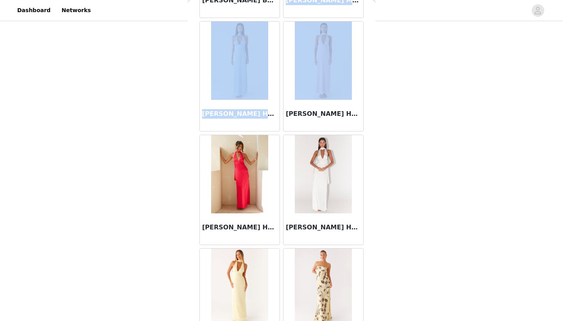
drag, startPoint x: 373, startPoint y: 13, endPoint x: 371, endPoint y: 23, distance: 10.7
click at [371, 23] on div "Back Aamari Maxi Dress - Red [PERSON_NAME] Neck Midi Dress - [PERSON_NAME] Line…" at bounding box center [282, 160] width 188 height 321
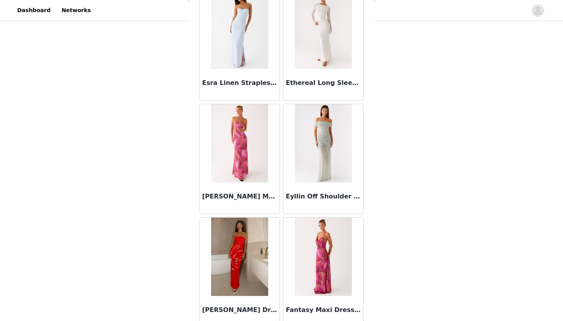
scroll to position [8765, 0]
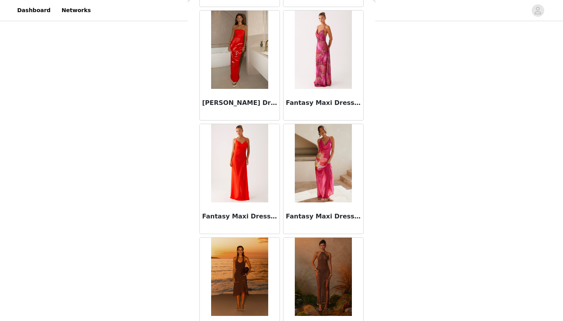
click at [370, 103] on div "Back Aamari Maxi Dress - Red [PERSON_NAME] Neck Midi Dress - [PERSON_NAME] Line…" at bounding box center [282, 160] width 188 height 321
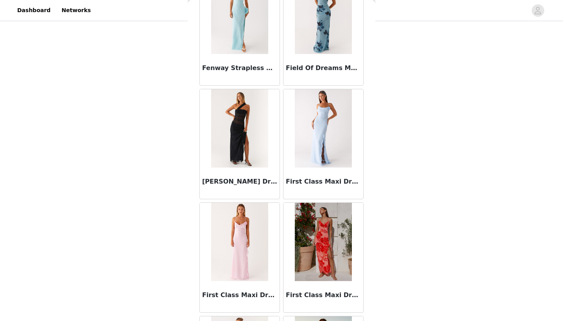
scroll to position [9151, 0]
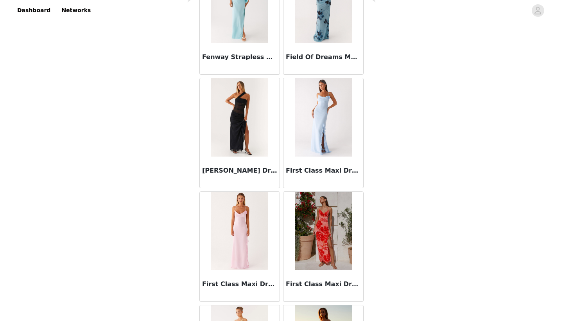
click at [365, 126] on div "Back Aamari Maxi Dress - Red [PERSON_NAME] Neck Midi Dress - [PERSON_NAME] Line…" at bounding box center [282, 160] width 188 height 321
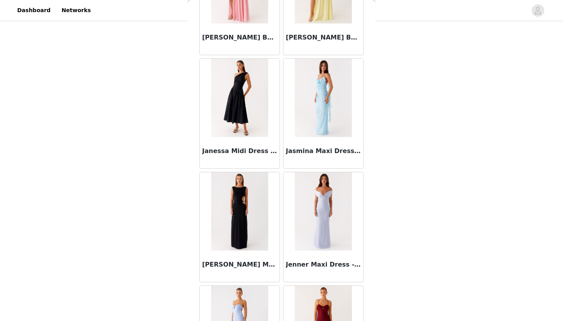
scroll to position [13029, 0]
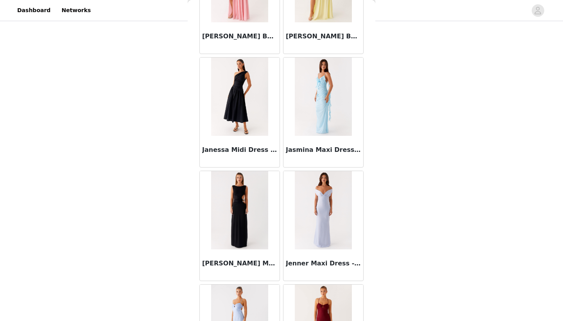
click at [336, 93] on img at bounding box center [323, 97] width 57 height 78
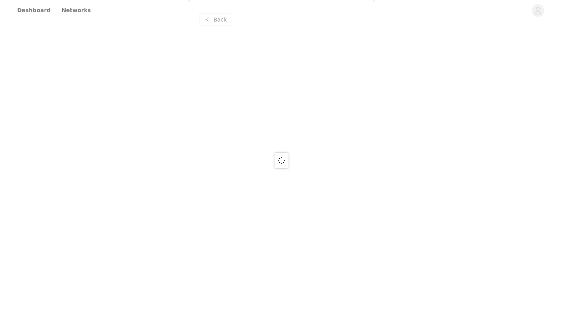
scroll to position [0, 0]
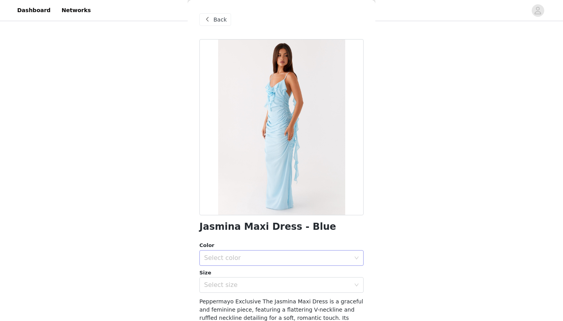
click at [310, 255] on div "Select color" at bounding box center [277, 258] width 146 height 8
click at [288, 273] on li "Blue" at bounding box center [282, 279] width 164 height 13
click at [285, 277] on div "Select size" at bounding box center [279, 284] width 150 height 15
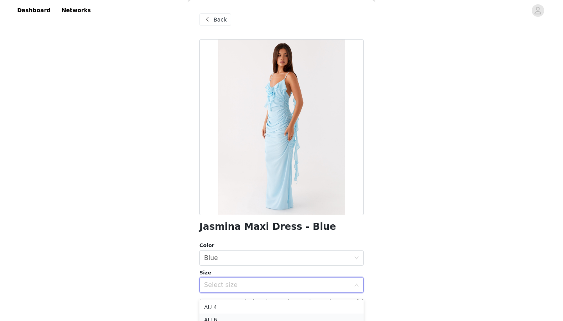
click at [270, 320] on li "AU 6" at bounding box center [282, 319] width 164 height 13
click at [253, 288] on div "Select size AU 6" at bounding box center [279, 284] width 150 height 15
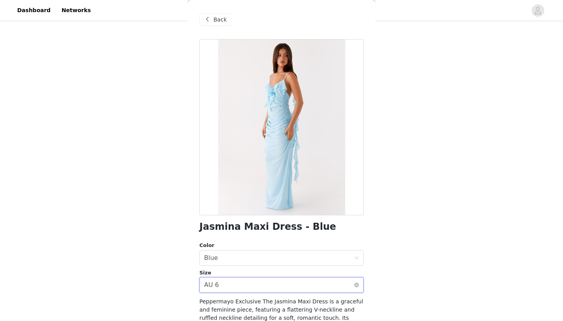
click at [253, 285] on div "Select size AU 6" at bounding box center [279, 284] width 150 height 15
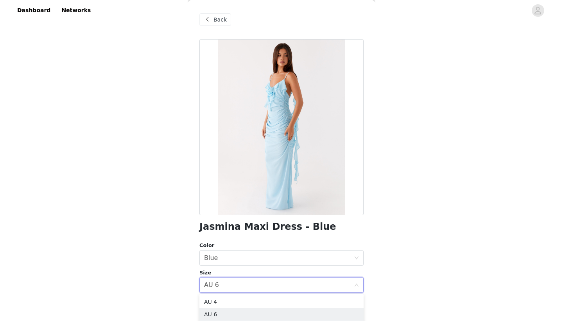
click at [238, 320] on li "AU 8" at bounding box center [282, 326] width 164 height 13
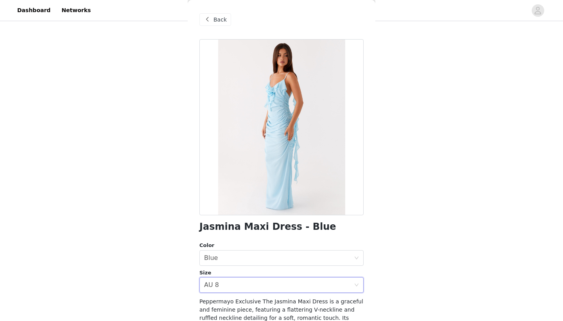
click at [148, 272] on div "STEP 1 OF 5 Select your styles! Please note that the sizes are in AU Sizes 3/4 …" at bounding box center [281, 127] width 563 height 388
click at [223, 13] on div "Back" at bounding box center [282, 19] width 164 height 39
click at [223, 22] on span "Back" at bounding box center [220, 20] width 13 height 8
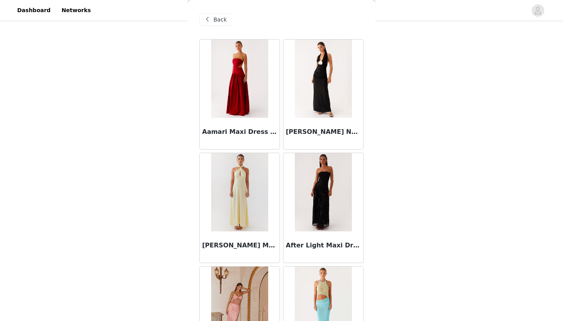
click at [458, 101] on div "STEP 1 OF 5 Select your styles! Please note that the sizes are in AU Sizes 3/4 …" at bounding box center [281, 99] width 563 height 332
drag, startPoint x: 356, startPoint y: 16, endPoint x: 429, endPoint y: 146, distance: 149.8
click at [429, 147] on div "STEP 1 OF 5 Select your styles! Please note that the sizes are in AU Sizes 3/4 …" at bounding box center [281, 99] width 563 height 332
click at [376, 151] on div "STEP 1 OF 5 Select your styles! Please note that the sizes are in AU Sizes 3/4 …" at bounding box center [281, 99] width 563 height 332
click at [362, 182] on div at bounding box center [324, 192] width 80 height 78
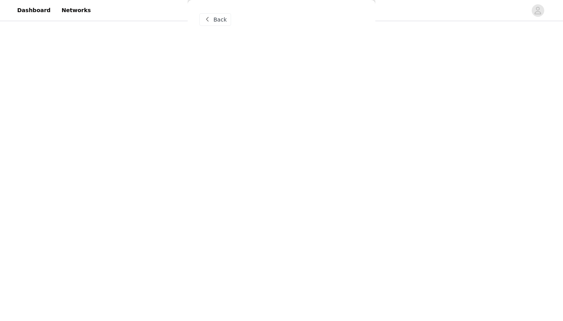
scroll to position [0, 0]
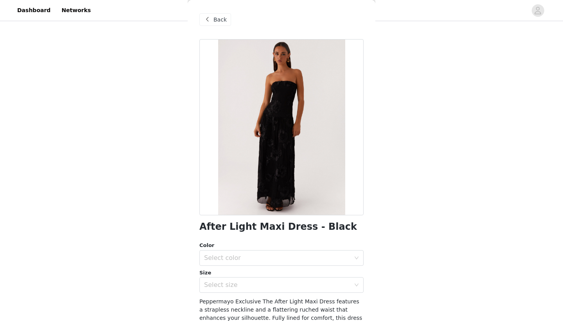
click at [220, 19] on span "Back" at bounding box center [220, 20] width 13 height 8
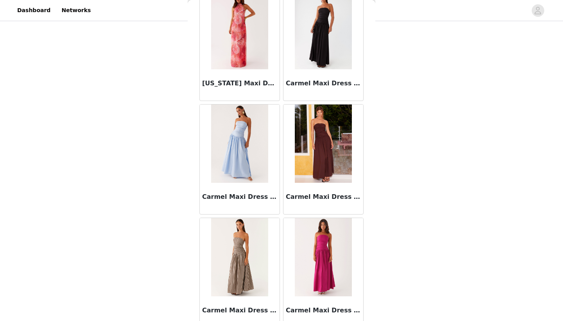
scroll to position [4258, 0]
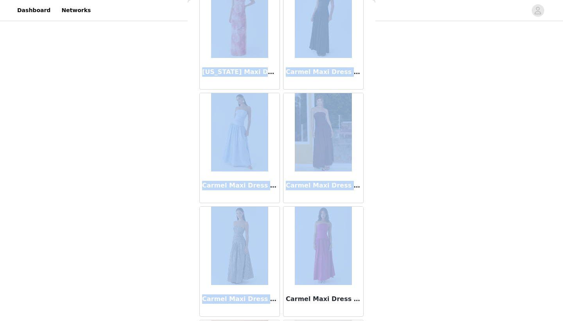
drag, startPoint x: 359, startPoint y: 207, endPoint x: 388, endPoint y: 208, distance: 29.0
click at [388, 209] on div "STEP 1 OF 5 Select your styles! Please note that the sizes are in AU Sizes 3/4 …" at bounding box center [281, 99] width 563 height 332
click at [388, 208] on div "STEP 1 OF 5 Select your styles! Please note that the sizes are in AU Sizes 3/4 …" at bounding box center [281, 99] width 563 height 332
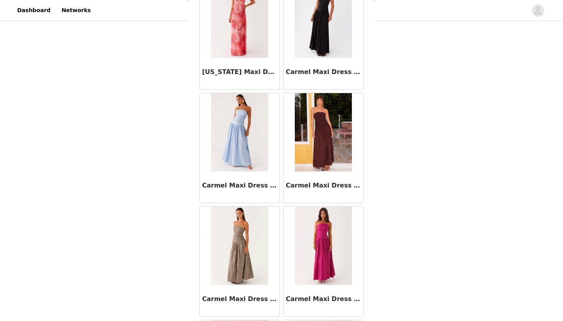
click at [374, 218] on div "Back Aamari Maxi Dress - Red [PERSON_NAME] Neck Midi Dress - [PERSON_NAME] Line…" at bounding box center [282, 160] width 188 height 321
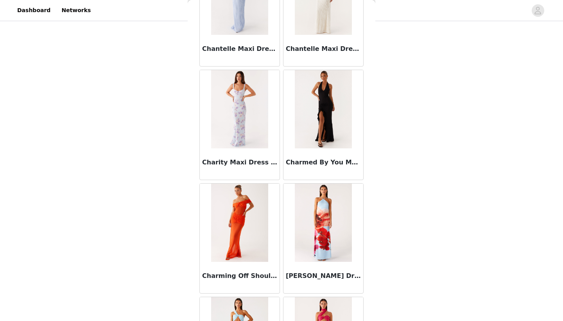
scroll to position [5308, 0]
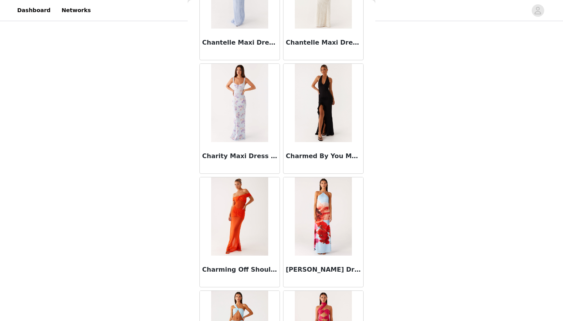
click at [342, 129] on img at bounding box center [323, 103] width 57 height 78
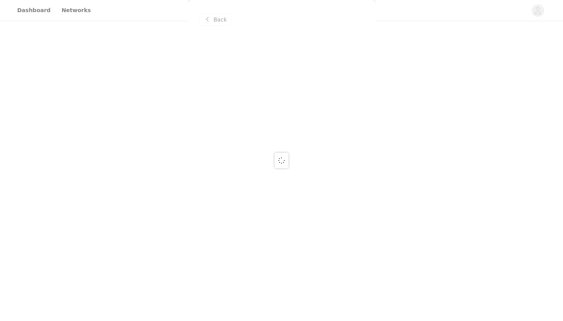
scroll to position [0, 0]
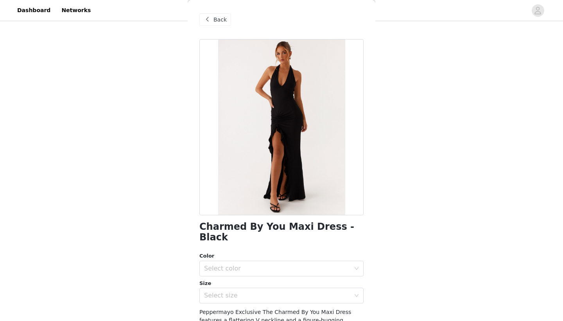
click at [304, 142] on div at bounding box center [282, 127] width 164 height 176
click at [290, 120] on div at bounding box center [282, 127] width 164 height 176
click at [289, 122] on div at bounding box center [282, 127] width 164 height 176
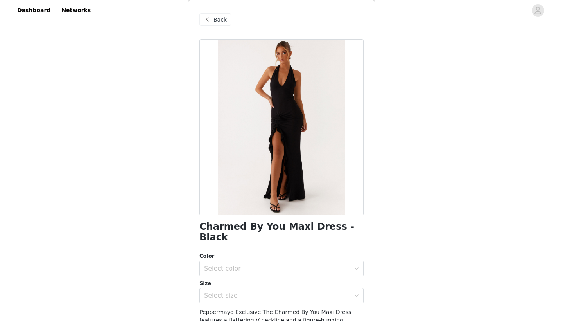
click at [291, 115] on div at bounding box center [282, 127] width 164 height 176
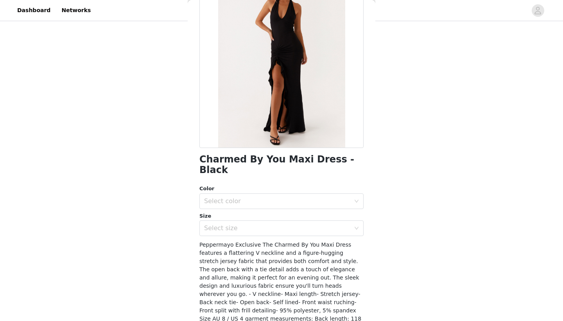
scroll to position [88, 0]
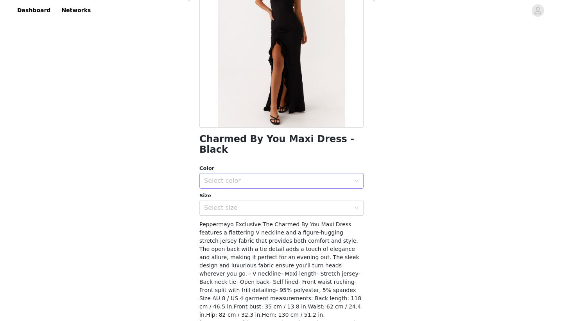
click at [325, 177] on div "Select color" at bounding box center [277, 181] width 146 height 8
